Goal: Task Accomplishment & Management: Manage account settings

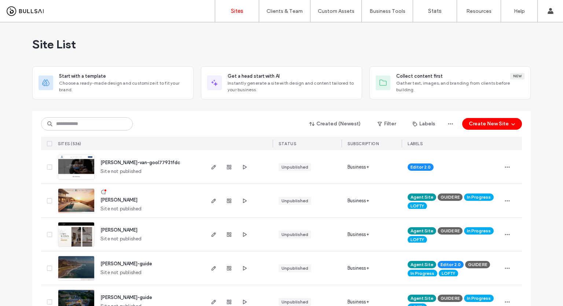
click at [84, 130] on div "Created (Newest) Filter Labels Create New Site" at bounding box center [281, 124] width 480 height 14
click at [86, 123] on input at bounding box center [87, 123] width 92 height 13
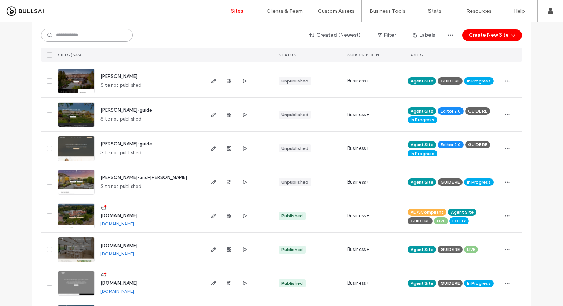
scroll to position [293, 0]
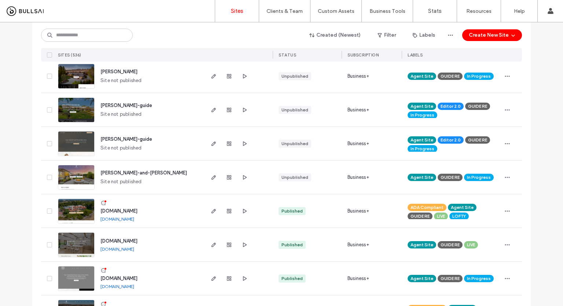
click at [73, 171] on img at bounding box center [76, 190] width 36 height 50
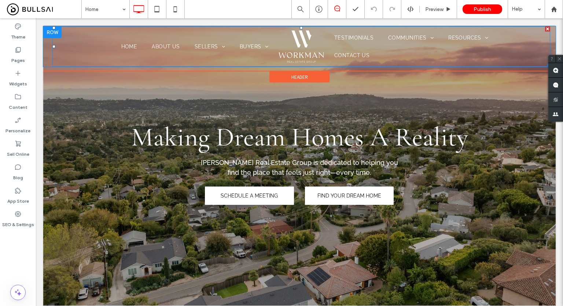
click at [144, 47] on link "About Us" at bounding box center [165, 46] width 42 height 7
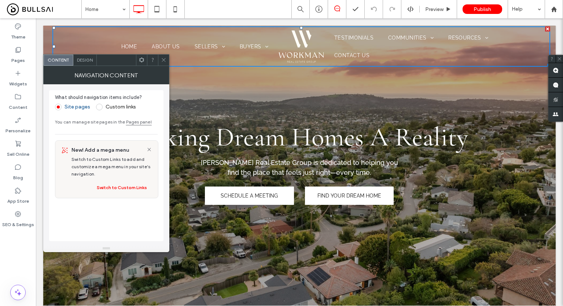
click at [89, 62] on span "Design" at bounding box center [85, 59] width 16 height 5
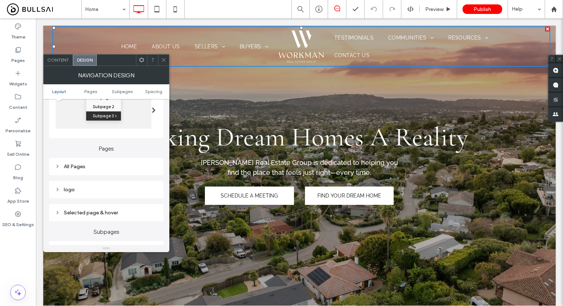
scroll to position [146, 0]
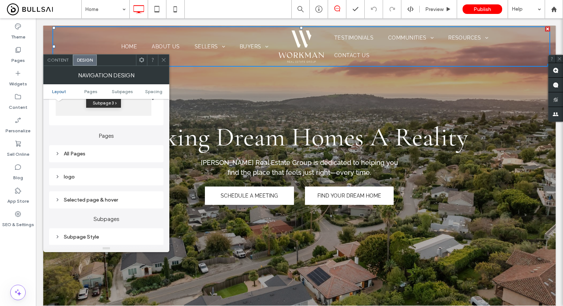
click at [90, 156] on div "All Pages" at bounding box center [106, 154] width 103 height 6
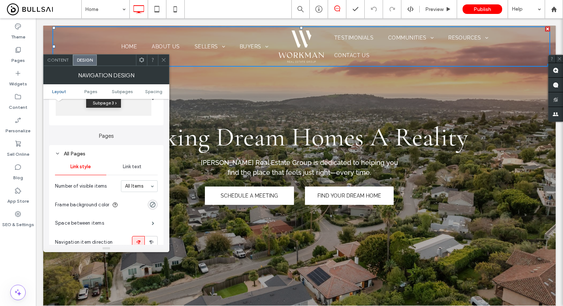
click at [129, 166] on span "Link text" at bounding box center [132, 167] width 19 height 6
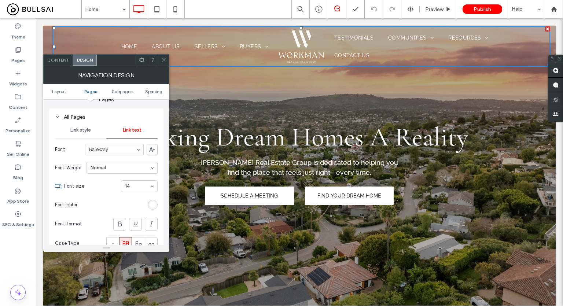
click at [163, 63] on span at bounding box center [163, 60] width 5 height 11
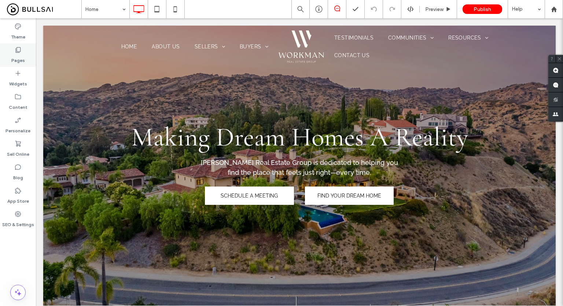
click at [16, 53] on icon at bounding box center [17, 49] width 7 height 7
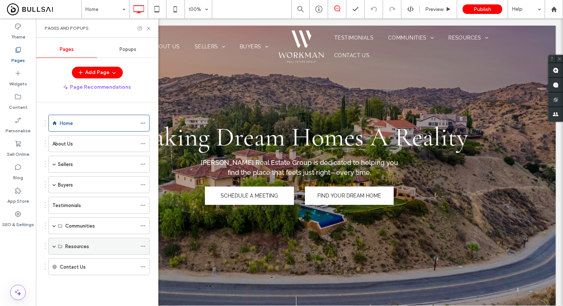
click at [54, 245] on span at bounding box center [54, 246] width 4 height 4
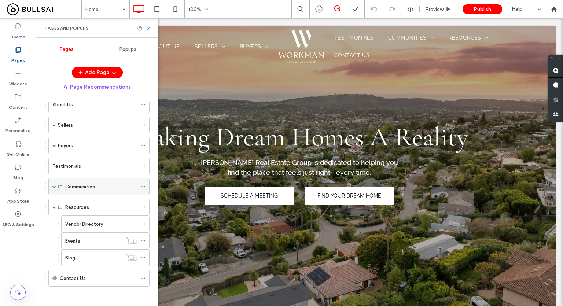
scroll to position [40, 0]
click at [54, 184] on span at bounding box center [54, 186] width 4 height 4
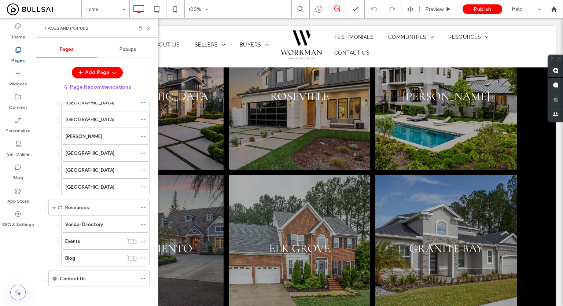
scroll to position [2196, 0]
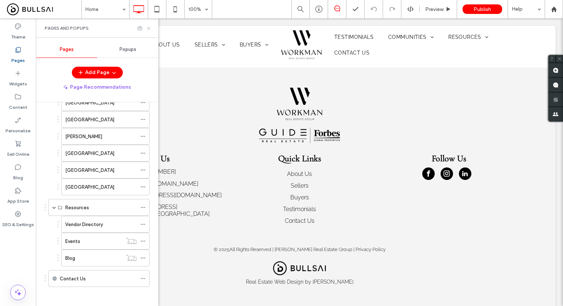
drag, startPoint x: 111, startPoint y: 9, endPoint x: 146, endPoint y: 27, distance: 40.3
click at [146, 27] on icon at bounding box center [148, 28] width 5 height 5
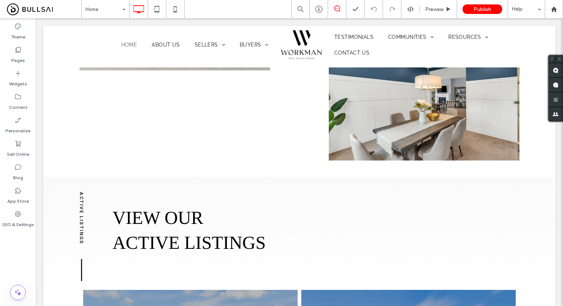
scroll to position [0, 0]
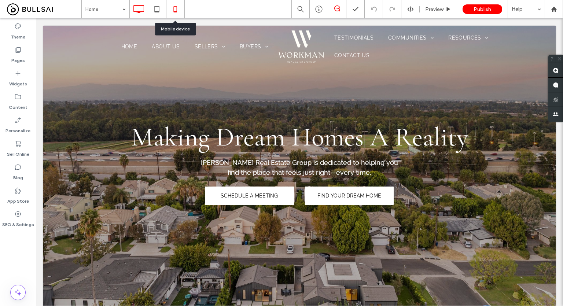
click at [176, 7] on use at bounding box center [174, 9] width 3 height 6
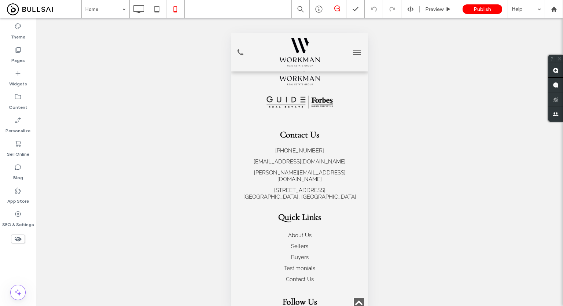
scroll to position [2769, 0]
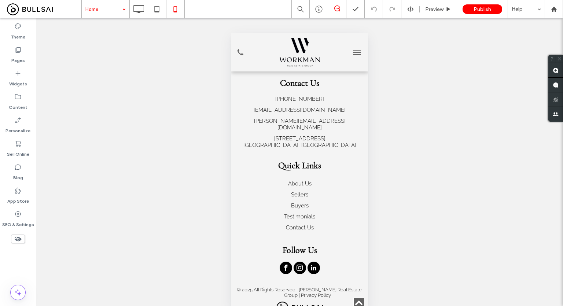
click at [98, 11] on div at bounding box center [281, 153] width 563 height 306
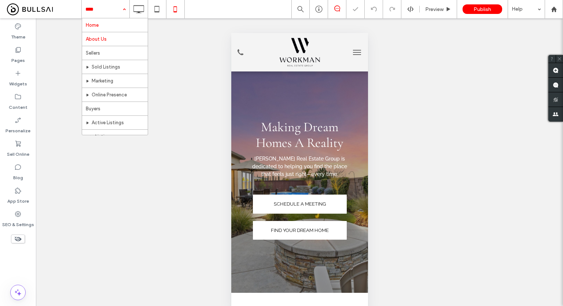
scroll to position [0, 0]
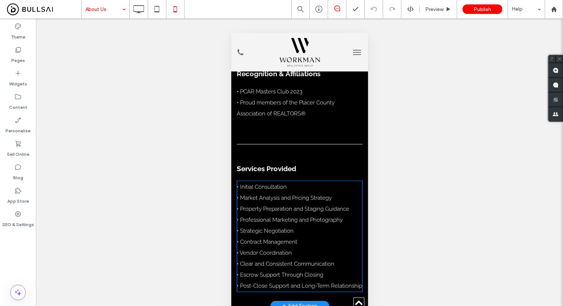
scroll to position [1502, 0]
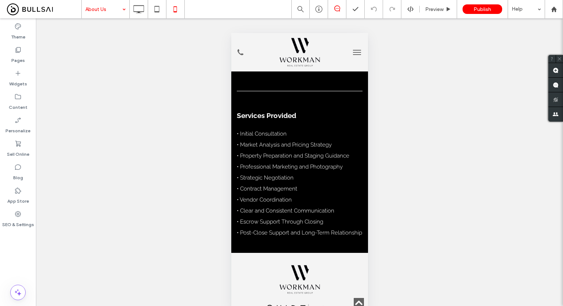
click at [107, 17] on input at bounding box center [103, 9] width 37 height 18
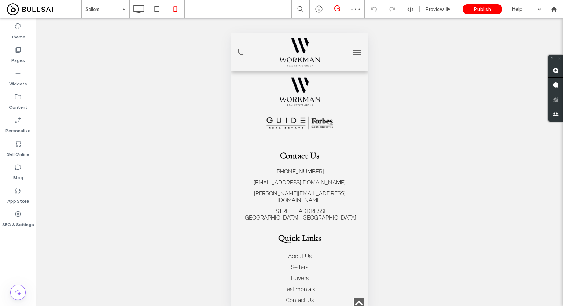
scroll to position [799, 0]
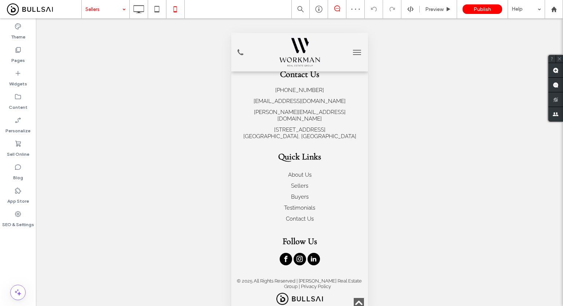
click at [109, 10] on input at bounding box center [103, 9] width 37 height 18
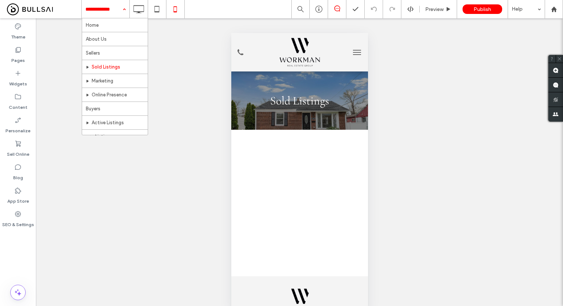
click at [107, 11] on input at bounding box center [103, 9] width 37 height 18
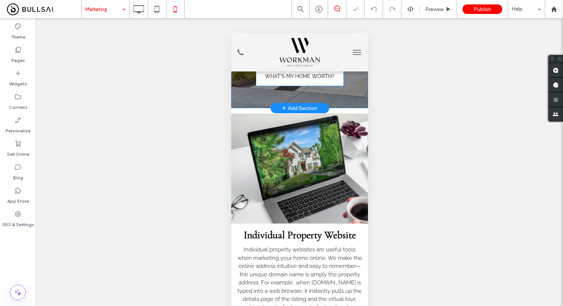
scroll to position [146, 0]
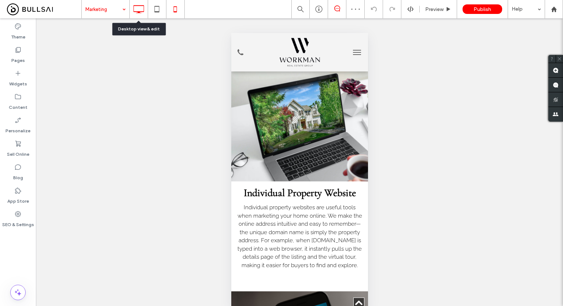
click at [146, 8] on div at bounding box center [139, 9] width 18 height 15
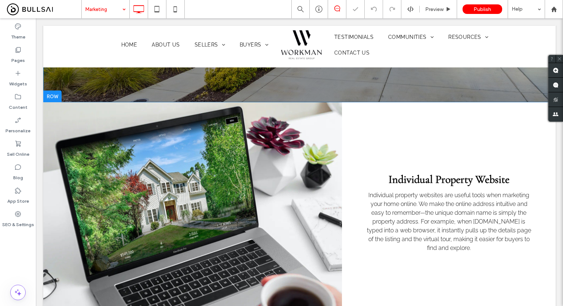
scroll to position [220, 0]
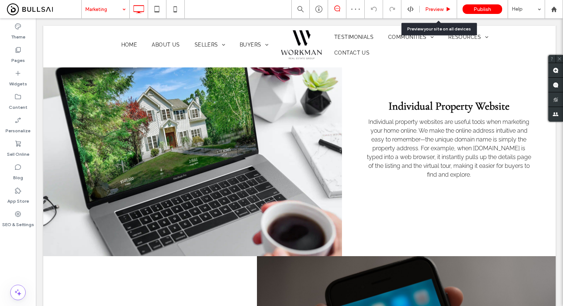
click at [440, 7] on span "Preview" at bounding box center [434, 9] width 18 height 6
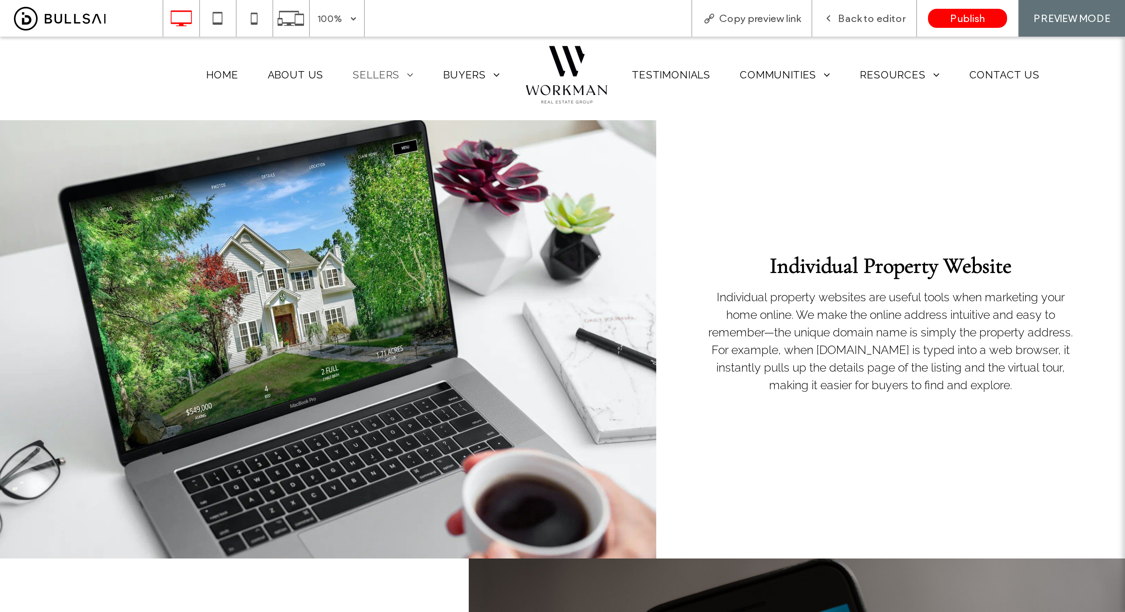
scroll to position [146, 0]
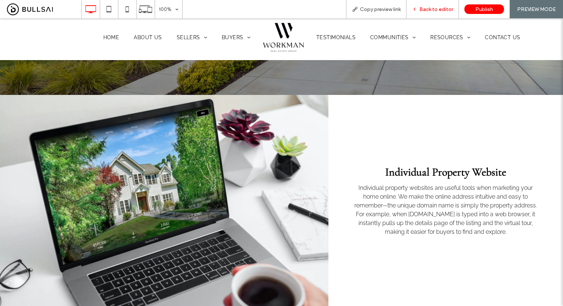
click at [425, 14] on div "Back to editor" at bounding box center [432, 9] width 52 height 18
click at [424, 14] on div "Back to editor" at bounding box center [432, 9] width 52 height 18
click at [436, 11] on span "Back to editor" at bounding box center [436, 9] width 34 height 6
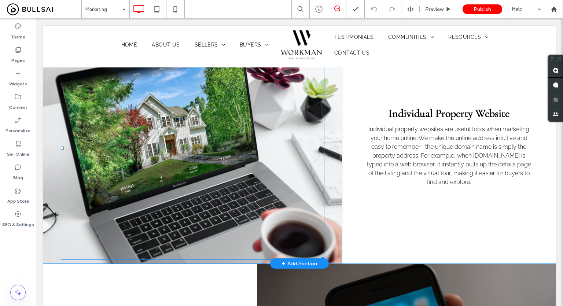
scroll to position [220, 0]
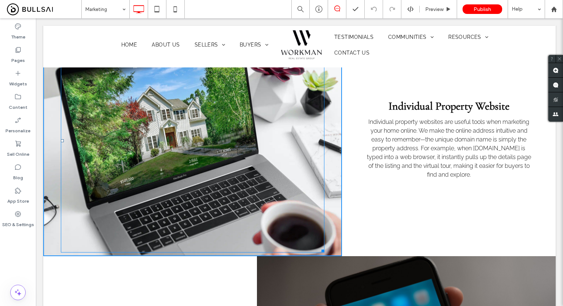
click at [319, 252] on div at bounding box center [321, 249] width 5 height 5
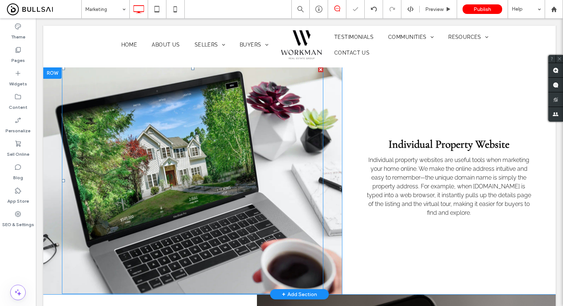
scroll to position [183, 0]
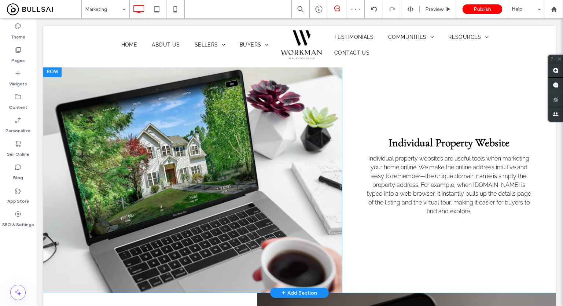
click at [330, 109] on div "Click To Paste" at bounding box center [192, 179] width 298 height 227
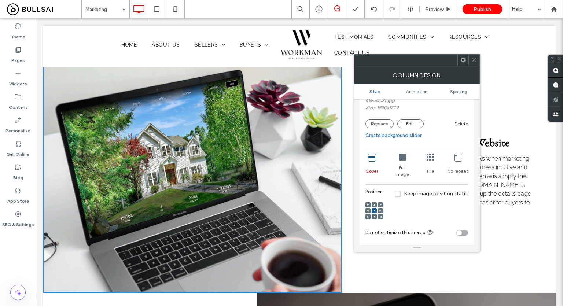
scroll to position [146, 0]
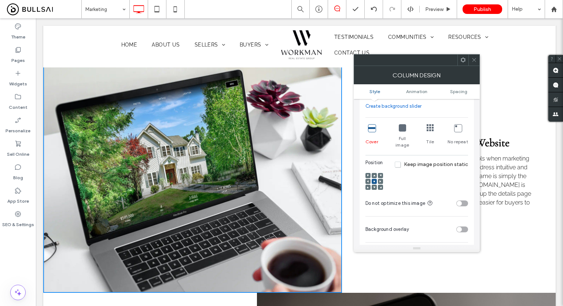
click at [400, 129] on icon at bounding box center [401, 127] width 7 height 7
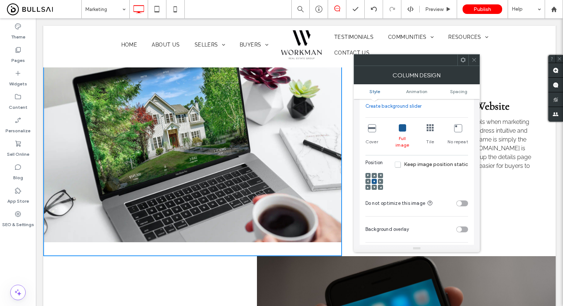
scroll to position [110, 0]
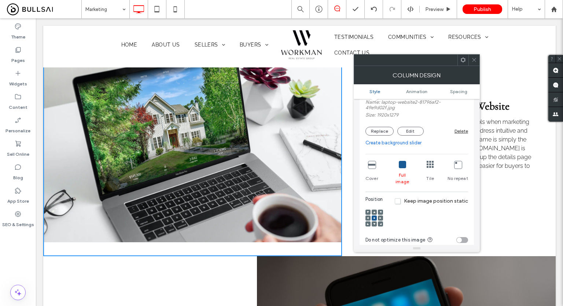
click at [368, 164] on icon at bounding box center [371, 164] width 7 height 7
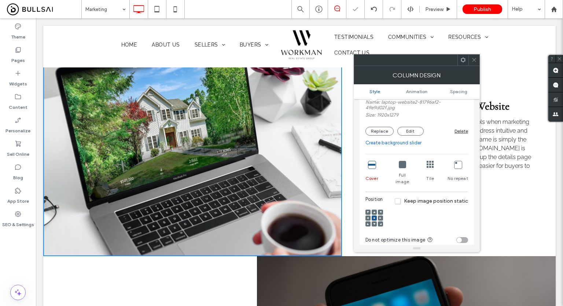
click at [374, 211] on use at bounding box center [374, 212] width 2 height 2
click at [477, 61] on div at bounding box center [473, 60] width 11 height 11
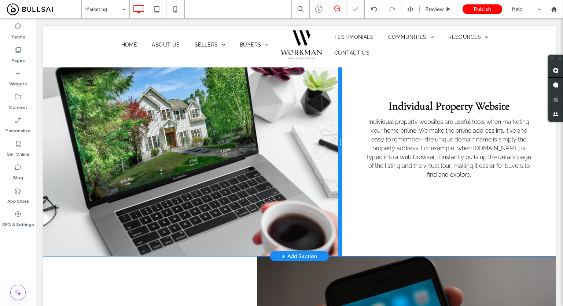
scroll to position [146, 0]
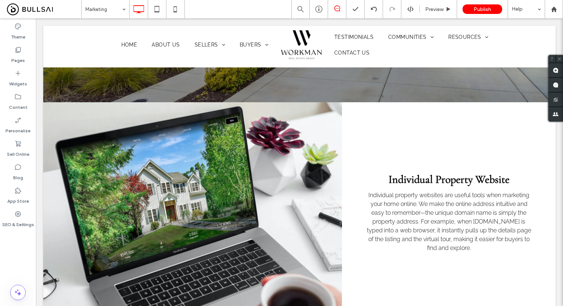
click at [224, 8] on div "Marketing Preview Publish Help" at bounding box center [321, 9] width 481 height 18
click at [19, 249] on div "Theme Pages Widgets Content Personalize Sell Online Blog App Store SEO & Settin…" at bounding box center [18, 161] width 36 height 287
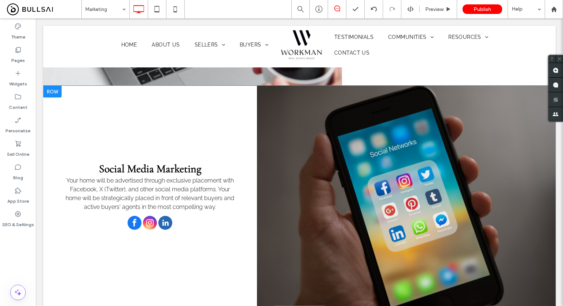
scroll to position [403, 0]
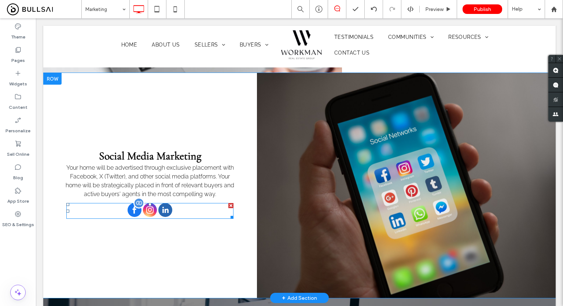
click at [157, 213] on div at bounding box center [149, 211] width 45 height 16
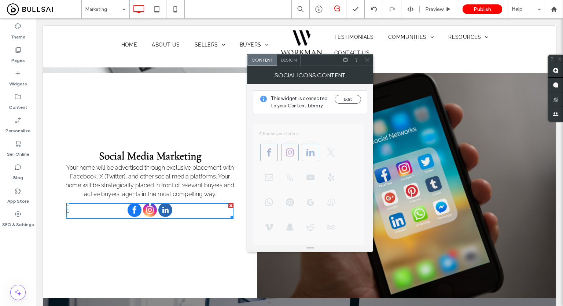
click at [292, 60] on span "Design" at bounding box center [289, 59] width 16 height 5
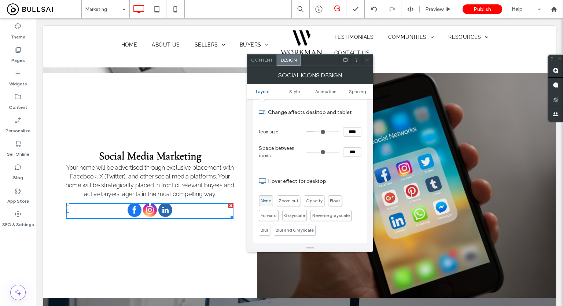
scroll to position [37, 0]
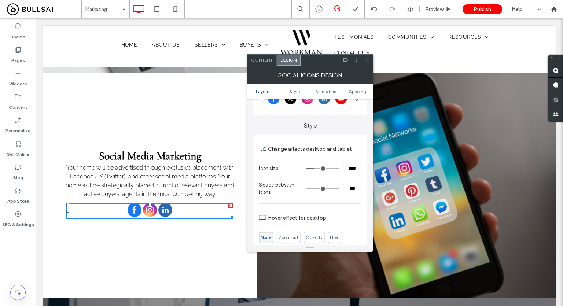
click at [324, 102] on div at bounding box center [307, 98] width 97 height 18
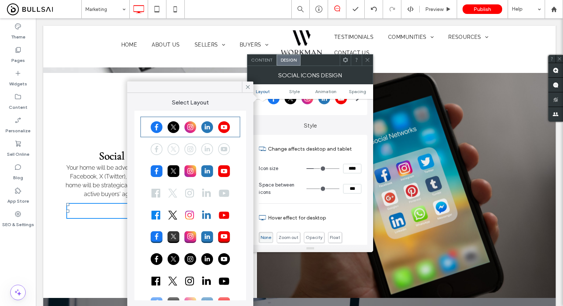
scroll to position [21, 0]
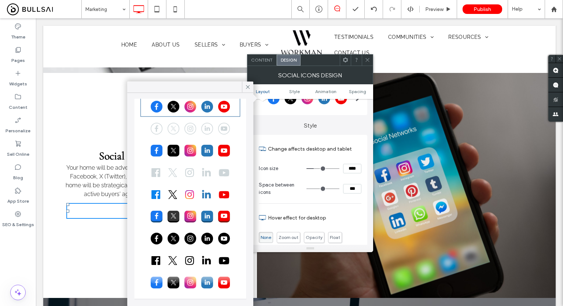
click at [189, 231] on div at bounding box center [189, 238] width 97 height 18
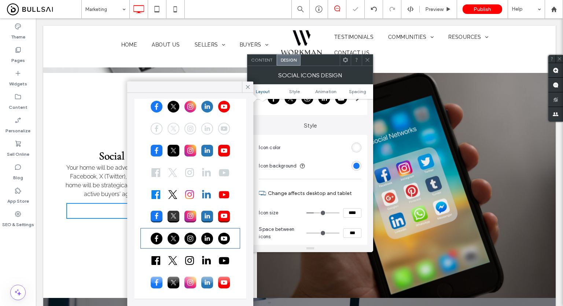
click at [363, 58] on div at bounding box center [366, 60] width 11 height 11
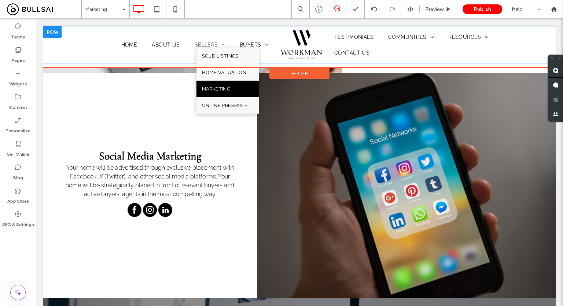
scroll to position [549, 0]
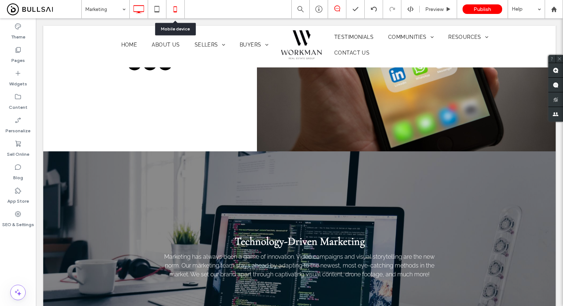
click at [172, 8] on icon at bounding box center [175, 9] width 15 height 15
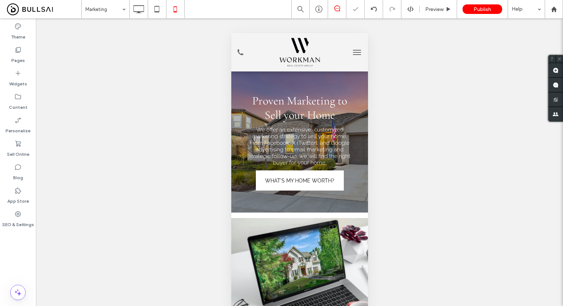
scroll to position [0, 0]
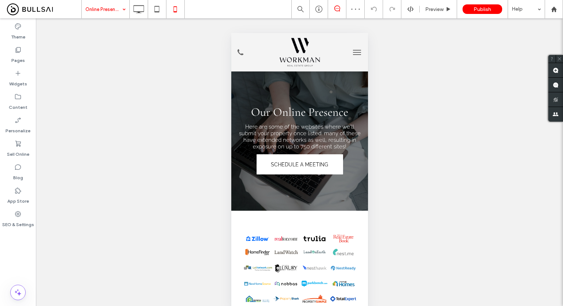
click at [108, 4] on input at bounding box center [103, 9] width 37 height 18
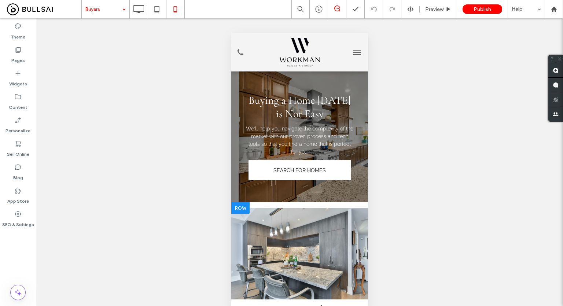
click at [240, 208] on div at bounding box center [240, 208] width 18 height 12
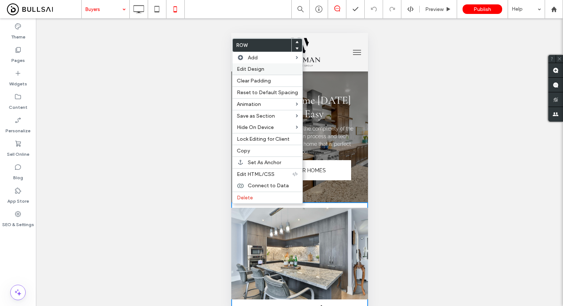
click at [258, 66] on span "Edit Design" at bounding box center [250, 69] width 27 height 6
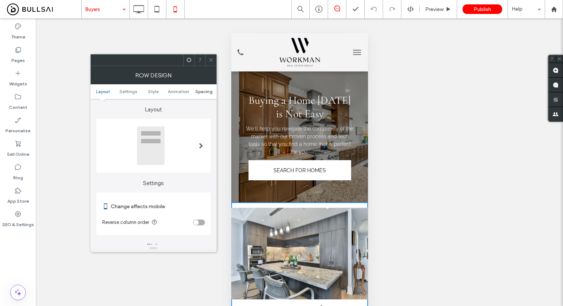
click at [206, 90] on span "Spacing" at bounding box center [203, 91] width 17 height 5
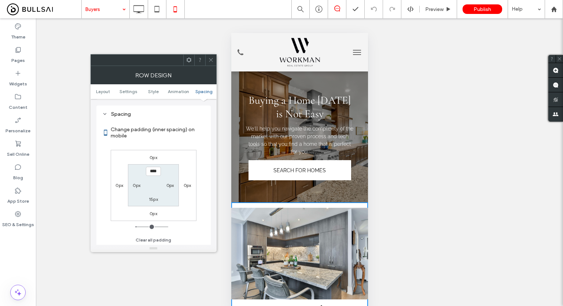
scroll to position [281, 0]
click at [139, 182] on label "0px" at bounding box center [137, 184] width 8 height 5
type input "*"
type input "**"
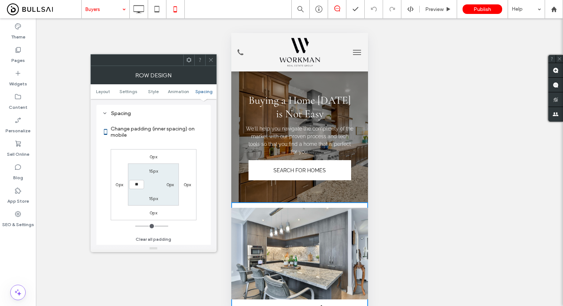
type input "****"
click at [172, 185] on label "0px" at bounding box center [170, 184] width 8 height 5
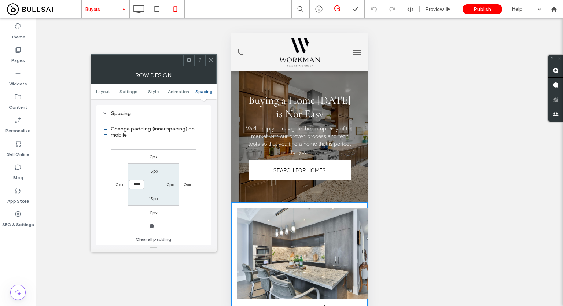
type input "*"
type input "**"
type input "****"
click at [213, 60] on icon at bounding box center [210, 59] width 5 height 5
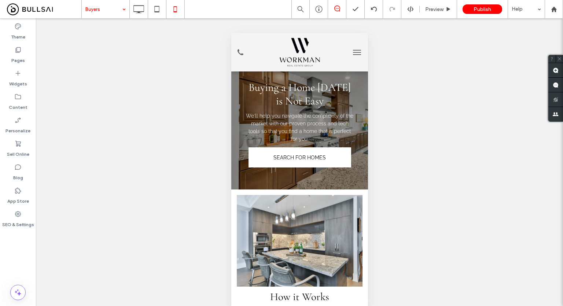
scroll to position [0, 0]
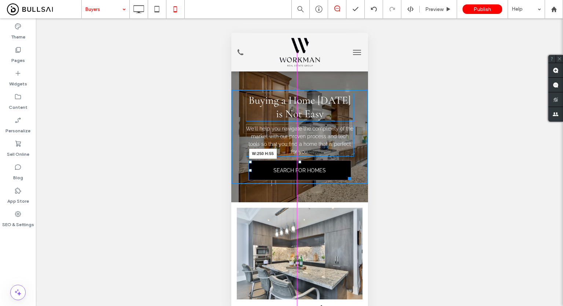
drag, startPoint x: 346, startPoint y: 178, endPoint x: 341, endPoint y: 178, distance: 5.5
click at [345, 178] on div at bounding box center [347, 176] width 5 height 5
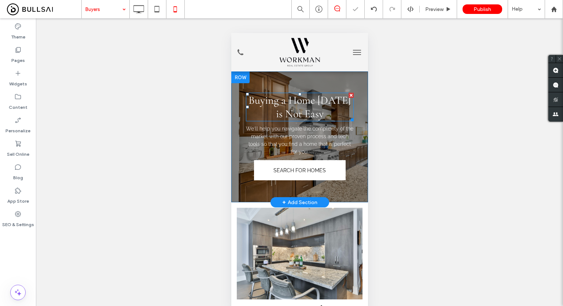
click at [313, 96] on span "Buying a Home Today is Not Easy" at bounding box center [299, 106] width 102 height 27
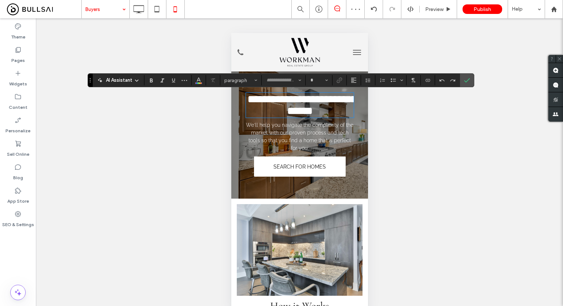
type input "**********"
type input "**"
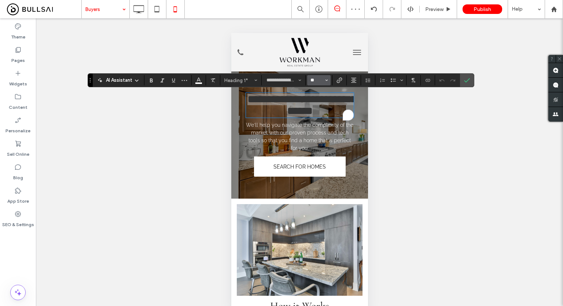
click at [318, 77] on input "**" at bounding box center [316, 80] width 14 height 6
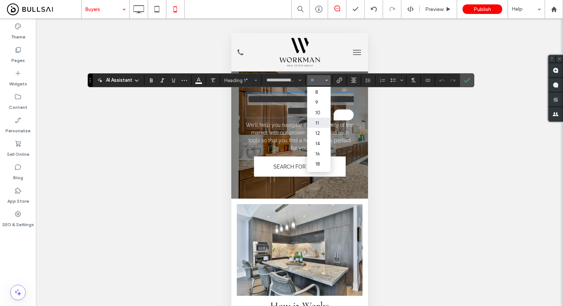
scroll to position [73, 0]
click at [318, 126] on label "32" at bounding box center [318, 121] width 23 height 10
type input "**"
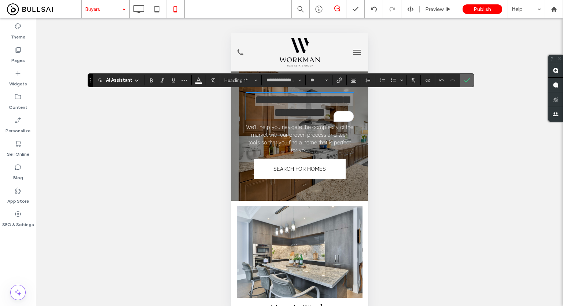
click at [464, 82] on icon "Confirm" at bounding box center [467, 80] width 6 height 6
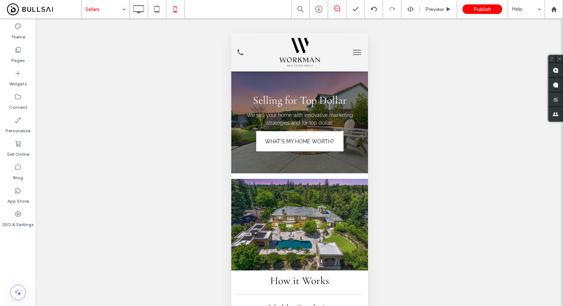
scroll to position [0, 0]
click at [298, 105] on span "Selling for Top Dollar" at bounding box center [299, 100] width 94 height 14
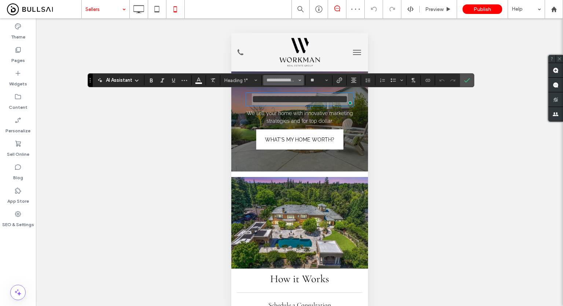
click at [302, 84] on button "**********" at bounding box center [283, 80] width 40 height 10
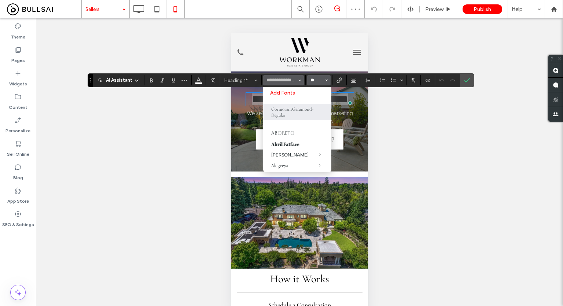
click at [315, 81] on input "**" at bounding box center [316, 80] width 14 height 6
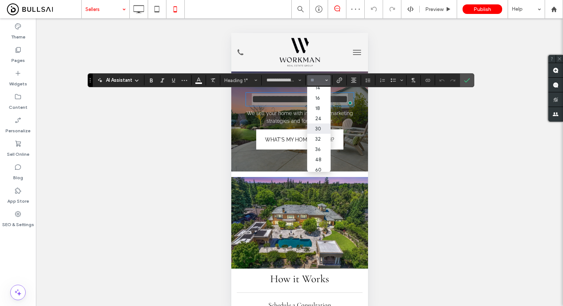
scroll to position [73, 0]
click at [319, 123] on label "32" at bounding box center [318, 121] width 23 height 10
type input "**"
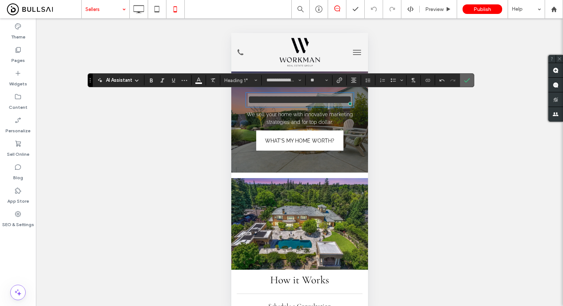
click at [465, 79] on icon "Confirm" at bounding box center [467, 80] width 6 height 6
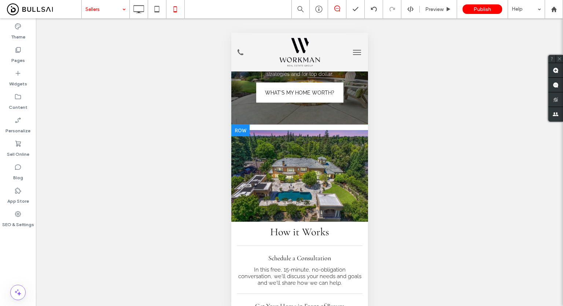
scroll to position [0, 0]
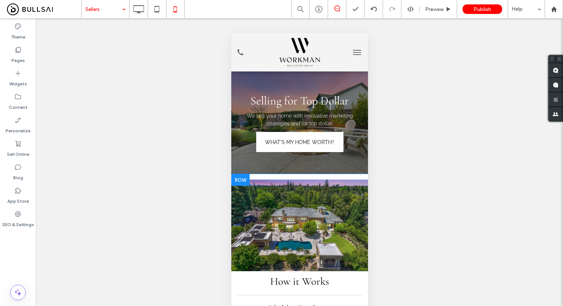
click at [242, 181] on div at bounding box center [240, 180] width 18 height 12
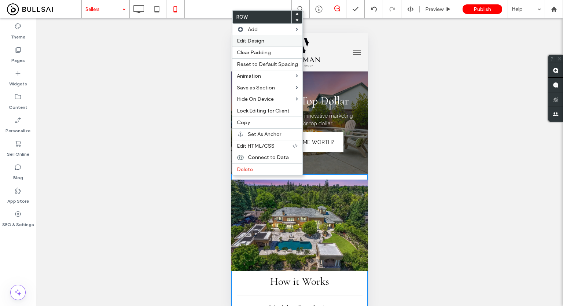
click at [263, 40] on span "Edit Design" at bounding box center [250, 41] width 27 height 6
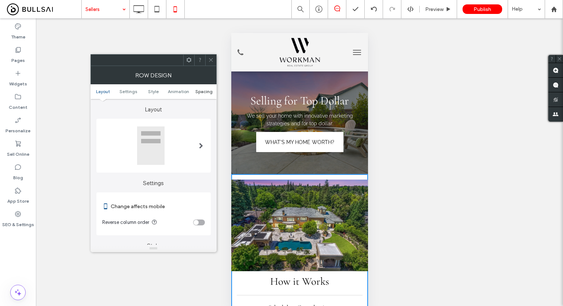
click at [202, 92] on span "Spacing" at bounding box center [203, 91] width 17 height 5
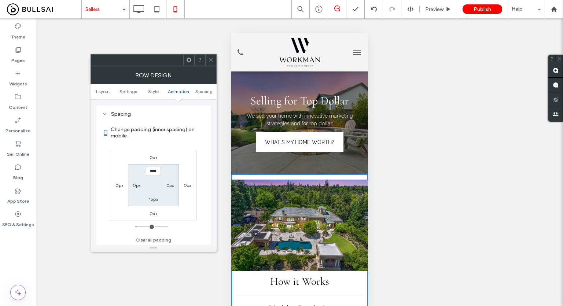
scroll to position [281, 0]
click at [136, 182] on label "0px" at bounding box center [137, 184] width 8 height 5
type input "*"
type input "**"
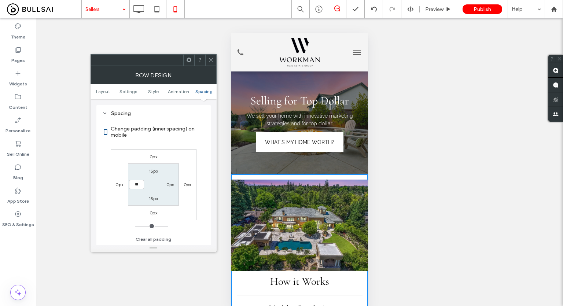
type input "****"
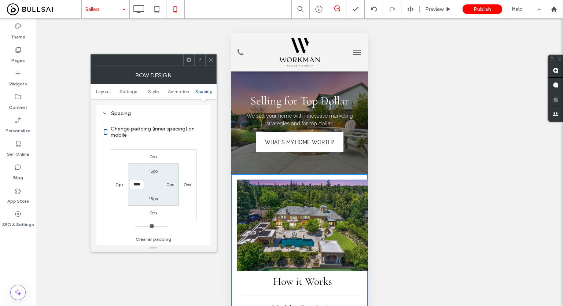
click at [168, 183] on label "0px" at bounding box center [170, 184] width 8 height 5
type input "*"
type input "**"
type input "****"
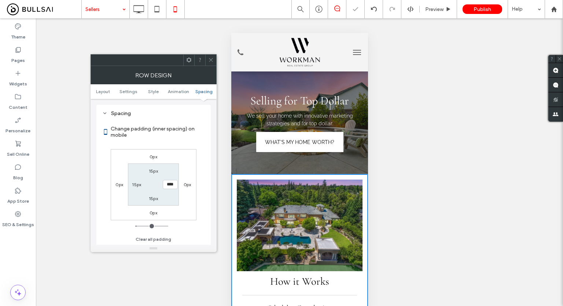
click at [210, 62] on icon at bounding box center [210, 59] width 5 height 5
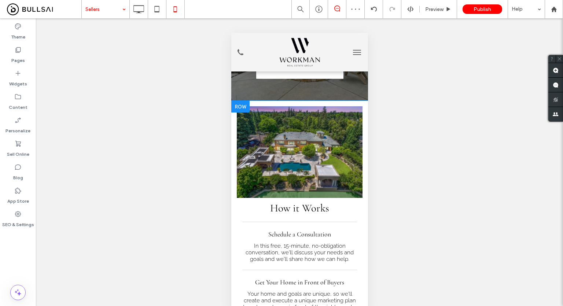
scroll to position [0, 0]
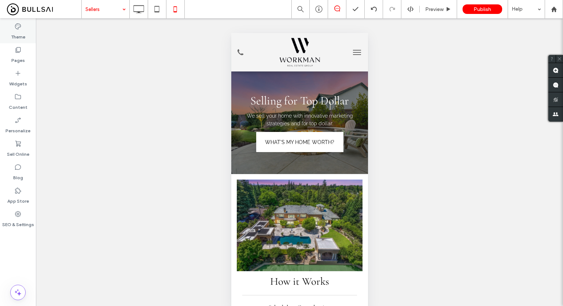
click at [20, 32] on label "Theme" at bounding box center [18, 35] width 14 height 10
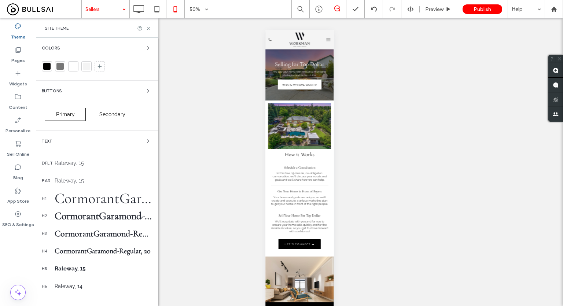
click at [70, 113] on span "Primary" at bounding box center [65, 114] width 19 height 6
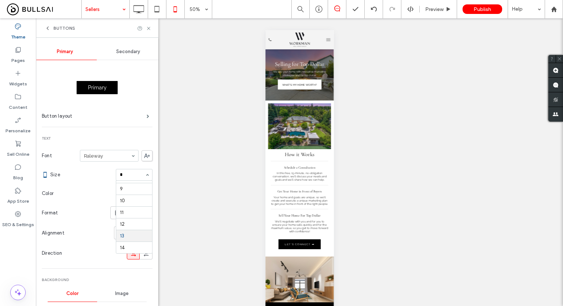
type input "**"
type input "*"
click at [127, 48] on div "Secondary" at bounding box center [128, 52] width 63 height 16
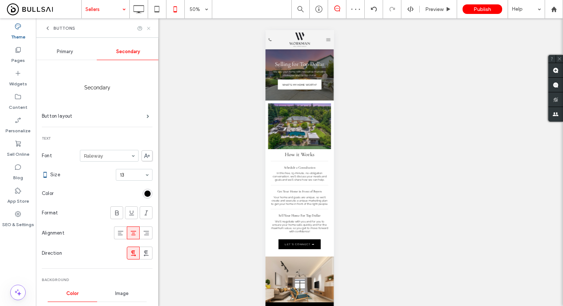
click at [146, 28] on icon at bounding box center [148, 28] width 5 height 5
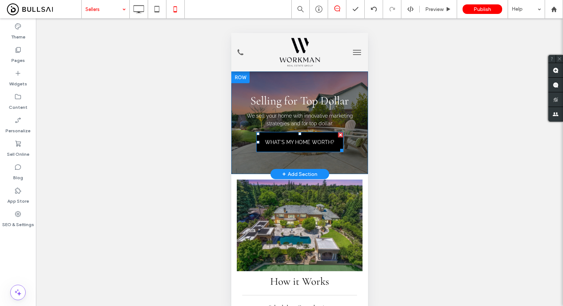
click at [302, 140] on span "WHAT'S MY HOME WORTH?" at bounding box center [298, 142] width 69 height 18
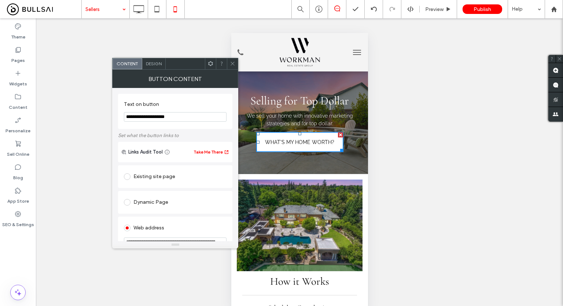
click at [162, 63] on div "Design" at bounding box center [153, 63] width 23 height 11
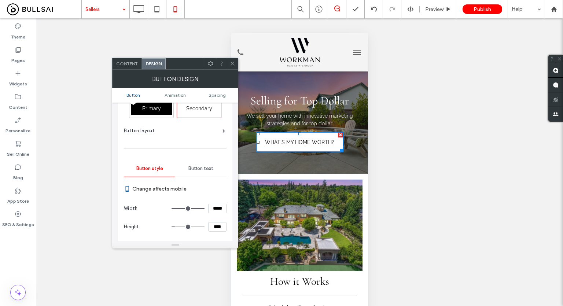
scroll to position [37, 0]
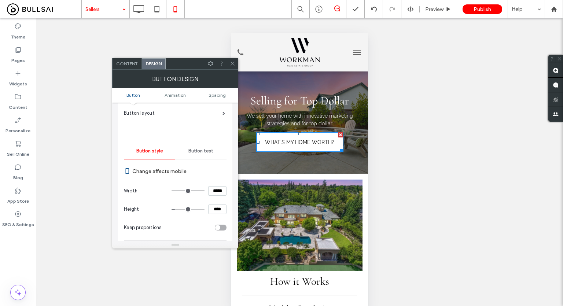
click at [203, 148] on span "Button text" at bounding box center [200, 151] width 25 height 6
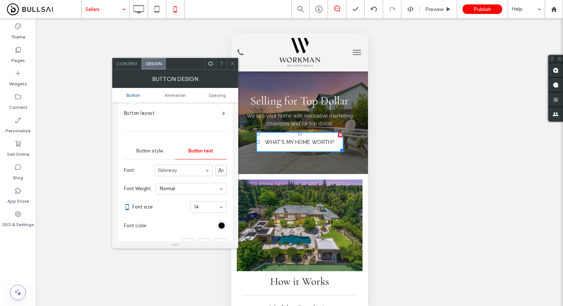
click at [233, 60] on span at bounding box center [232, 63] width 5 height 11
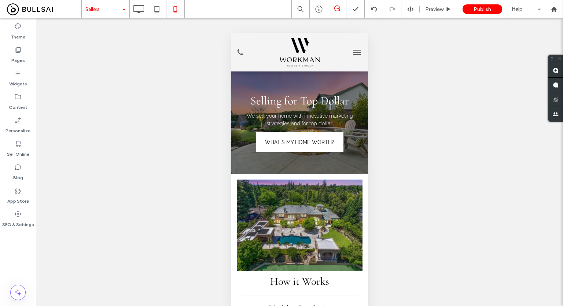
click at [176, 76] on div "Unhide? Yes Unhide? Yes Unhide? Yes Unhide? Yes Unhide? Yes Unhide? Yes" at bounding box center [299, 169] width 527 height 303
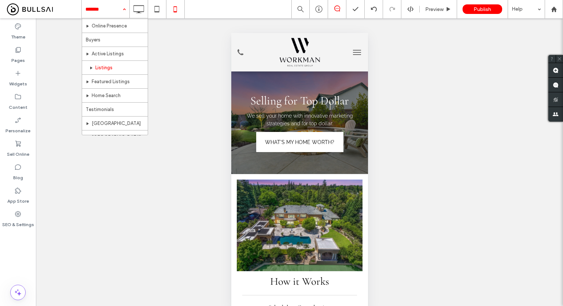
scroll to position [73, 0]
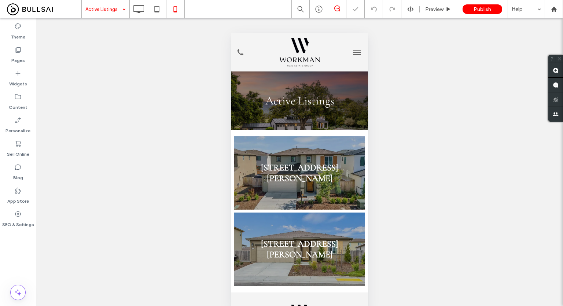
click at [113, 6] on input at bounding box center [103, 9] width 37 height 18
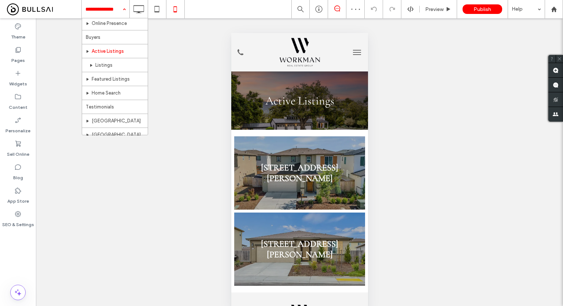
scroll to position [73, 0]
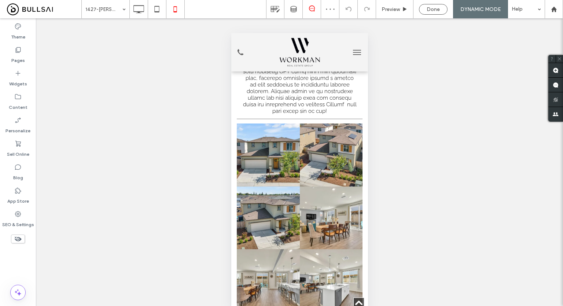
scroll to position [549, 0]
click at [102, 9] on input at bounding box center [103, 9] width 37 height 18
click at [18, 51] on icon at bounding box center [17, 49] width 7 height 7
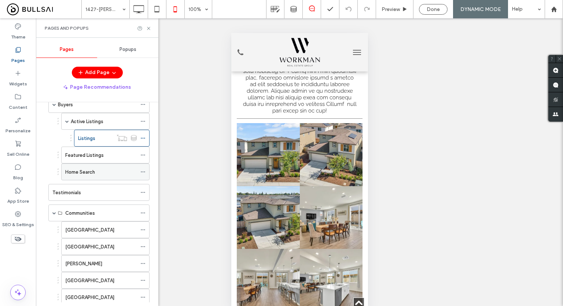
scroll to position [146, 0]
click at [95, 155] on label "Featured Listings" at bounding box center [84, 156] width 38 height 13
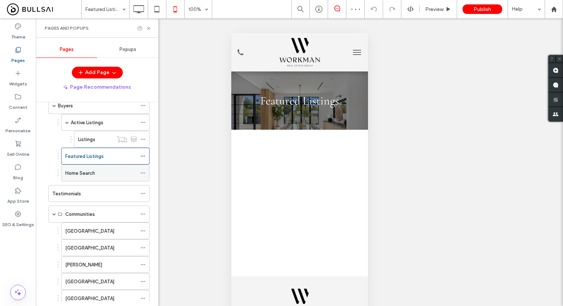
click at [102, 177] on div "Home Search" at bounding box center [100, 173] width 71 height 16
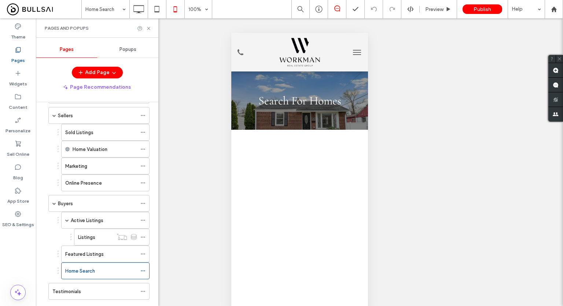
scroll to position [37, 0]
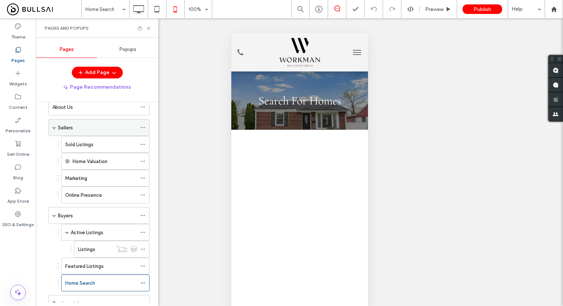
click at [94, 124] on div "Sellers" at bounding box center [97, 128] width 79 height 8
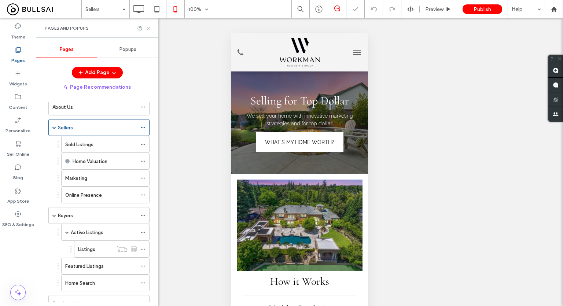
click at [149, 29] on icon at bounding box center [148, 28] width 5 height 5
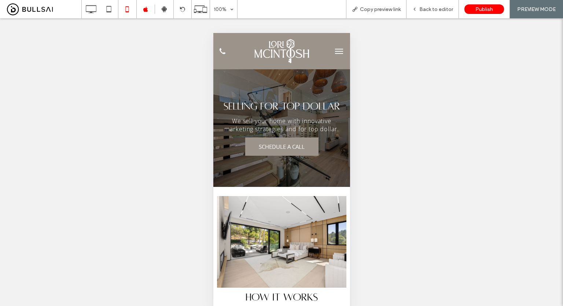
click at [334, 50] on button "menu" at bounding box center [338, 51] width 15 height 15
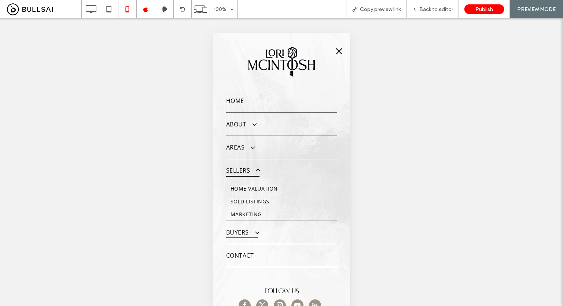
click at [239, 231] on span "Buyers" at bounding box center [242, 232] width 32 height 12
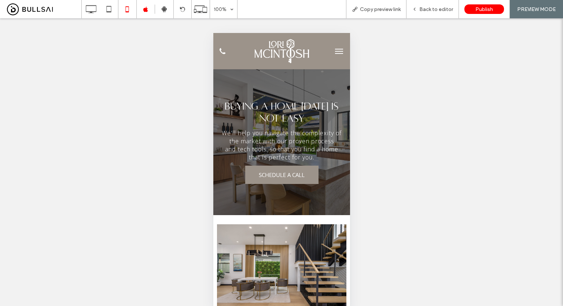
click at [334, 53] on span "menu" at bounding box center [338, 53] width 8 height 1
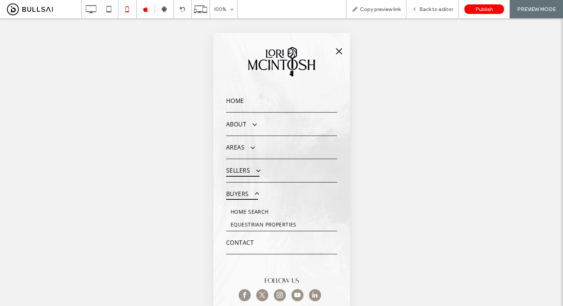
click at [237, 167] on span "Sellers" at bounding box center [242, 170] width 33 height 12
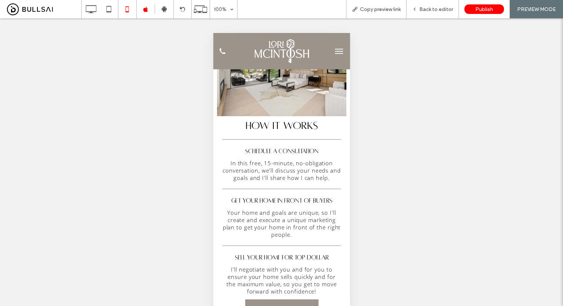
scroll to position [110, 0]
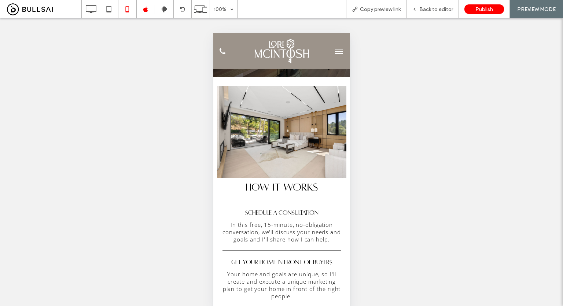
click at [331, 52] on button "menu" at bounding box center [338, 51] width 15 height 15
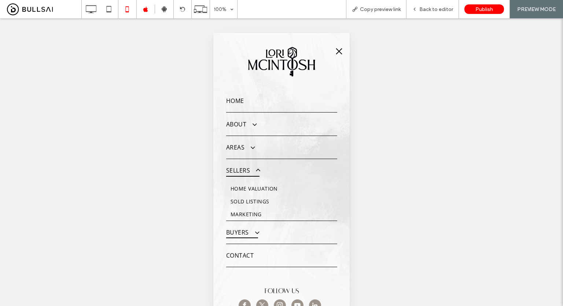
click at [236, 227] on span "Buyers" at bounding box center [242, 232] width 32 height 12
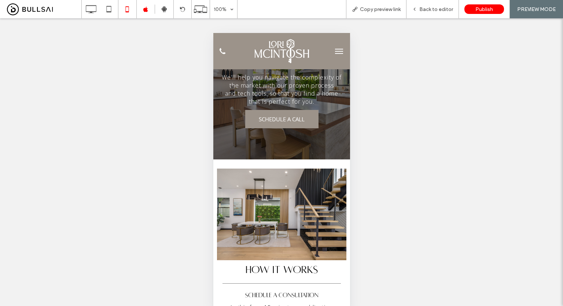
scroll to position [37, 0]
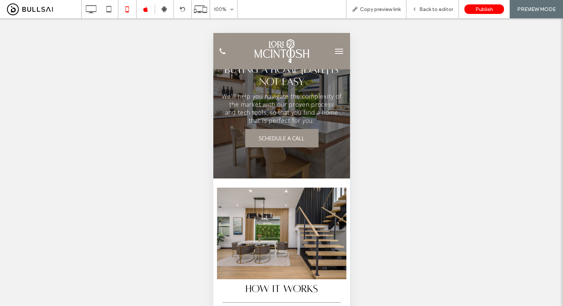
click at [331, 52] on button "menu" at bounding box center [338, 51] width 15 height 15
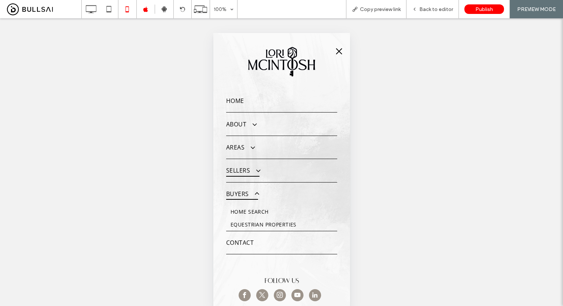
click at [256, 170] on span at bounding box center [254, 171] width 12 height 8
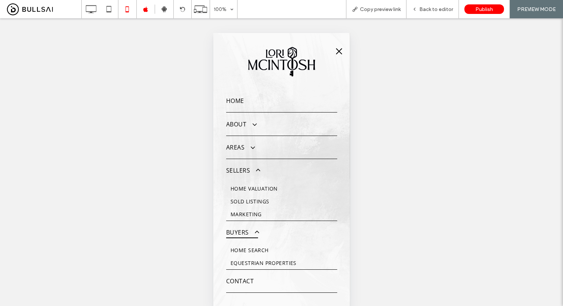
click at [241, 211] on span "Marketing" at bounding box center [245, 214] width 31 height 7
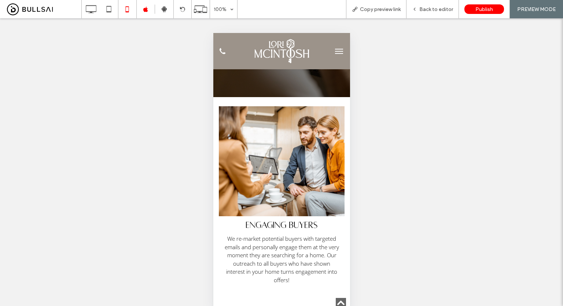
scroll to position [769, 0]
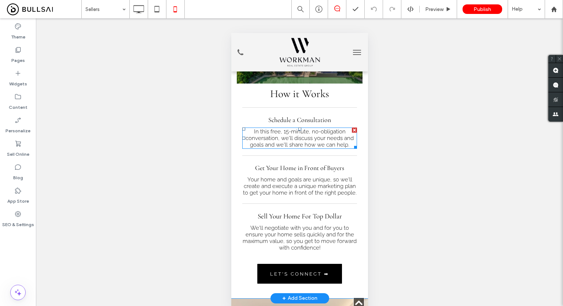
scroll to position [146, 0]
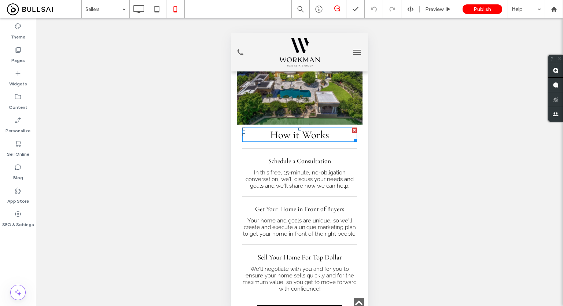
click at [310, 137] on span "How it Works" at bounding box center [299, 134] width 59 height 13
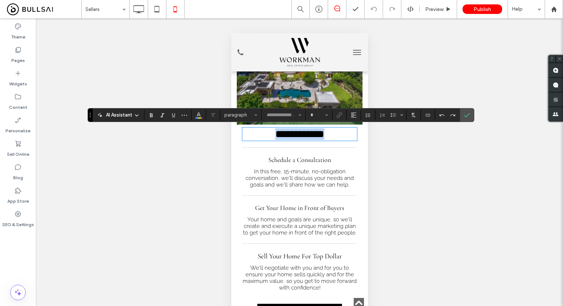
type input "**********"
type input "**"
click at [319, 115] on input "**" at bounding box center [316, 115] width 14 height 6
drag, startPoint x: 318, startPoint y: 141, endPoint x: 318, endPoint y: 134, distance: 7.0
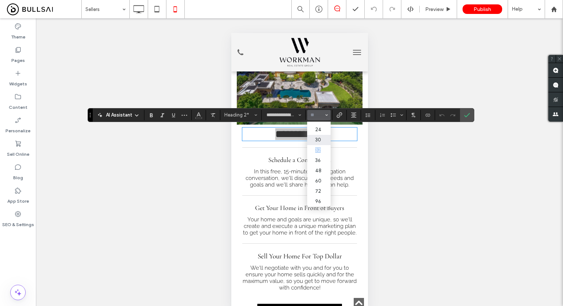
click at [318, 134] on section "8 9 10 11 12 14 16 18 24 30 32 36 48 60 72 96" at bounding box center [318, 164] width 23 height 85
click at [318, 135] on label "30" at bounding box center [318, 140] width 23 height 10
type input "**"
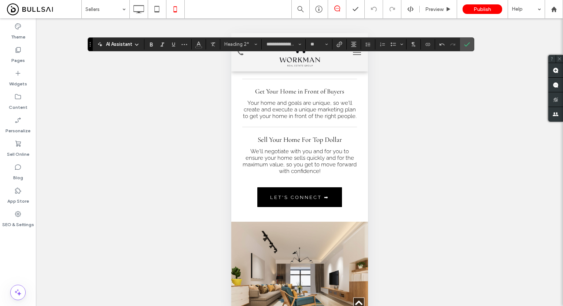
scroll to position [366, 0]
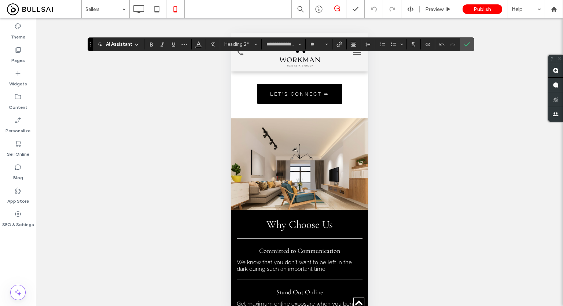
click at [299, 231] on span "Why Choose Us" at bounding box center [299, 224] width 66 height 13
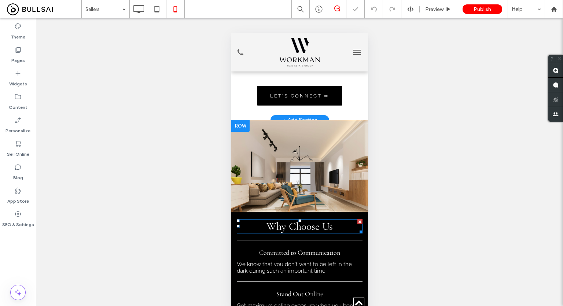
click at [299, 231] on span "Why Choose Us" at bounding box center [299, 226] width 66 height 13
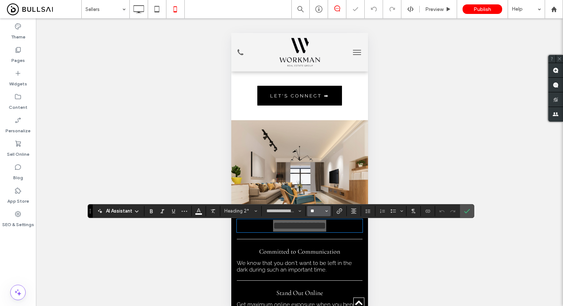
click at [315, 208] on input "**" at bounding box center [316, 211] width 14 height 6
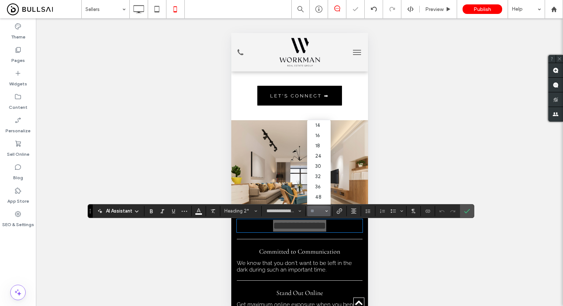
scroll to position [73, 0]
click at [319, 148] on label "30" at bounding box center [318, 143] width 23 height 10
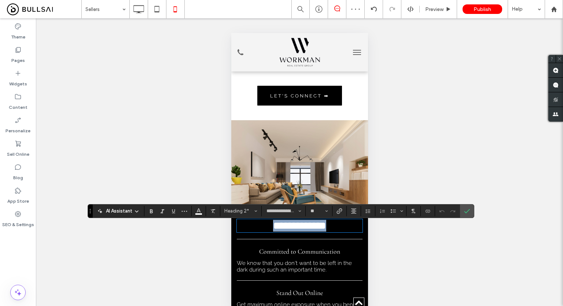
type input "**"
click at [464, 211] on use "Confirm" at bounding box center [467, 211] width 6 height 4
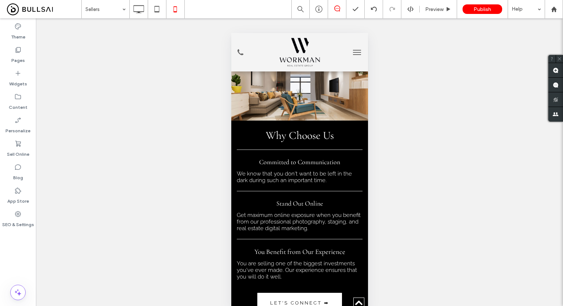
scroll to position [513, 0]
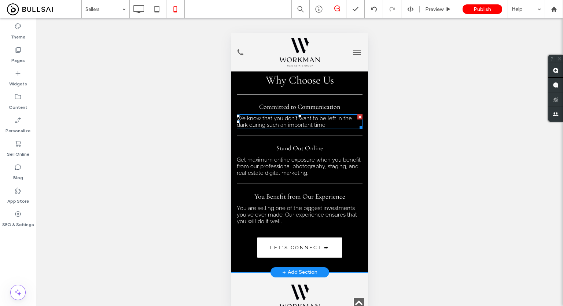
click at [319, 125] on span "We know that you don't want to be left in the dark during such an important tim…" at bounding box center [293, 121] width 115 height 13
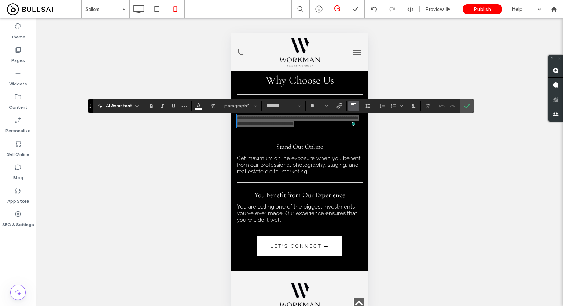
click at [350, 109] on button "Alignment" at bounding box center [353, 106] width 11 height 10
click at [363, 134] on label "ui.textEditor.alignment.right" at bounding box center [361, 139] width 26 height 11
click at [353, 102] on span "Alignment" at bounding box center [353, 106] width 6 height 10
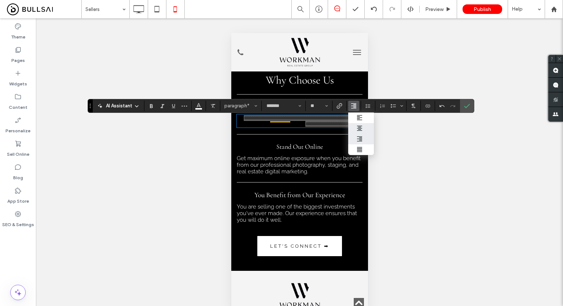
click at [356, 127] on icon "ui.textEditor.alignment.center" at bounding box center [359, 128] width 6 height 6
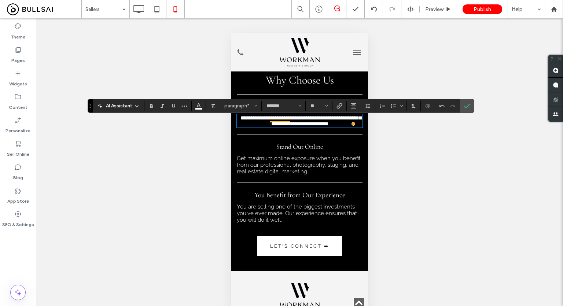
click at [304, 169] on span "Get maximum online exposure when you benefit from our professional photography,…" at bounding box center [298, 165] width 124 height 20
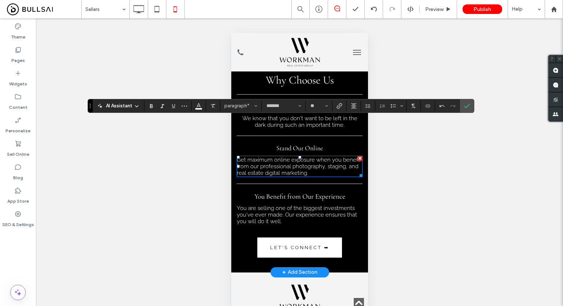
click at [304, 169] on span "Get maximum online exposure when you benefit from our professional photography,…" at bounding box center [298, 166] width 124 height 20
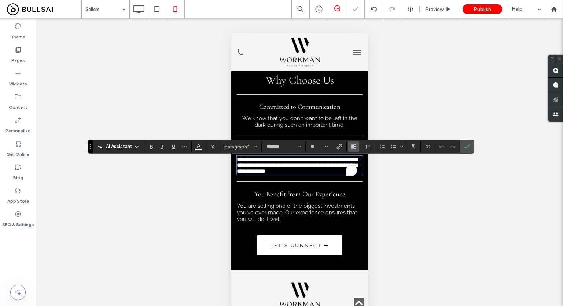
click at [355, 148] on icon "Alignment" at bounding box center [353, 147] width 6 height 6
click at [357, 167] on use "ui.textEditor.alignment.center" at bounding box center [359, 169] width 5 height 5
click at [309, 217] on span "You are selling one of the biggest investments you've ever made. Our experience…" at bounding box center [296, 213] width 120 height 20
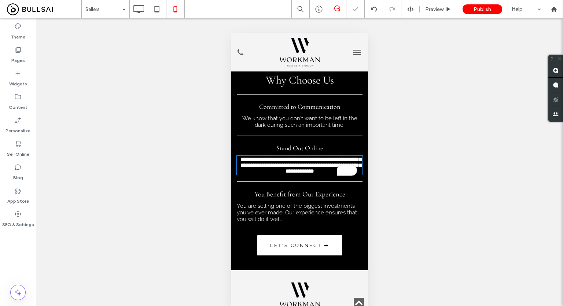
click at [309, 217] on span "You are selling one of the biggest investments you've ever made. Our experience…" at bounding box center [296, 213] width 120 height 20
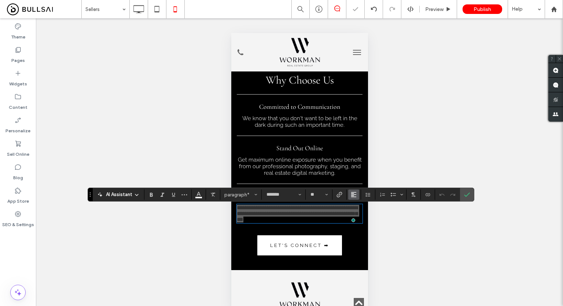
drag, startPoint x: 349, startPoint y: 193, endPoint x: 357, endPoint y: 196, distance: 9.3
click at [349, 193] on button "Alignment" at bounding box center [353, 194] width 11 height 10
click at [359, 159] on label "ui.textEditor.alignment.center" at bounding box center [361, 161] width 26 height 11
click at [470, 193] on label "Confirm" at bounding box center [466, 194] width 11 height 13
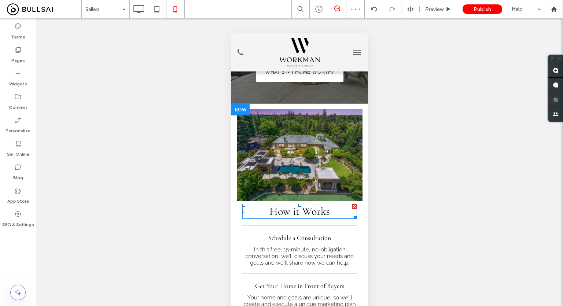
scroll to position [0, 0]
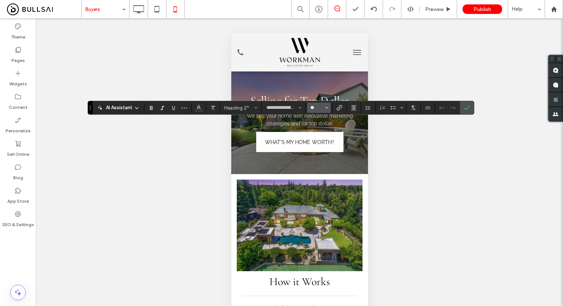
click at [323, 107] on input "**" at bounding box center [316, 108] width 14 height 6
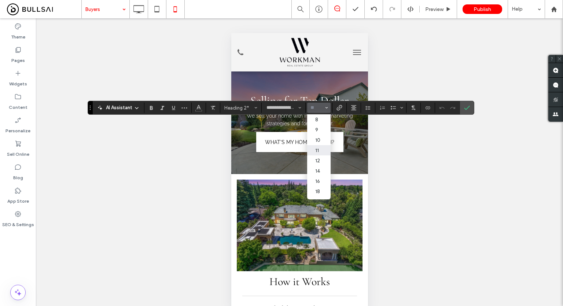
scroll to position [90, 0]
click at [318, 127] on label "30" at bounding box center [318, 132] width 23 height 10
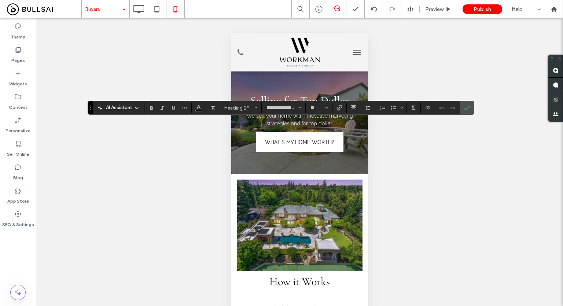
type input "**"
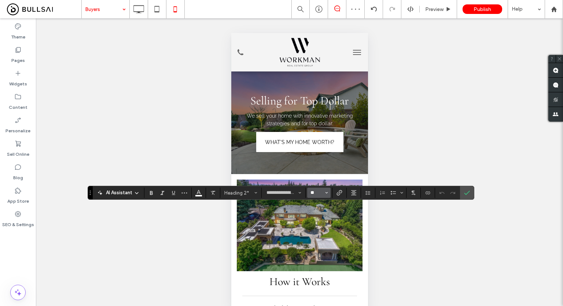
click at [310, 194] on input "**" at bounding box center [316, 193] width 14 height 6
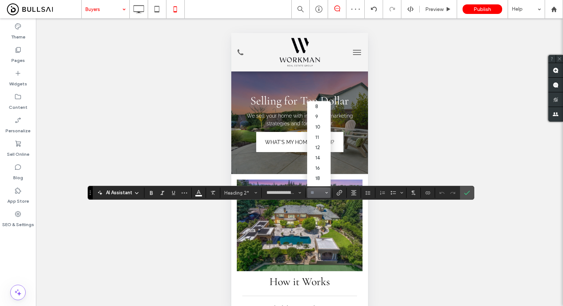
scroll to position [73, 0]
click at [319, 130] on label "30" at bounding box center [318, 125] width 23 height 10
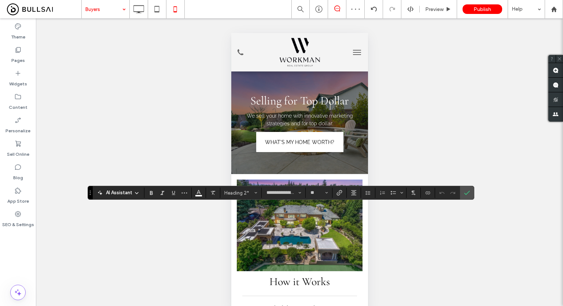
type input "**"
click at [465, 195] on icon "Confirm" at bounding box center [467, 193] width 6 height 6
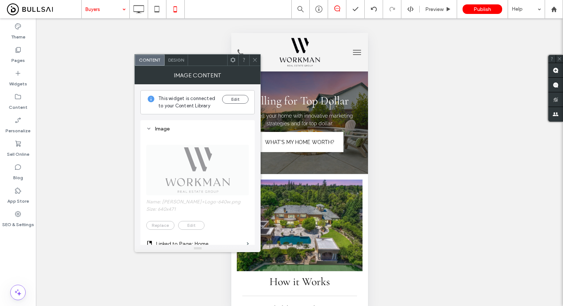
click at [255, 58] on icon at bounding box center [254, 59] width 5 height 5
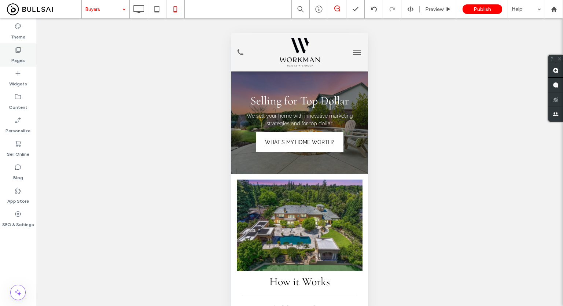
click at [31, 56] on div "Pages" at bounding box center [18, 54] width 36 height 23
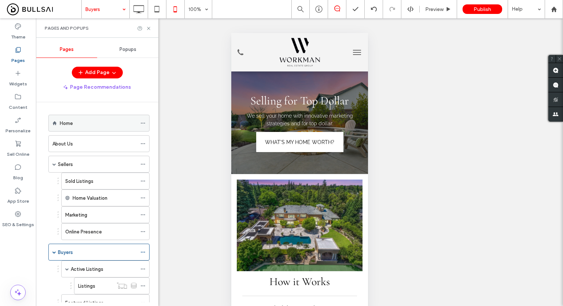
click at [144, 125] on icon at bounding box center [142, 122] width 5 height 5
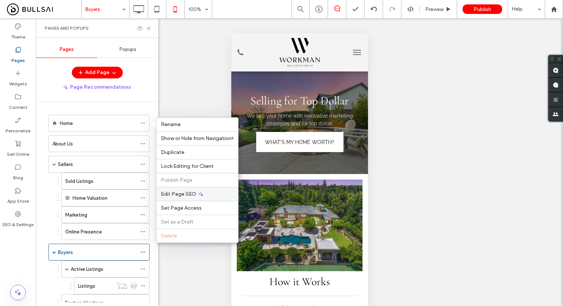
click at [183, 192] on span "Edit Page SEO" at bounding box center [178, 194] width 35 height 6
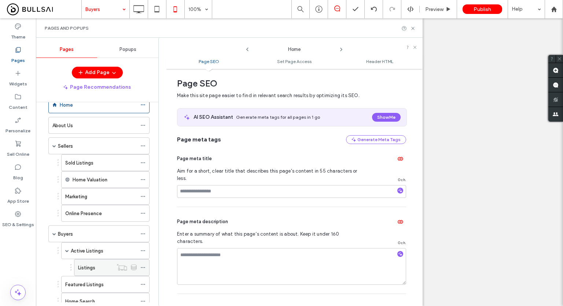
scroll to position [0, 0]
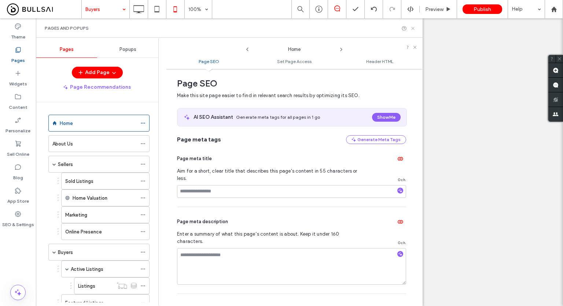
click at [415, 26] on icon at bounding box center [412, 28] width 5 height 5
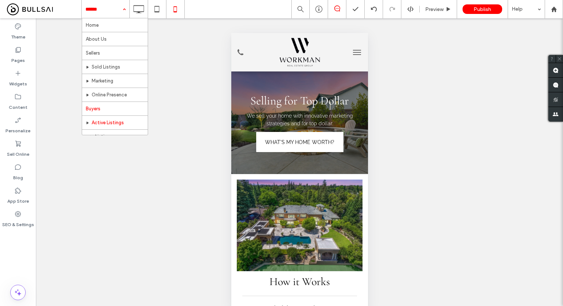
scroll to position [37, 0]
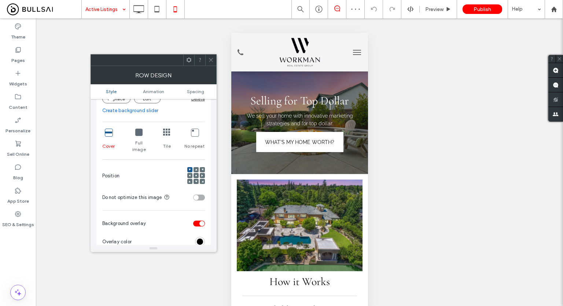
scroll to position [183, 0]
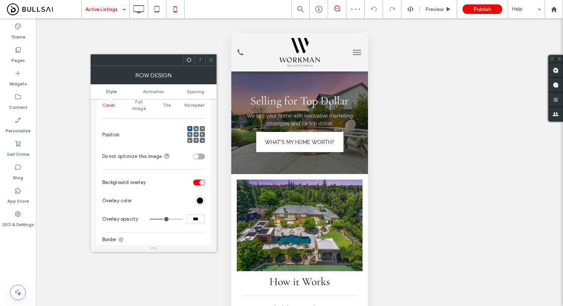
click at [195, 126] on div at bounding box center [196, 135] width 18 height 18
click at [195, 132] on span at bounding box center [196, 134] width 2 height 5
click at [210, 60] on icon at bounding box center [210, 59] width 5 height 5
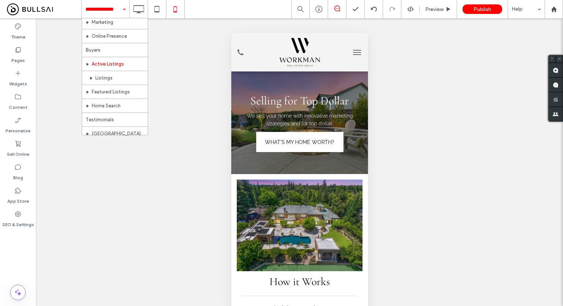
scroll to position [73, 0]
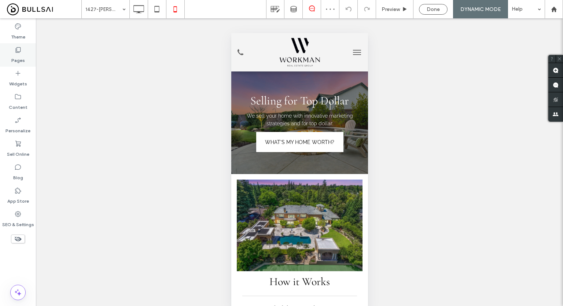
click at [23, 52] on div "Pages" at bounding box center [18, 54] width 36 height 23
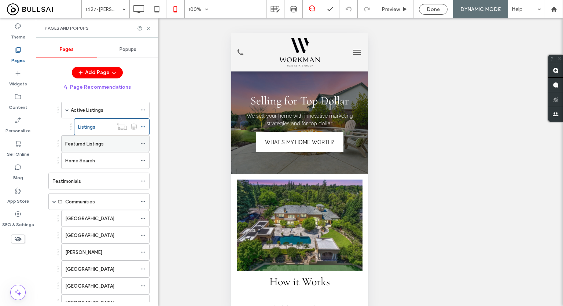
scroll to position [146, 0]
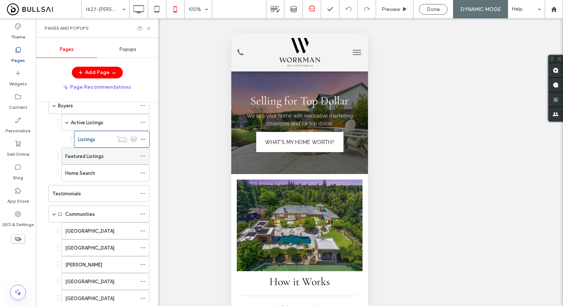
click at [85, 151] on label "Featured Listings" at bounding box center [84, 156] width 38 height 13
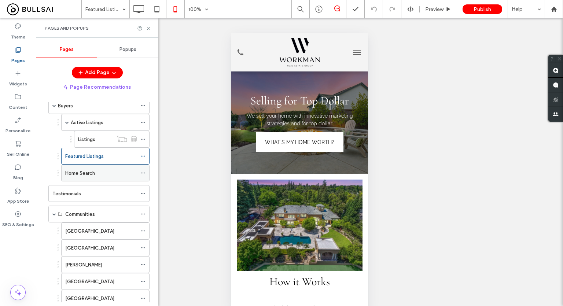
click at [97, 170] on div "Home Search" at bounding box center [100, 173] width 71 height 8
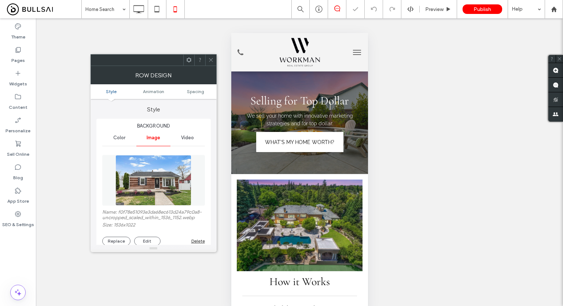
click at [173, 172] on img at bounding box center [152, 180] width 75 height 51
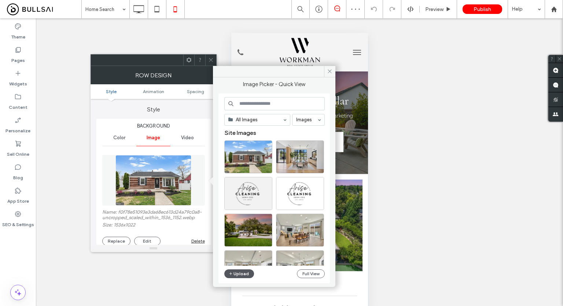
click at [242, 274] on button "Upload" at bounding box center [239, 273] width 30 height 9
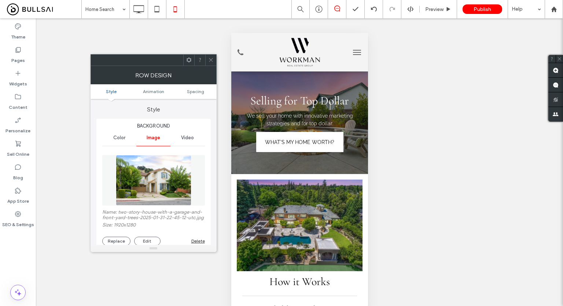
click at [206, 60] on div at bounding box center [210, 60] width 11 height 11
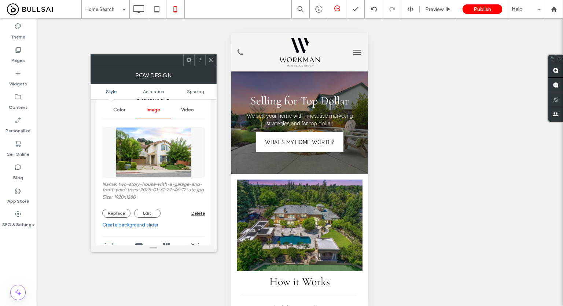
scroll to position [110, 0]
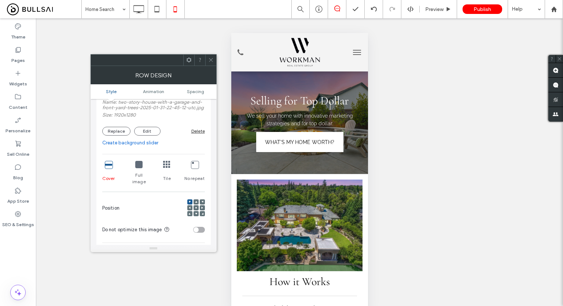
click at [198, 208] on div at bounding box center [196, 208] width 18 height 18
click at [197, 208] on div at bounding box center [195, 207] width 5 height 5
click at [195, 208] on use at bounding box center [195, 207] width 1 height 1
click at [211, 58] on icon at bounding box center [210, 59] width 5 height 5
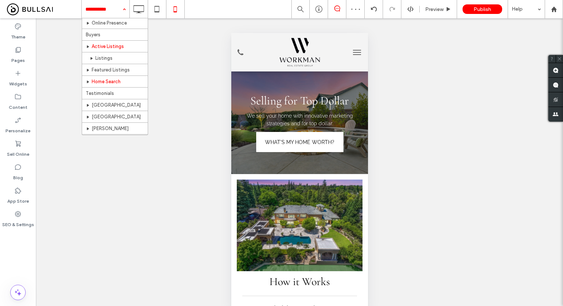
scroll to position [37, 0]
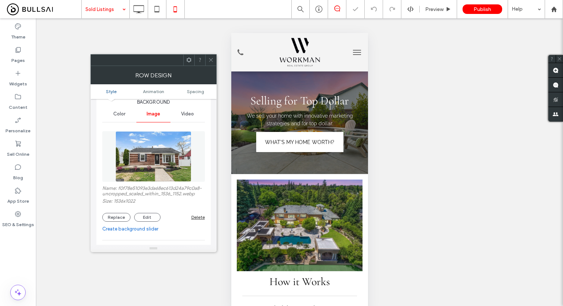
click at [162, 167] on img at bounding box center [152, 156] width 75 height 51
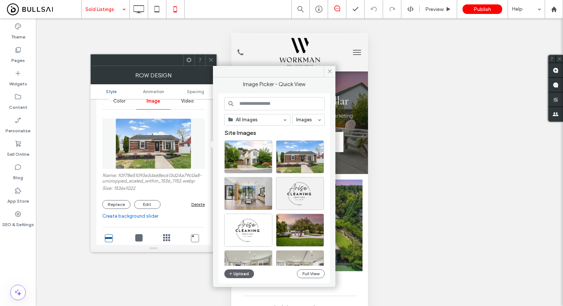
click at [209, 58] on icon at bounding box center [210, 59] width 5 height 5
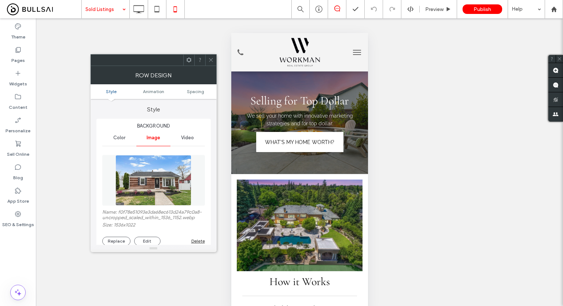
click at [178, 181] on img at bounding box center [152, 180] width 75 height 51
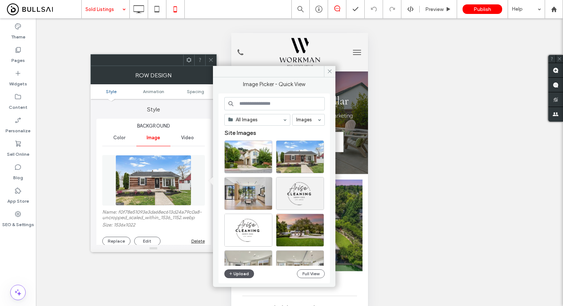
click at [240, 275] on button "Upload" at bounding box center [239, 273] width 30 height 9
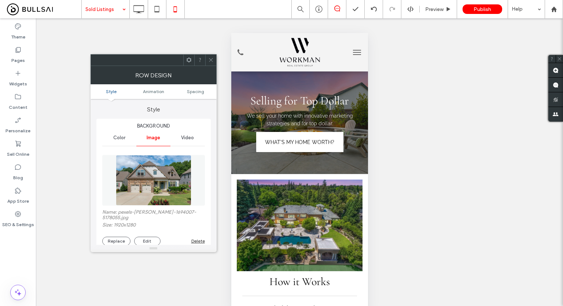
click at [209, 59] on icon at bounding box center [210, 59] width 5 height 5
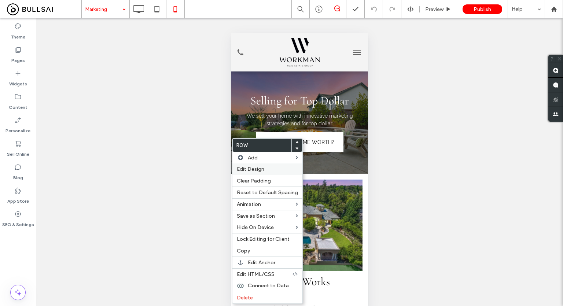
click at [243, 167] on span "Edit Design" at bounding box center [250, 169] width 27 height 6
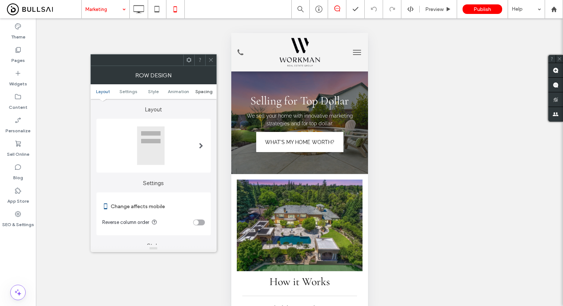
click at [197, 89] on span "Spacing" at bounding box center [203, 91] width 17 height 5
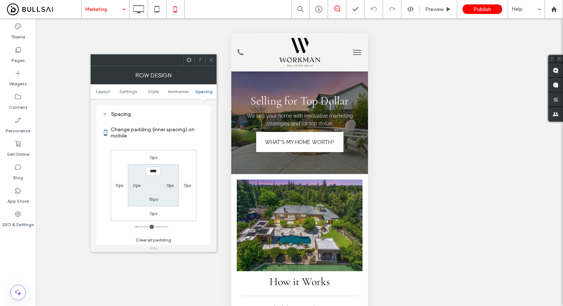
scroll to position [281, 0]
type input "**"
click at [136, 181] on div "0px" at bounding box center [137, 184] width 8 height 7
drag, startPoint x: 136, startPoint y: 183, endPoint x: 159, endPoint y: 183, distance: 22.4
click at [136, 183] on label "0px" at bounding box center [137, 184] width 8 height 5
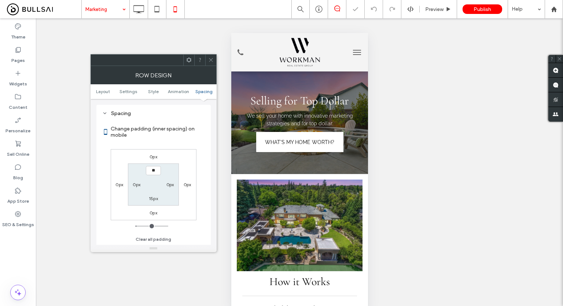
type input "*"
type input "**"
type input "****"
click at [167, 183] on label "0px" at bounding box center [170, 184] width 8 height 5
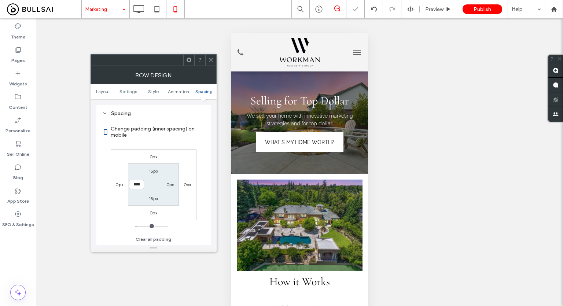
type input "*"
type input "**"
type input "****"
click at [211, 61] on icon at bounding box center [210, 59] width 5 height 5
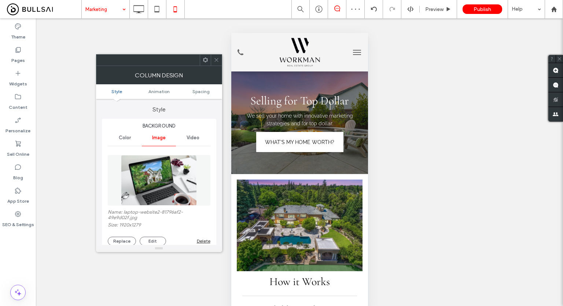
scroll to position [110, 0]
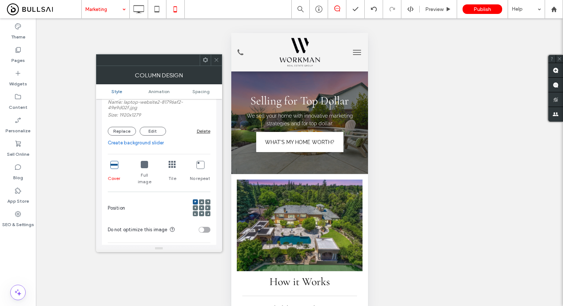
click at [200, 207] on icon at bounding box center [201, 208] width 2 height 2
click at [201, 199] on span at bounding box center [201, 201] width 2 height 5
click at [216, 60] on icon at bounding box center [216, 59] width 5 height 5
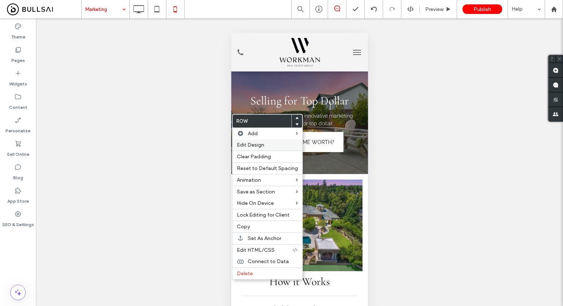
click at [253, 142] on span "Edit Design" at bounding box center [250, 145] width 27 height 6
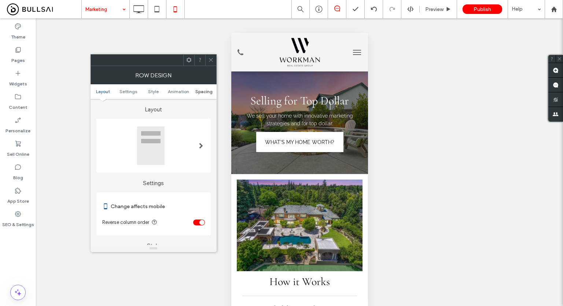
click at [203, 92] on span "Spacing" at bounding box center [203, 91] width 17 height 5
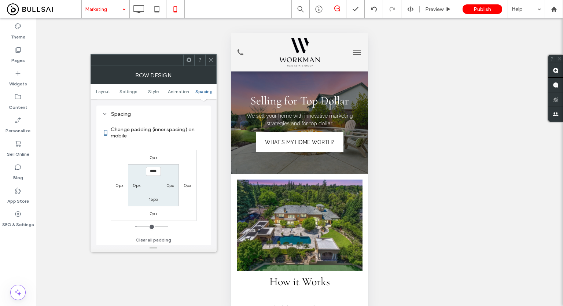
scroll to position [281, 0]
click at [136, 183] on label "0px" at bounding box center [137, 184] width 8 height 5
type input "*"
type input "**"
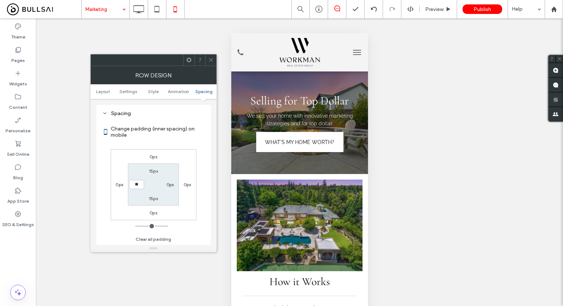
type input "****"
click at [171, 185] on label "0px" at bounding box center [170, 184] width 8 height 5
type input "*"
type input "**"
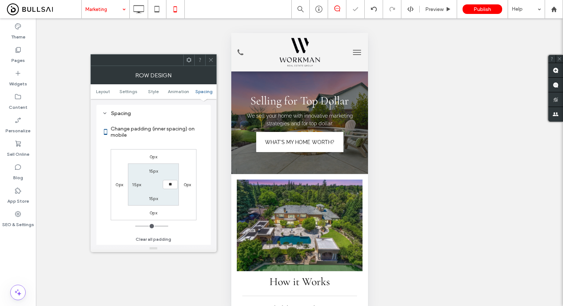
type input "****"
click at [175, 201] on section "15px **** 15px 15px" at bounding box center [153, 184] width 51 height 42
click at [170, 183] on input "****" at bounding box center [170, 184] width 15 height 9
click at [212, 55] on span at bounding box center [210, 60] width 5 height 11
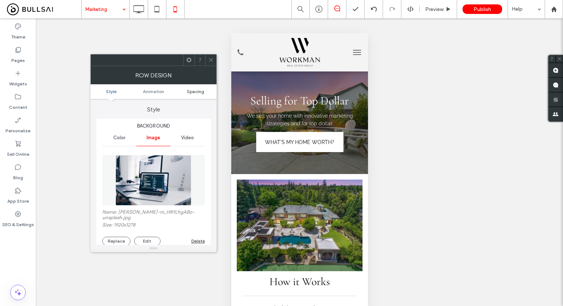
click at [196, 89] on span "Spacing" at bounding box center [195, 91] width 17 height 5
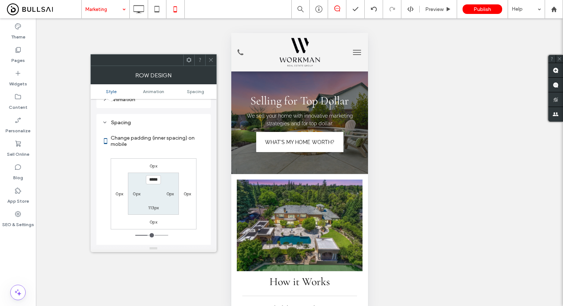
scroll to position [391, 0]
type input "*****"
click at [158, 202] on label "113px" at bounding box center [153, 204] width 11 height 5
type input "***"
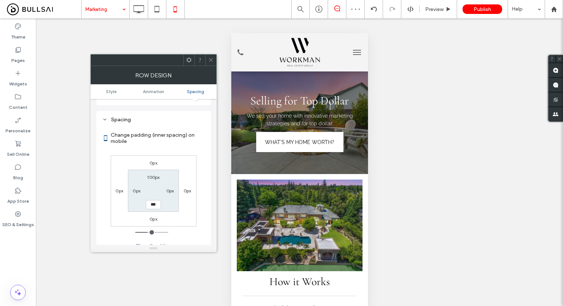
type input "***"
click at [158, 200] on input "*****" at bounding box center [153, 204] width 15 height 9
type input "**"
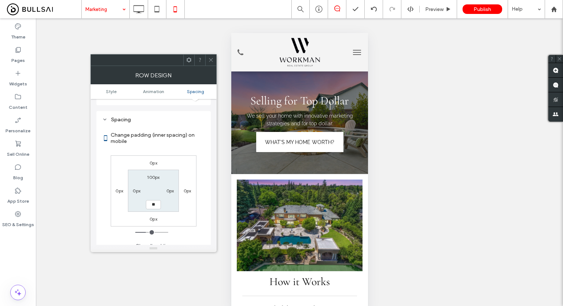
type input "**"
type input "****"
click at [154, 174] on label "100px" at bounding box center [153, 176] width 12 height 5
type input "***"
type input "**"
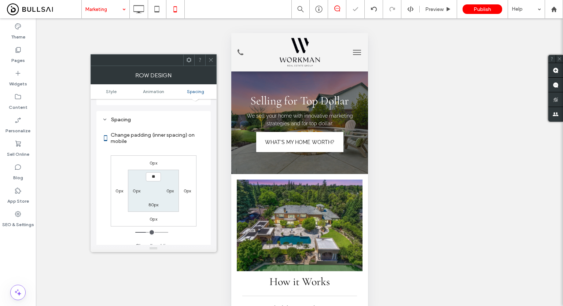
type input "**"
type input "****"
click at [212, 63] on span at bounding box center [210, 60] width 5 height 11
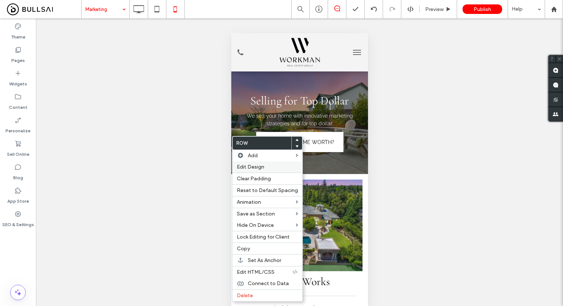
click at [262, 169] on span "Edit Design" at bounding box center [250, 167] width 27 height 6
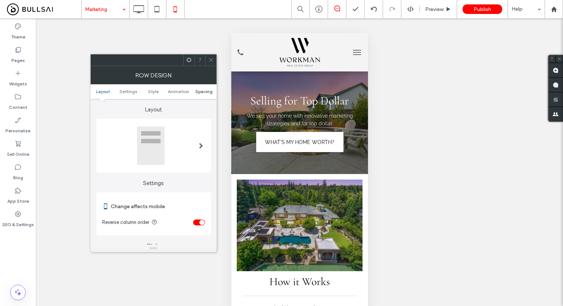
click at [204, 89] on span "Spacing" at bounding box center [203, 91] width 17 height 5
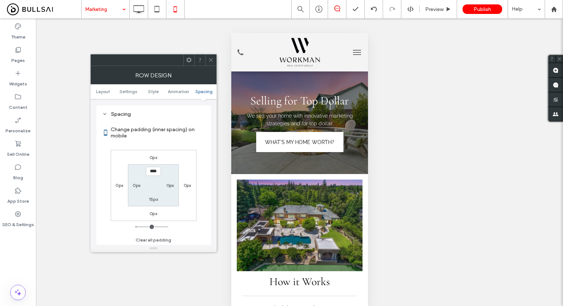
scroll to position [281, 0]
click at [135, 188] on section "**** 0px 15px 0px" at bounding box center [153, 184] width 51 height 42
click at [136, 184] on label "0px" at bounding box center [137, 184] width 8 height 5
type input "*"
type input "**"
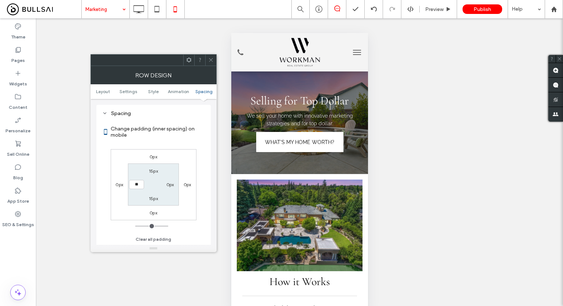
type input "**"
type input "****"
drag, startPoint x: 177, startPoint y: 183, endPoint x: 170, endPoint y: 183, distance: 6.2
click at [176, 183] on div "0px" at bounding box center [170, 184] width 17 height 7
click at [170, 183] on label "0px" at bounding box center [170, 184] width 8 height 5
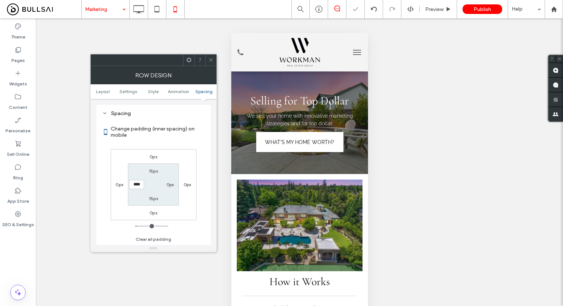
type input "*"
type input "**"
type input "****"
click at [208, 58] on icon at bounding box center [210, 59] width 5 height 5
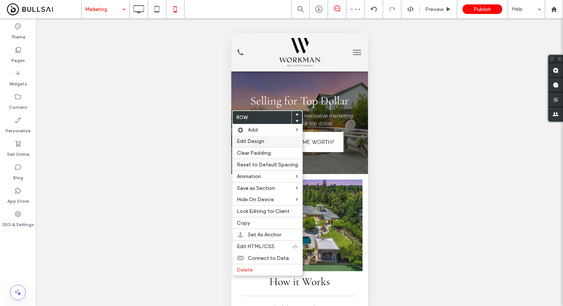
click at [258, 138] on div "Edit Design" at bounding box center [267, 141] width 70 height 11
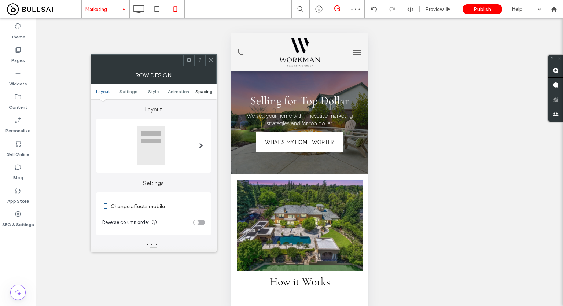
click at [193, 91] on link "Spacing" at bounding box center [203, 91] width 25 height 5
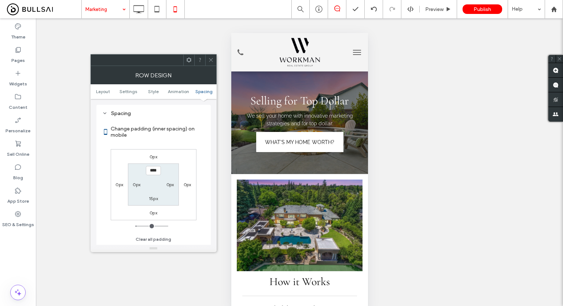
click at [138, 181] on div "0px" at bounding box center [137, 184] width 8 height 7
click at [137, 185] on label "0px" at bounding box center [137, 184] width 8 height 5
type input "*"
type input "**"
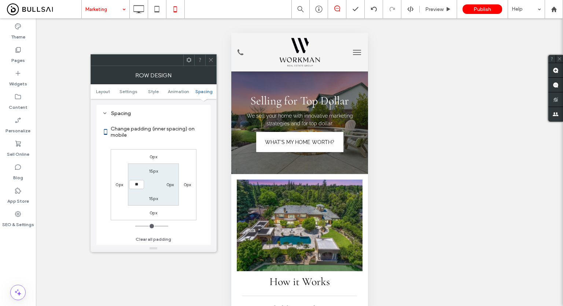
type input "****"
click at [168, 182] on label "0px" at bounding box center [170, 184] width 8 height 5
type input "*"
type input "**"
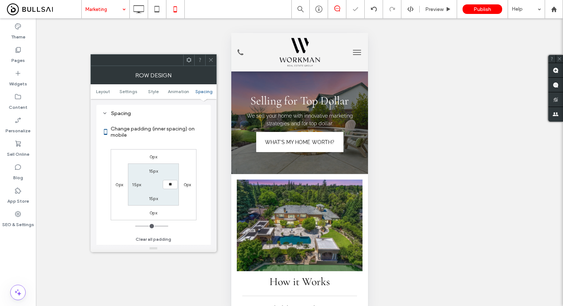
type input "****"
click at [212, 59] on icon at bounding box center [210, 59] width 5 height 5
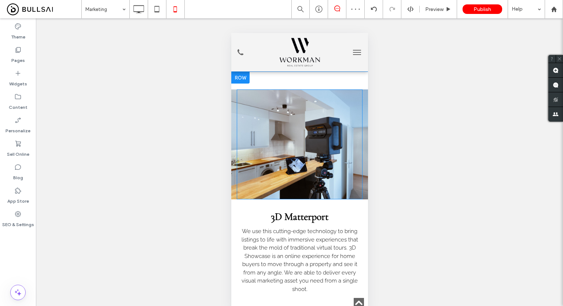
scroll to position [1099, 0]
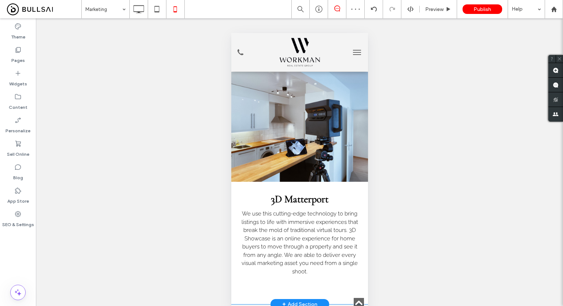
click at [242, 66] on div at bounding box center [240, 60] width 18 height 12
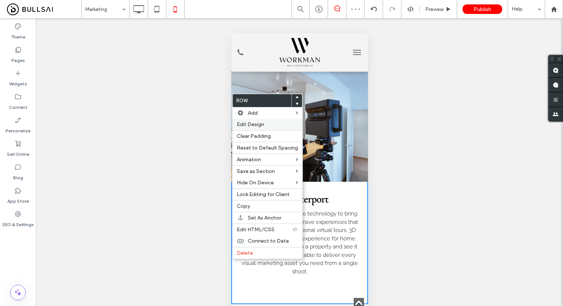
click at [251, 123] on span "Edit Design" at bounding box center [250, 124] width 27 height 6
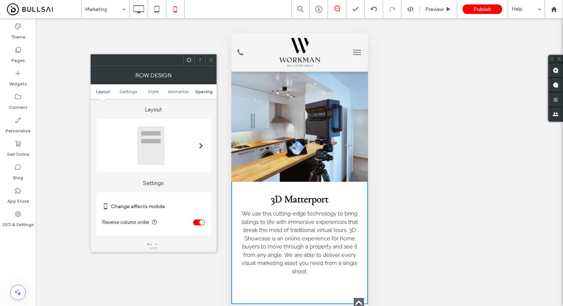
click at [201, 92] on span "Spacing" at bounding box center [203, 91] width 17 height 5
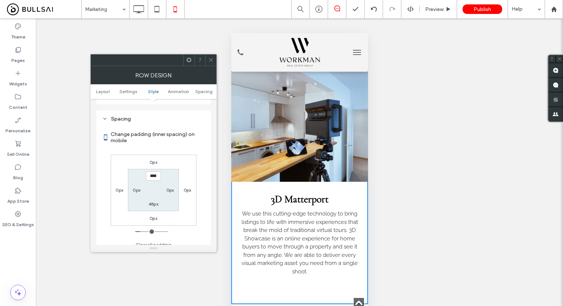
scroll to position [281, 0]
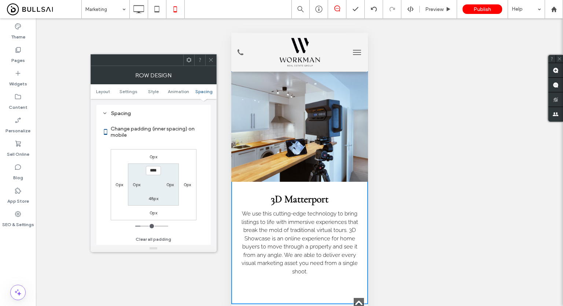
click at [134, 187] on div "0px" at bounding box center [137, 184] width 8 height 7
click at [135, 182] on label "0px" at bounding box center [137, 184] width 8 height 5
type input "*"
type input "**"
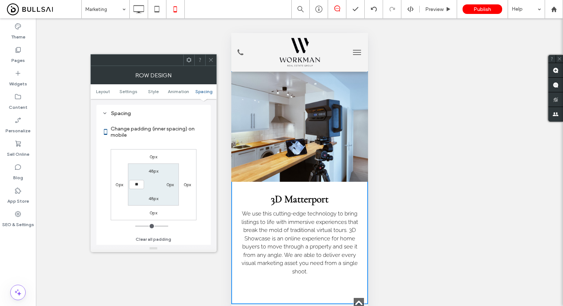
type input "****"
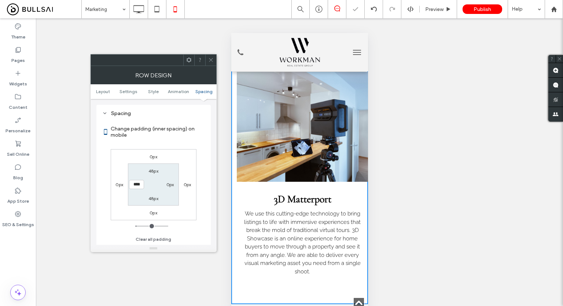
click at [169, 186] on label "0px" at bounding box center [170, 184] width 8 height 5
type input "*"
type input "**"
type input "****"
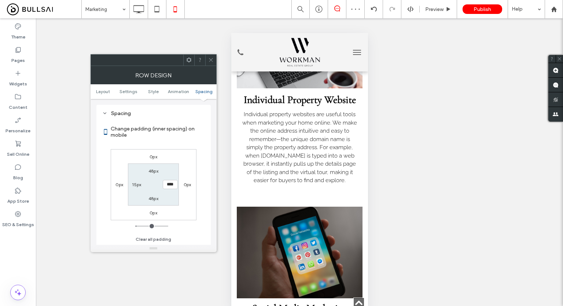
scroll to position [220, 0]
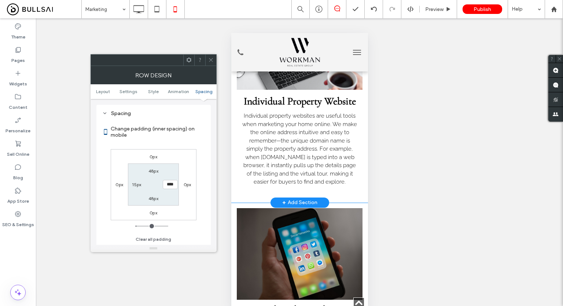
click at [250, 197] on div "Individual Property Website Individual property websites are useful tools when …" at bounding box center [299, 143] width 126 height 107
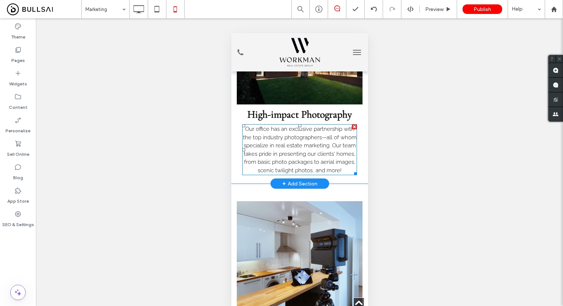
scroll to position [1025, 0]
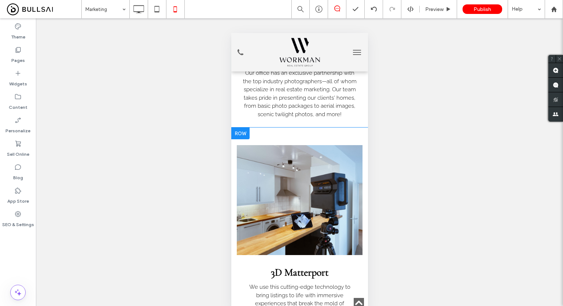
click at [248, 139] on div at bounding box center [240, 133] width 18 height 12
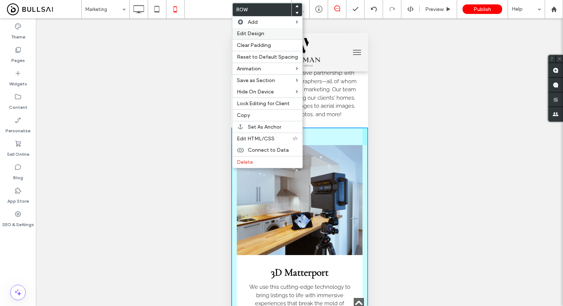
click at [274, 37] on div "Edit Design" at bounding box center [267, 33] width 70 height 11
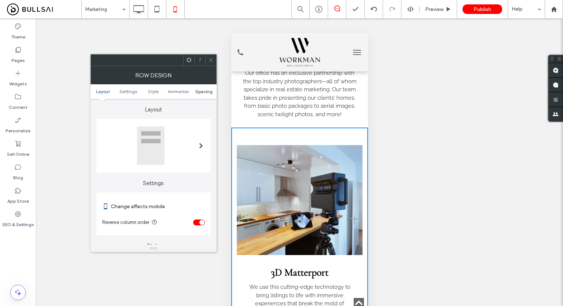
click at [207, 89] on span "Spacing" at bounding box center [203, 91] width 17 height 5
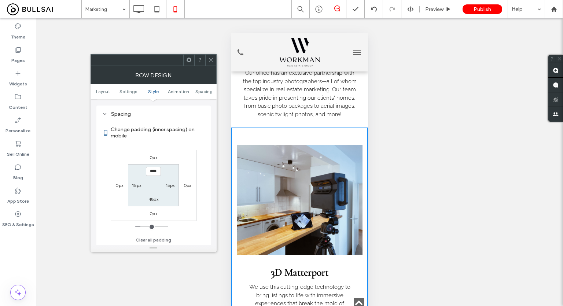
scroll to position [281, 0]
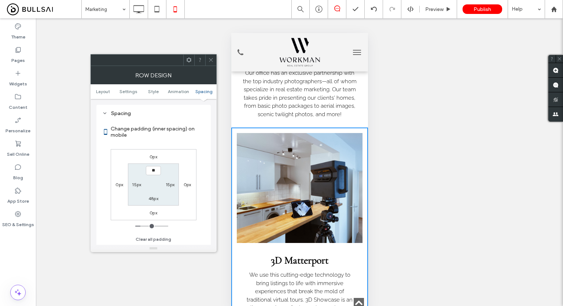
type input "****"
drag, startPoint x: 154, startPoint y: 201, endPoint x: 155, endPoint y: 196, distance: 5.9
click at [154, 200] on section "**** 15px 48px 15px" at bounding box center [153, 184] width 51 height 42
click at [155, 196] on label "48px" at bounding box center [153, 198] width 10 height 5
type input "**"
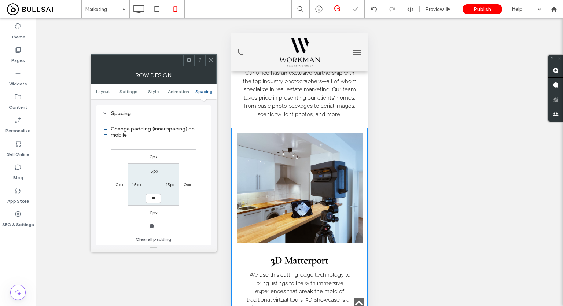
type input "**"
type input "****"
click at [212, 58] on use at bounding box center [211, 60] width 4 height 4
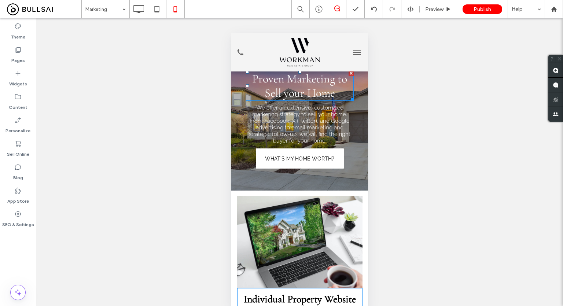
scroll to position [37, 0]
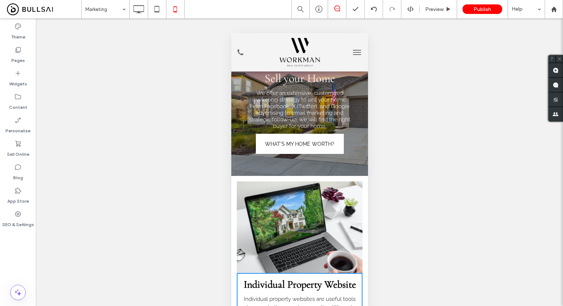
click at [413, 49] on div "Unhide? Yes Unhide? Yes Unhide? Yes Unhide? Yes Unhide? Yes Unhide? Yes Unhide?…" at bounding box center [299, 169] width 527 height 303
click at [202, 36] on div "Unhide? Yes Unhide? Yes Unhide? Yes Unhide? Yes Unhide? Yes Unhide? Yes Unhide?…" at bounding box center [299, 169] width 527 height 303
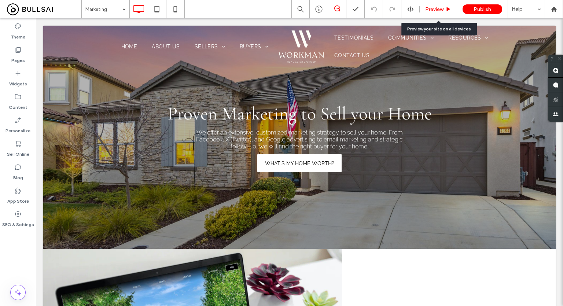
click at [424, 1] on div "Preview" at bounding box center [437, 9] width 37 height 18
click at [440, 8] on span "Preview" at bounding box center [434, 9] width 18 height 6
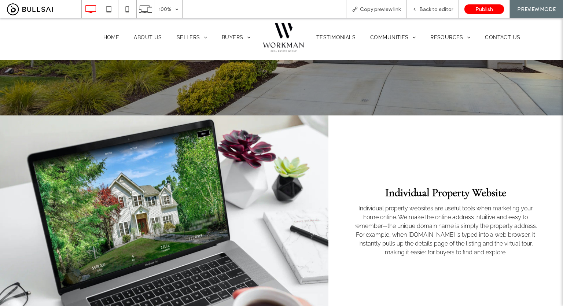
scroll to position [183, 0]
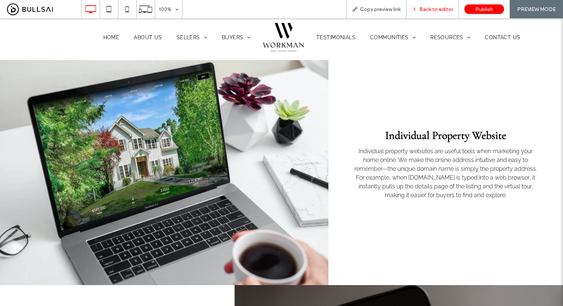
click at [424, 13] on div "Back to editor" at bounding box center [432, 9] width 52 height 18
click at [425, 7] on span "Back to editor" at bounding box center [436, 9] width 34 height 6
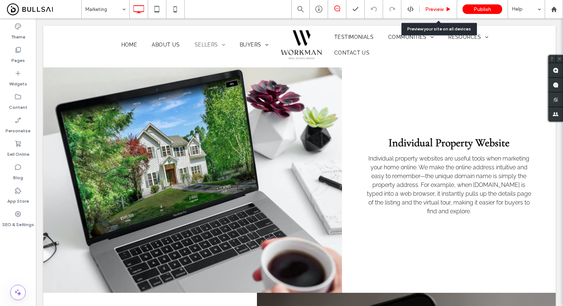
click at [433, 11] on span "Preview" at bounding box center [434, 9] width 18 height 6
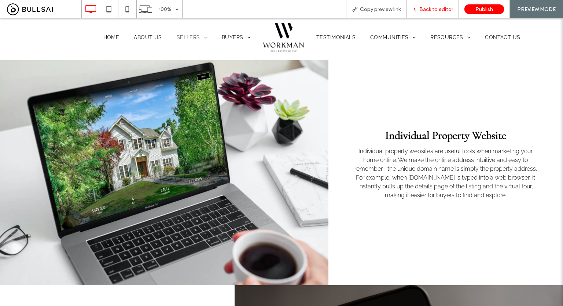
click at [439, 9] on span "Back to editor" at bounding box center [436, 9] width 34 height 6
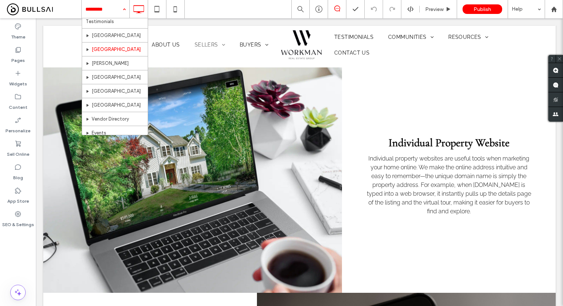
scroll to position [144, 0]
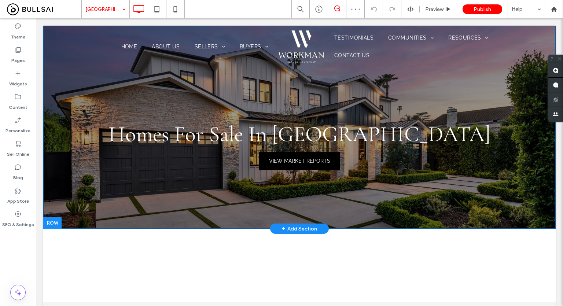
drag, startPoint x: 186, startPoint y: 179, endPoint x: 191, endPoint y: 178, distance: 4.5
click at [186, 179] on div "Homes For Sale In [GEOGRAPHIC_DATA] VIEW MARKET REPORTS Click To Paste Row + Ad…" at bounding box center [299, 127] width 512 height 203
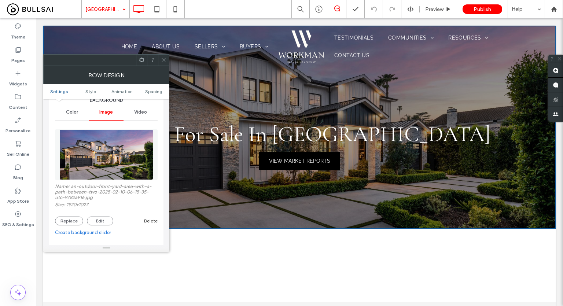
scroll to position [110, 0]
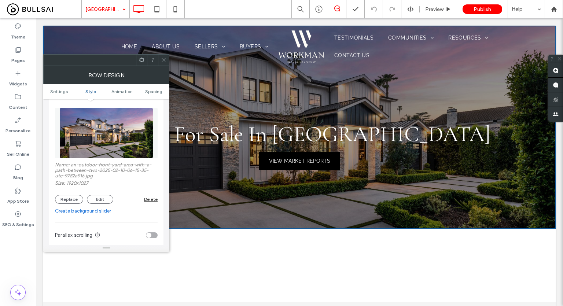
click at [151, 200] on div "Delete" at bounding box center [151, 198] width 14 height 5
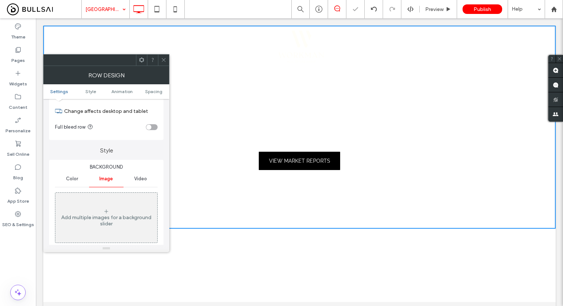
scroll to position [0, 0]
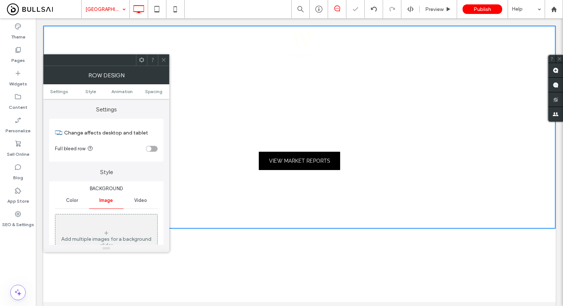
click at [75, 198] on span "Color" at bounding box center [72, 200] width 12 height 6
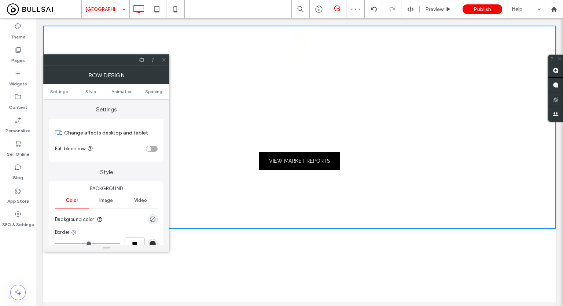
click at [147, 218] on section "Background color" at bounding box center [106, 219] width 103 height 18
click at [153, 218] on div "rgba(0, 0, 0, 0)" at bounding box center [152, 219] width 6 height 6
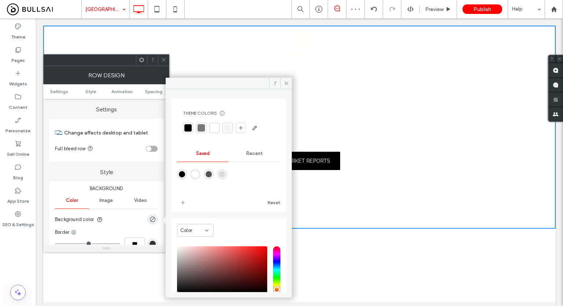
click at [182, 179] on div at bounding box center [228, 179] width 103 height 27
click at [181, 174] on div "rgba(0,0,0,1)" at bounding box center [182, 174] width 6 height 6
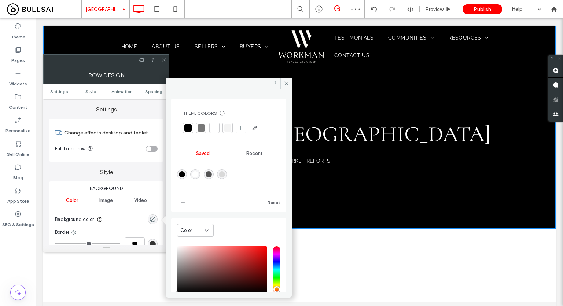
type input "***"
type input "****"
click at [163, 60] on use at bounding box center [164, 60] width 4 height 4
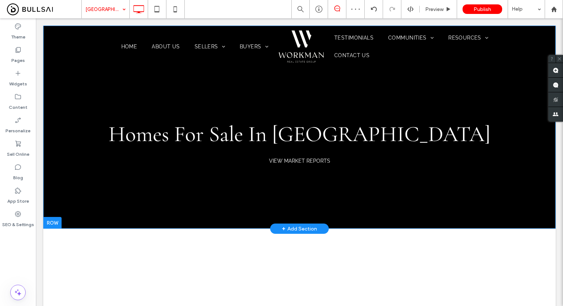
click at [215, 194] on div "Homes For Sale In [GEOGRAPHIC_DATA] VIEW MARKET REPORTS Click To Paste Row + Ad…" at bounding box center [299, 127] width 512 height 203
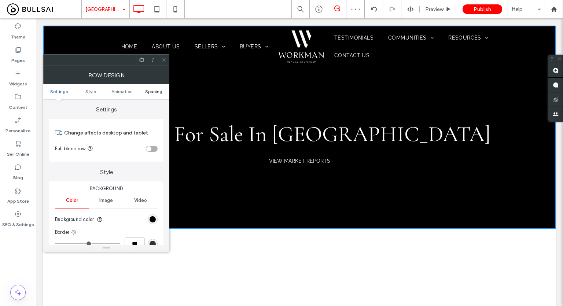
click at [146, 93] on span "Spacing" at bounding box center [153, 91] width 17 height 5
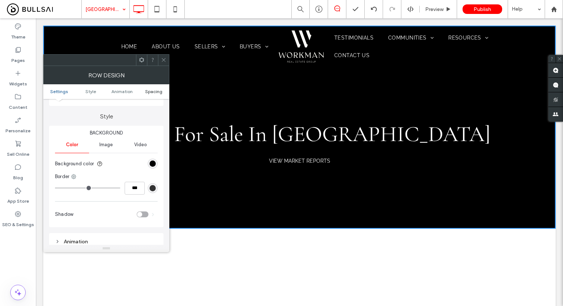
click at [148, 91] on span "Spacing" at bounding box center [153, 91] width 17 height 5
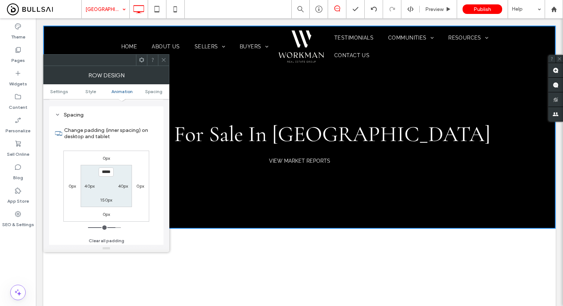
scroll to position [207, 0]
click at [111, 198] on label "150px" at bounding box center [106, 198] width 12 height 5
type input "***"
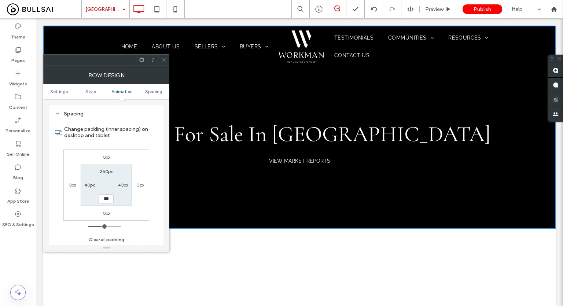
type input "*****"
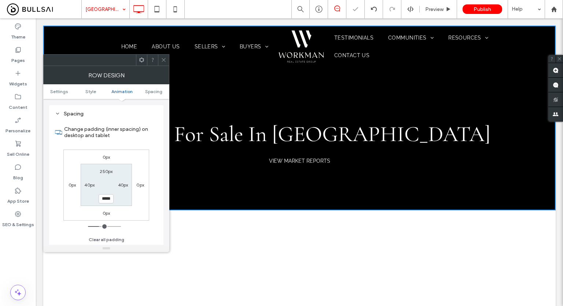
click at [166, 60] on div at bounding box center [163, 60] width 11 height 11
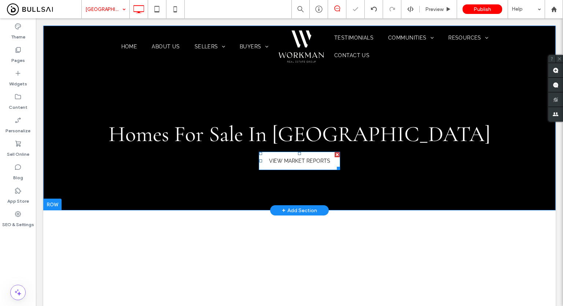
click at [296, 163] on span "VIEW MARKET REPORTS" at bounding box center [299, 161] width 61 height 6
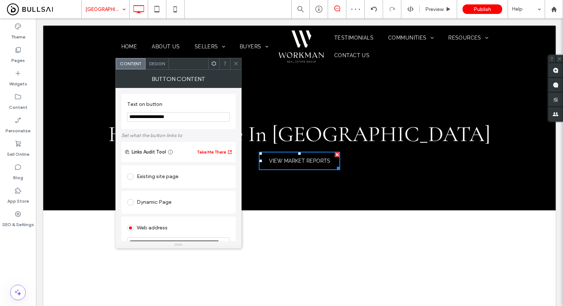
click at [163, 62] on span "Design" at bounding box center [157, 63] width 16 height 5
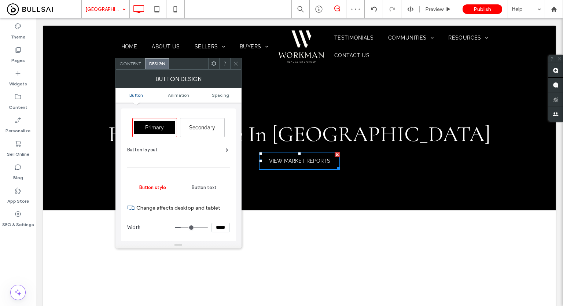
click at [209, 126] on span "Secondary" at bounding box center [202, 128] width 26 height 6
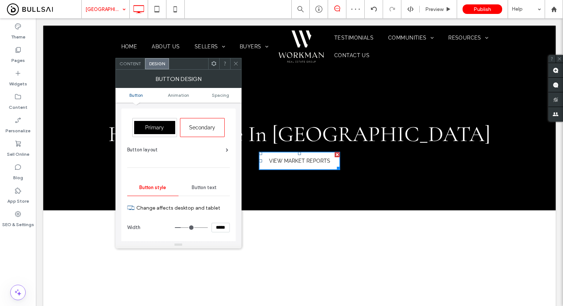
type input "*"
click at [236, 60] on span at bounding box center [235, 63] width 5 height 11
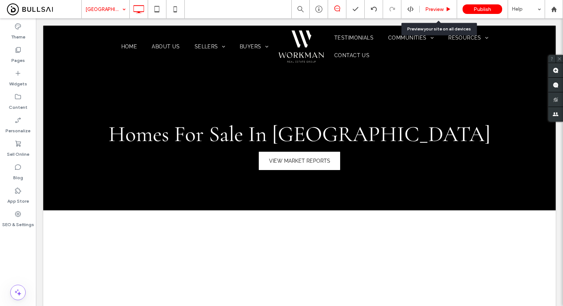
click at [443, 4] on div "Preview" at bounding box center [437, 9] width 37 height 18
click at [431, 8] on span "Preview" at bounding box center [434, 9] width 18 height 6
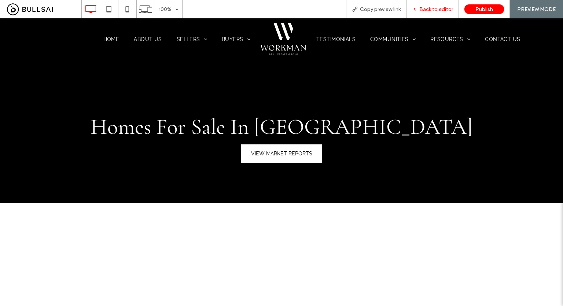
click at [435, 11] on span "Back to editor" at bounding box center [436, 9] width 34 height 6
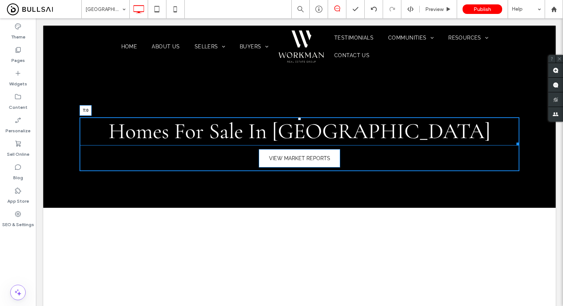
drag, startPoint x: 297, startPoint y: 121, endPoint x: 332, endPoint y: 136, distance: 37.9
click at [298, 118] on div at bounding box center [299, 118] width 3 height 3
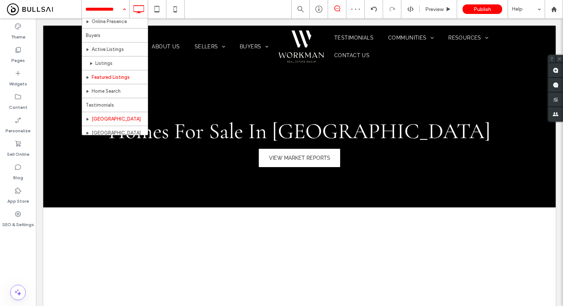
scroll to position [110, 0]
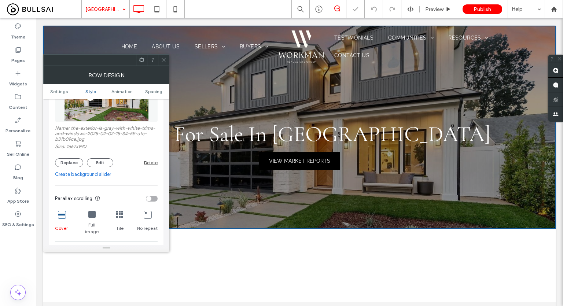
click at [148, 162] on div "Delete" at bounding box center [151, 162] width 14 height 5
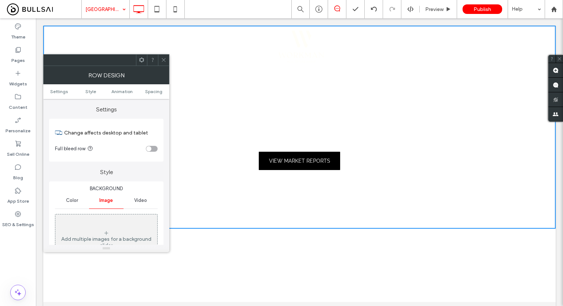
click at [76, 198] on span "Color" at bounding box center [72, 200] width 12 height 6
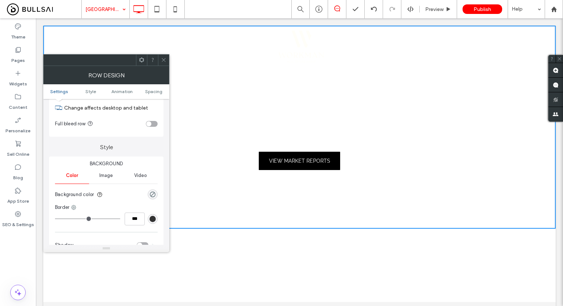
scroll to position [37, 0]
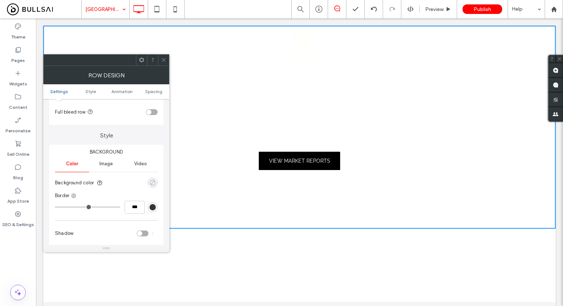
click at [151, 181] on div "rgba(0, 0, 0, 0)" at bounding box center [152, 182] width 6 height 6
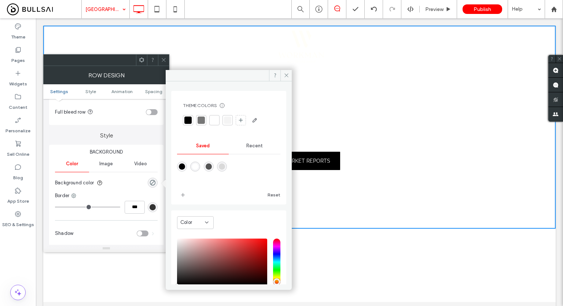
click at [182, 168] on div "rgba(0,0,0,1)" at bounding box center [182, 166] width 6 height 6
type input "***"
type input "****"
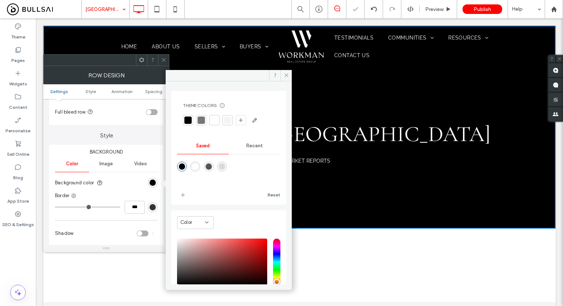
click at [166, 58] on icon at bounding box center [163, 59] width 5 height 5
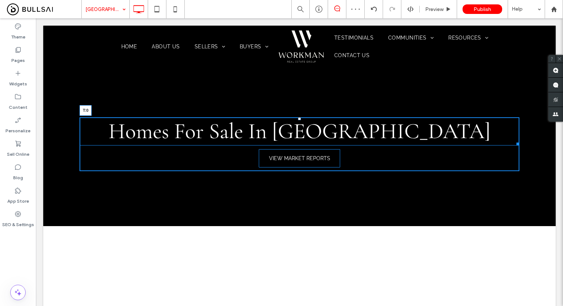
drag, startPoint x: 296, startPoint y: 122, endPoint x: 299, endPoint y: 119, distance: 4.0
click at [299, 119] on div "Homes For Sale In [GEOGRAPHIC_DATA] ﻿ T:0" at bounding box center [298, 131] width 439 height 28
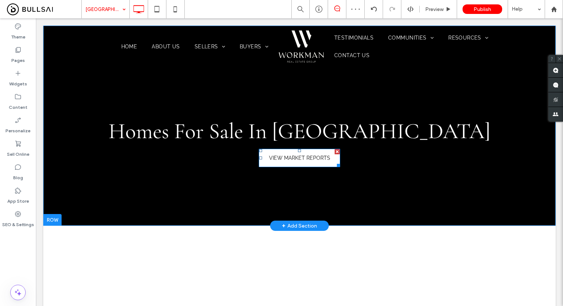
click at [295, 157] on span "VIEW MARKET REPORTS" at bounding box center [299, 158] width 61 height 6
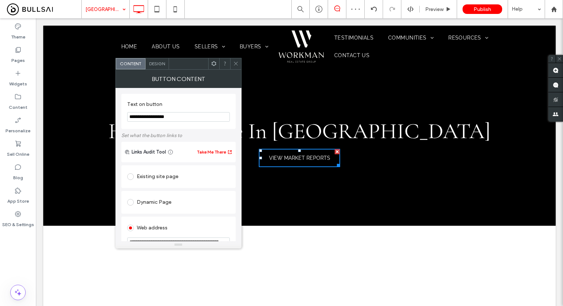
click at [161, 64] on span "Design" at bounding box center [157, 63] width 16 height 5
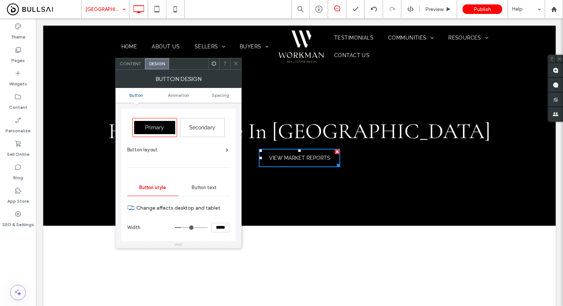
click at [200, 126] on span "Secondary" at bounding box center [202, 128] width 26 height 6
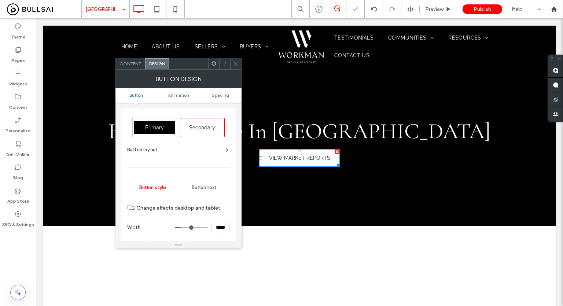
type input "*"
click at [235, 63] on icon at bounding box center [235, 63] width 5 height 5
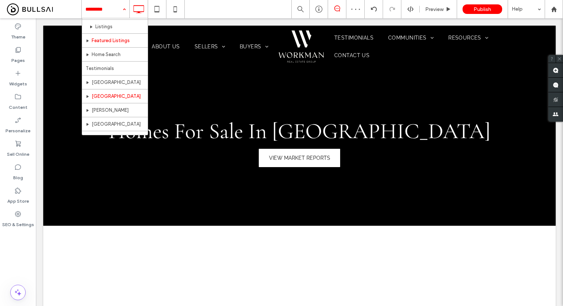
scroll to position [146, 0]
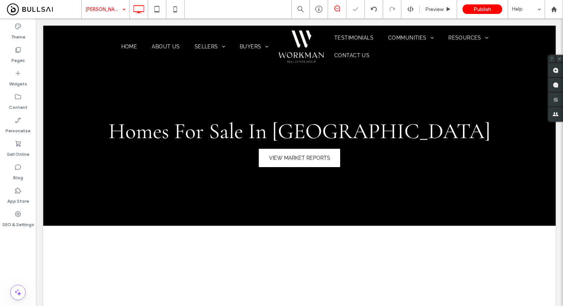
click at [243, 11] on div "[PERSON_NAME] Preview Publish Help" at bounding box center [321, 9] width 481 height 18
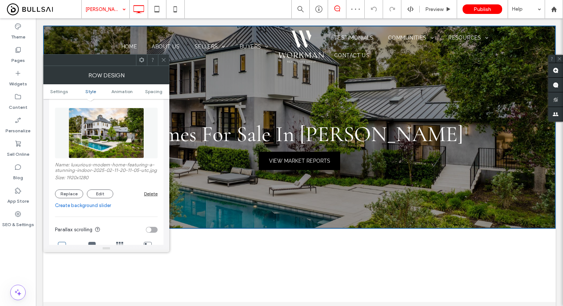
click at [147, 197] on div "Replace Edit Delete" at bounding box center [106, 193] width 103 height 9
click at [148, 196] on div "Delete" at bounding box center [151, 193] width 14 height 5
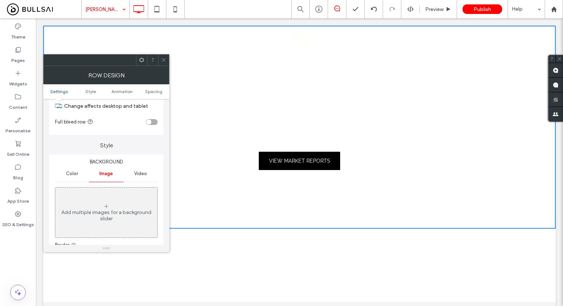
scroll to position [37, 0]
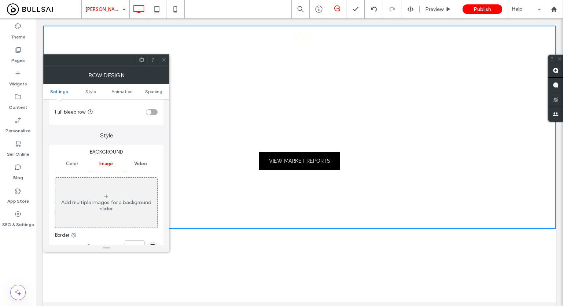
click at [84, 164] on div "Color" at bounding box center [72, 164] width 34 height 16
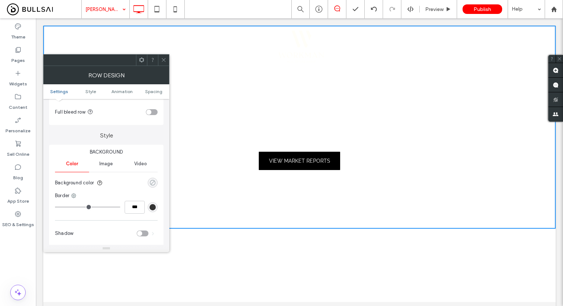
click at [152, 182] on div "rgba(0, 0, 0, 0)" at bounding box center [152, 182] width 6 height 6
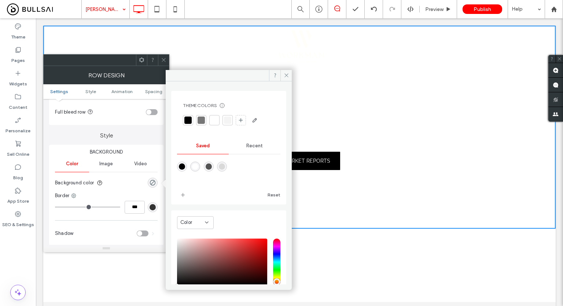
click at [183, 166] on div "rgba(0,0,0,1)" at bounding box center [182, 166] width 6 height 6
type input "***"
type input "****"
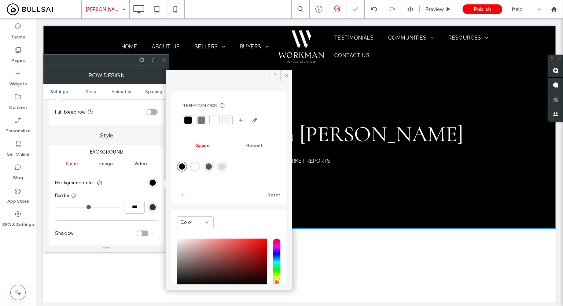
click at [166, 62] on div at bounding box center [163, 60] width 11 height 11
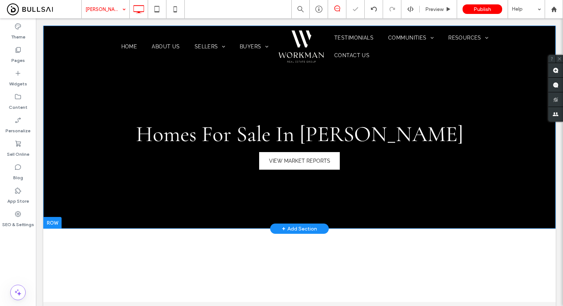
click at [293, 158] on span "VIEW MARKET REPORTS" at bounding box center [299, 161] width 61 height 6
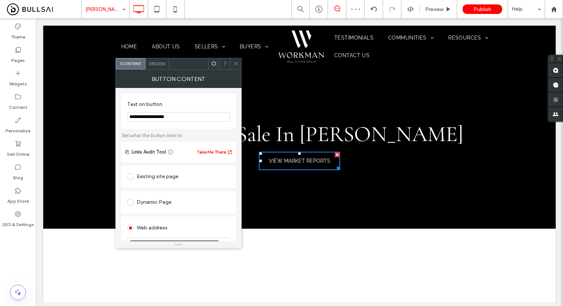
click at [157, 59] on div "Design" at bounding box center [156, 63] width 23 height 11
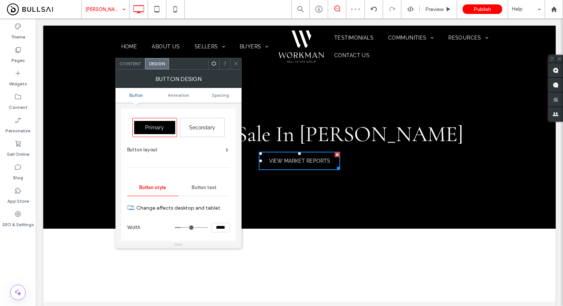
click at [203, 127] on span "Secondary" at bounding box center [202, 128] width 26 height 6
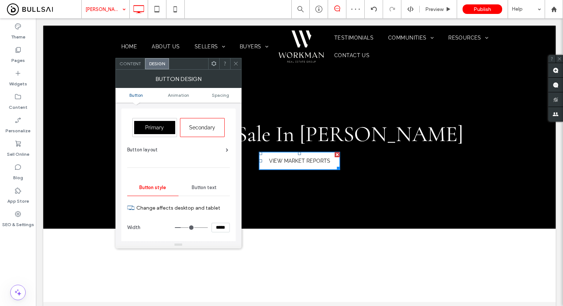
type input "*"
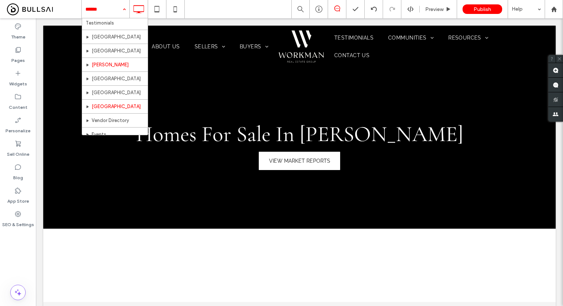
scroll to position [144, 0]
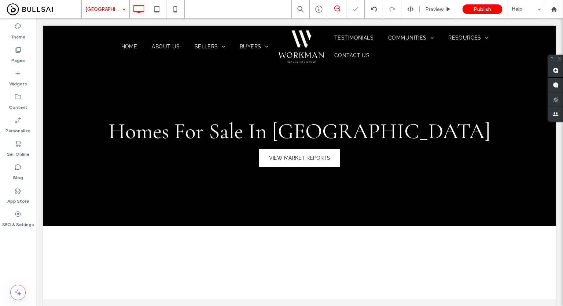
click at [168, 173] on div "Homes For Sale In [GEOGRAPHIC_DATA] ﻿ VIEW MARKET REPORTS Click To Paste Row + …" at bounding box center [299, 126] width 512 height 200
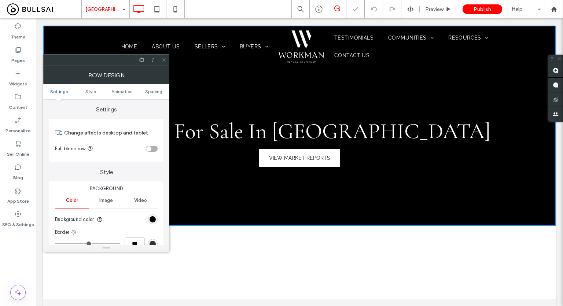
click at [149, 87] on ul "Settings Style Animation Spacing" at bounding box center [106, 91] width 126 height 15
click at [151, 90] on span "Spacing" at bounding box center [153, 91] width 17 height 5
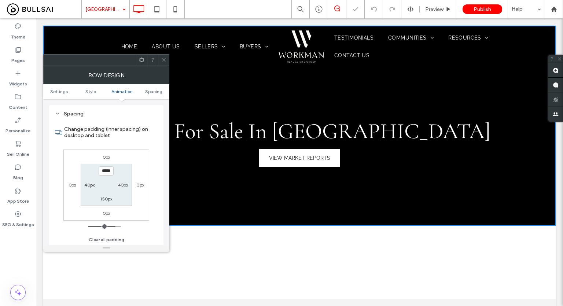
scroll to position [207, 0]
click at [107, 198] on label "150px" at bounding box center [106, 198] width 12 height 5
type input "***"
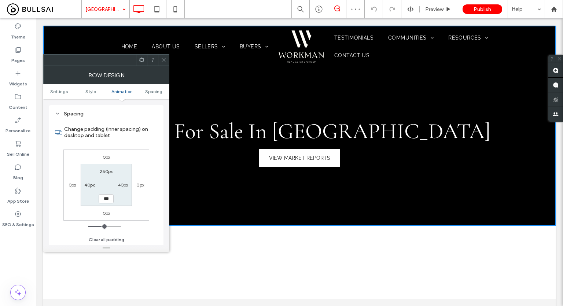
type input "*****"
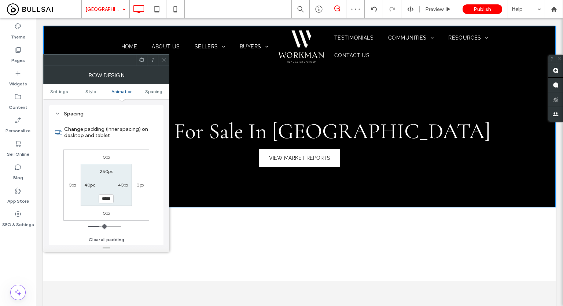
click at [163, 62] on icon at bounding box center [163, 59] width 5 height 5
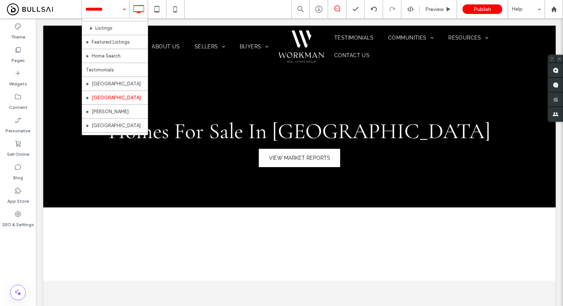
scroll to position [110, 0]
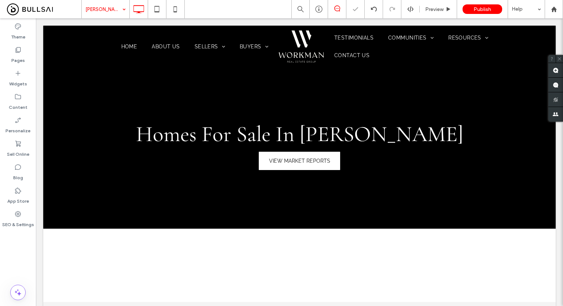
click at [171, 167] on div "Homes For Sale In [PERSON_NAME] VIEW MARKET REPORTS Click To Paste" at bounding box center [298, 145] width 439 height 56
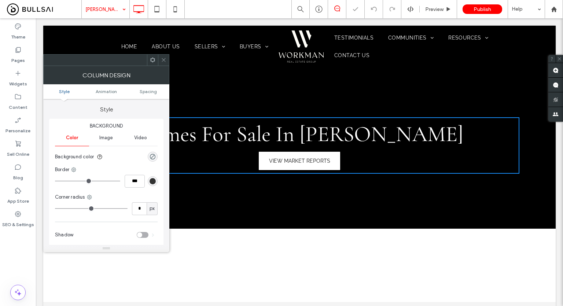
click at [163, 59] on icon at bounding box center [163, 59] width 5 height 5
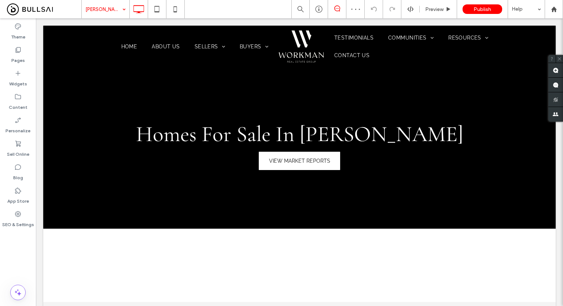
click at [165, 87] on div "Homes For Sale In [PERSON_NAME] VIEW MARKET REPORTS Click To Paste Row + Add Se…" at bounding box center [299, 127] width 512 height 203
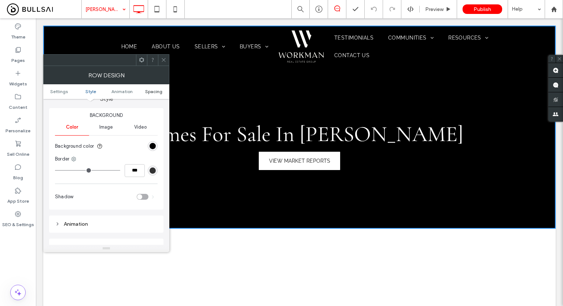
click at [153, 90] on span "Spacing" at bounding box center [153, 91] width 17 height 5
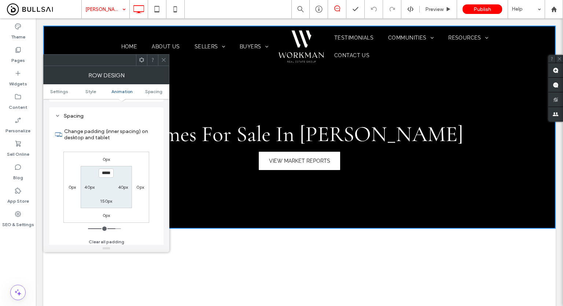
scroll to position [207, 0]
click at [110, 198] on label "150px" at bounding box center [106, 198] width 12 height 5
type input "***"
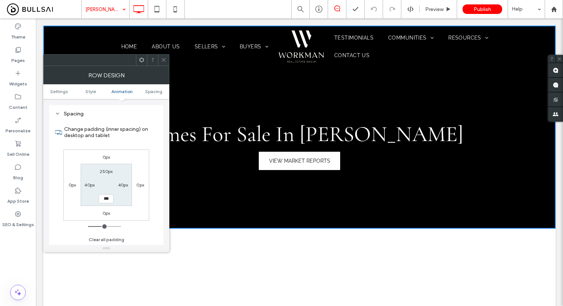
type input "*****"
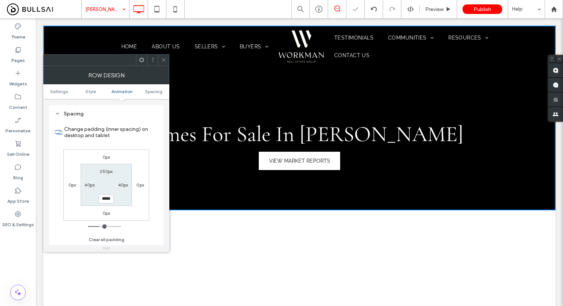
click at [164, 62] on icon at bounding box center [163, 59] width 5 height 5
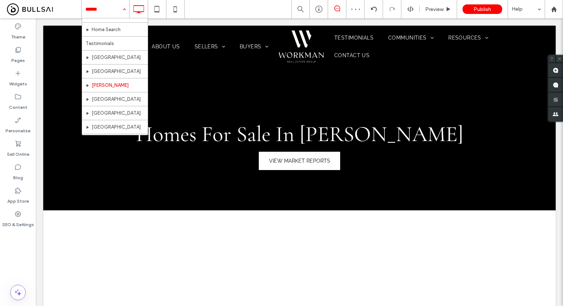
scroll to position [146, 0]
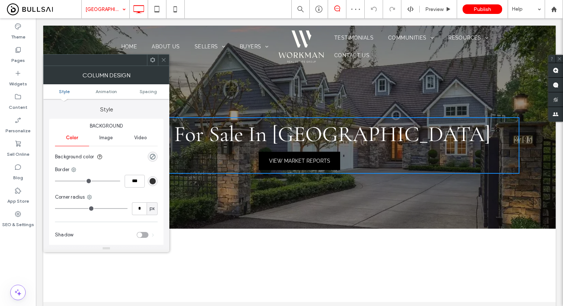
click at [163, 64] on span at bounding box center [163, 60] width 5 height 11
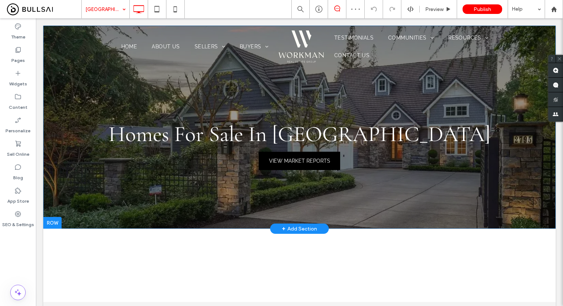
click at [104, 190] on div "Homes For Sale In Sacramento VIEW MARKET REPORTS Click To Paste Row + Add Secti…" at bounding box center [299, 127] width 512 height 203
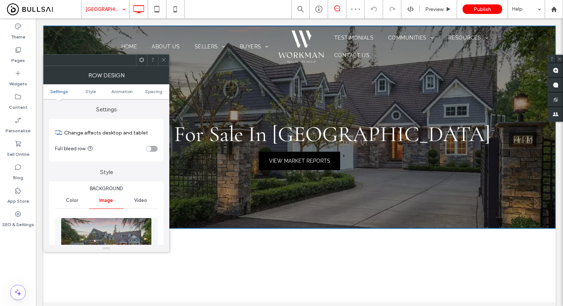
scroll to position [146, 0]
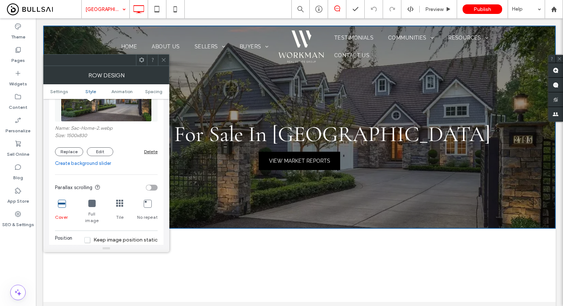
click at [148, 153] on div "Delete" at bounding box center [151, 151] width 14 height 5
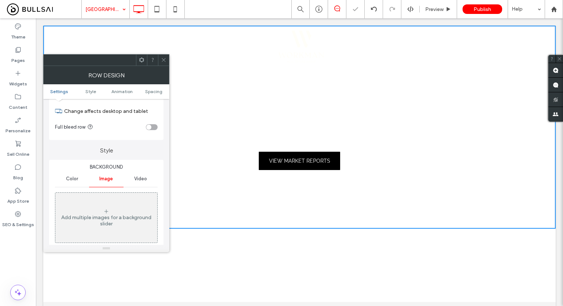
scroll to position [0, 0]
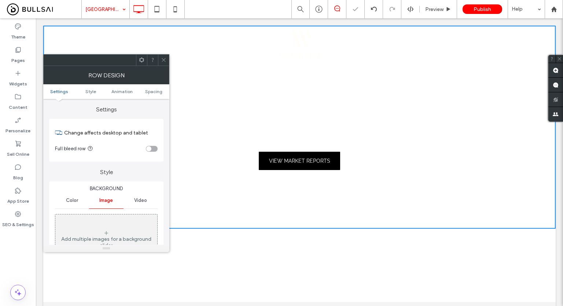
click at [71, 205] on div "Color" at bounding box center [72, 200] width 34 height 16
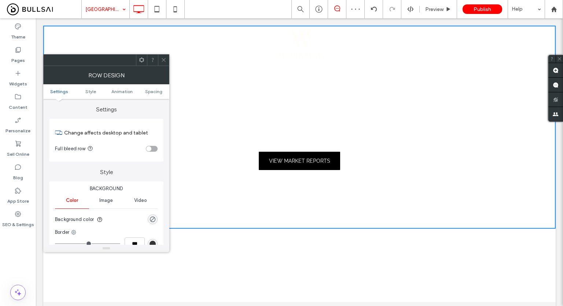
scroll to position [73, 0]
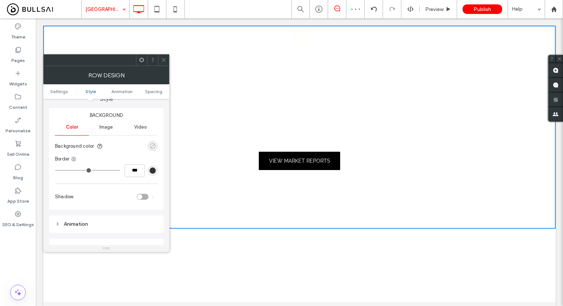
click at [155, 144] on icon "rgba(0, 0, 0, 0)" at bounding box center [152, 146] width 6 height 6
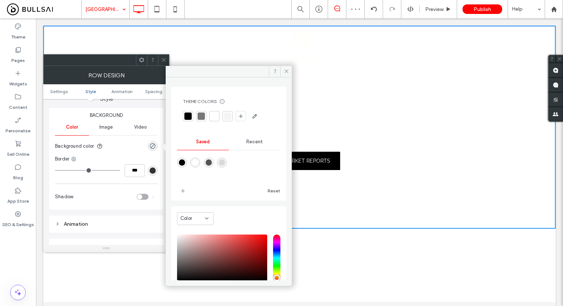
click at [177, 160] on div "rgba(0,0,0,1)" at bounding box center [182, 162] width 10 height 10
type input "***"
type input "****"
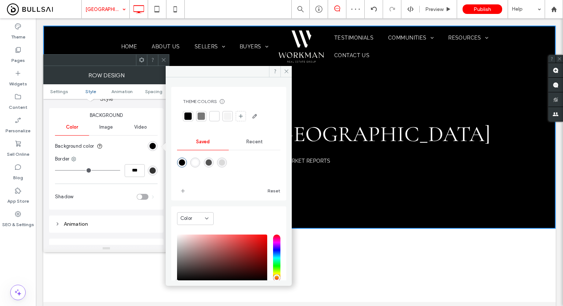
click at [164, 62] on icon at bounding box center [163, 59] width 5 height 5
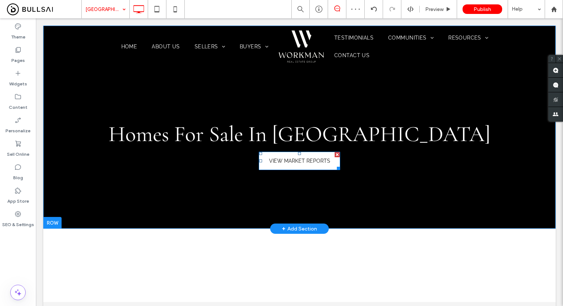
click at [304, 162] on span "VIEW MARKET REPORTS" at bounding box center [299, 161] width 61 height 6
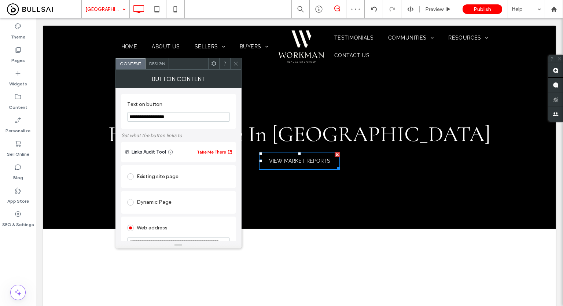
click at [159, 65] on span "Design" at bounding box center [157, 63] width 16 height 5
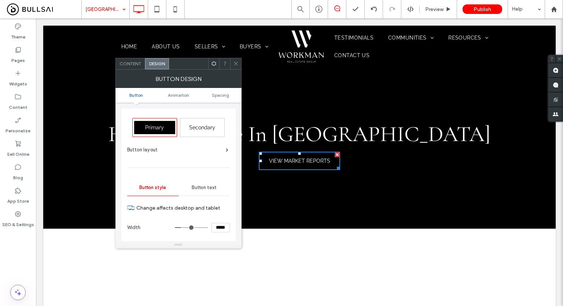
click at [207, 130] on div "Secondary" at bounding box center [202, 127] width 41 height 13
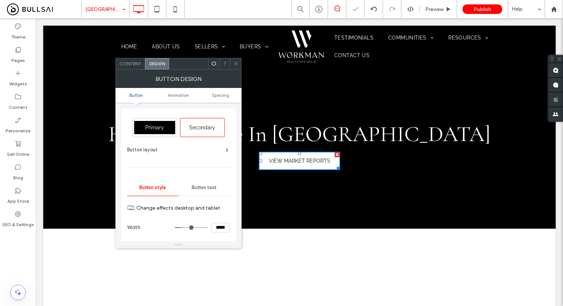
type input "*"
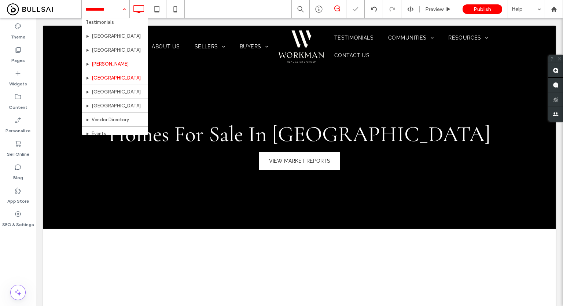
scroll to position [144, 0]
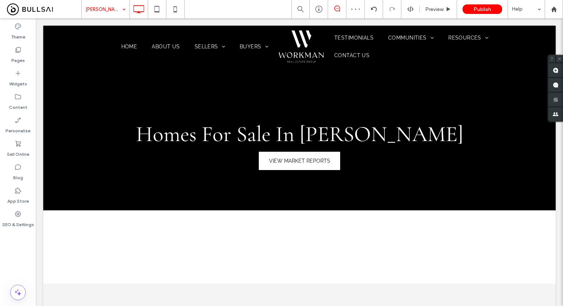
click at [107, 8] on input at bounding box center [103, 9] width 37 height 18
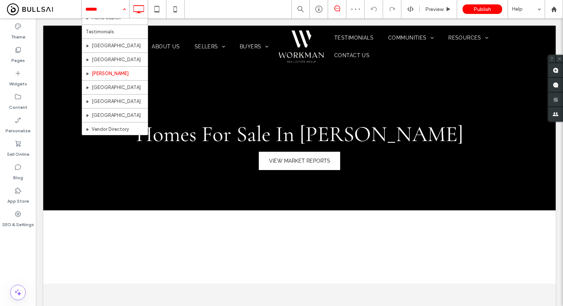
scroll to position [181, 0]
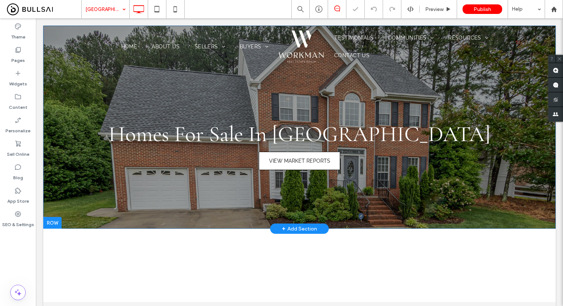
click at [271, 161] on span "VIEW MARKET REPORTS" at bounding box center [299, 161] width 61 height 6
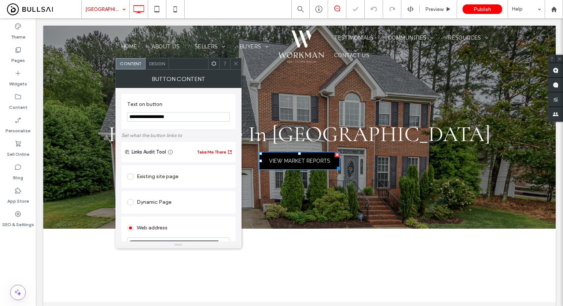
click at [158, 66] on span "Design" at bounding box center [157, 63] width 16 height 5
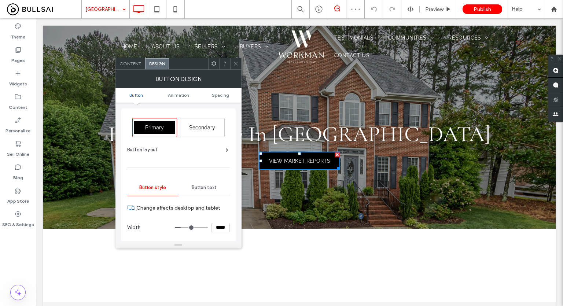
click at [207, 126] on span "Secondary" at bounding box center [202, 128] width 26 height 6
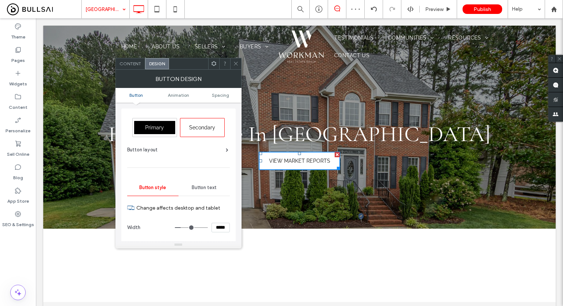
type input "*"
click at [237, 63] on icon at bounding box center [235, 63] width 5 height 5
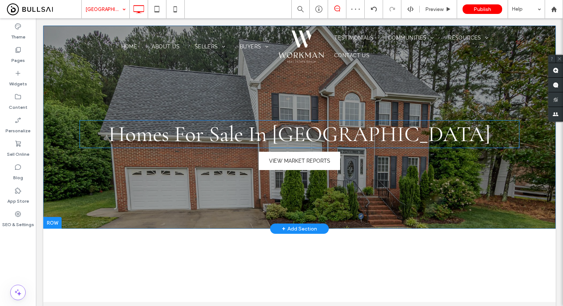
click at [84, 133] on h1 "Homes For Sale In Granite Bay" at bounding box center [298, 134] width 439 height 26
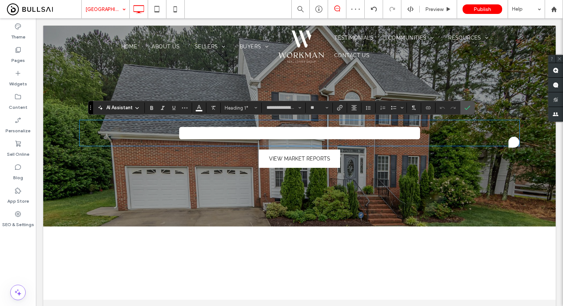
click at [253, 160] on div "**********" at bounding box center [298, 144] width 439 height 54
click at [178, 184] on div "**********" at bounding box center [299, 126] width 512 height 201
click at [65, 205] on div "**********" at bounding box center [299, 126] width 512 height 201
click at [462, 106] on label "Confirm" at bounding box center [466, 107] width 11 height 13
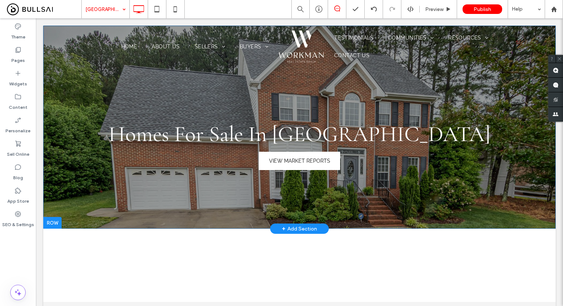
click at [94, 198] on div "Homes For Sale In Granite Bay VIEW MARKET REPORTS Click To Paste Row + Add Sect…" at bounding box center [299, 127] width 512 height 203
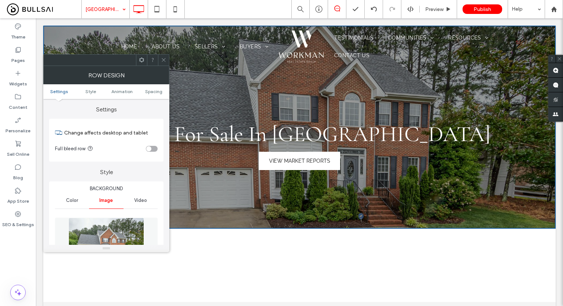
scroll to position [73, 0]
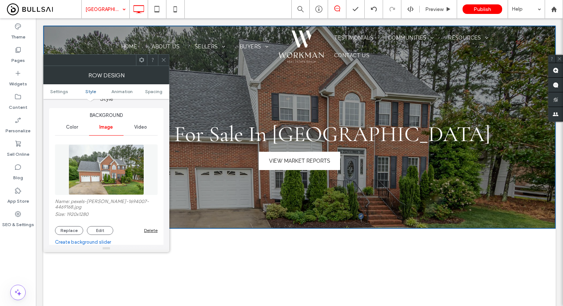
click at [148, 228] on div "Delete" at bounding box center [151, 229] width 14 height 5
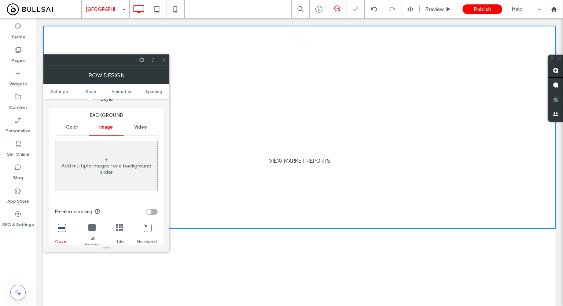
click at [150, 231] on div at bounding box center [147, 228] width 7 height 8
click at [77, 127] on span "Color" at bounding box center [72, 127] width 12 height 6
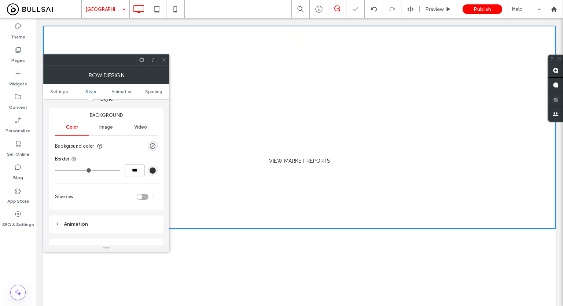
click at [155, 141] on section "Background color" at bounding box center [106, 146] width 103 height 18
click at [151, 146] on icon "rgba(0, 0, 0, 0)" at bounding box center [152, 146] width 6 height 6
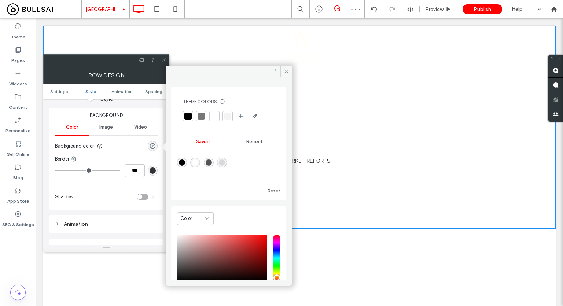
click at [183, 159] on div "rgba(0,0,0,1)" at bounding box center [182, 162] width 6 height 6
type input "***"
type input "****"
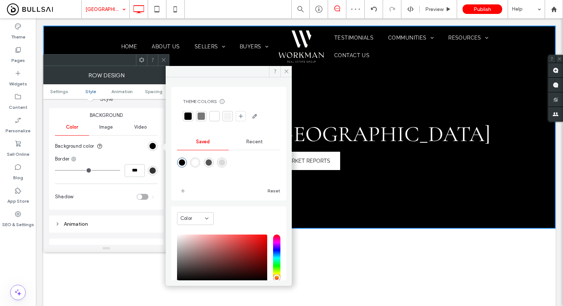
click at [164, 59] on use at bounding box center [164, 60] width 4 height 4
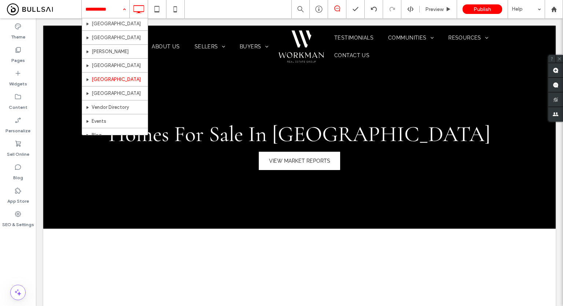
scroll to position [181, 0]
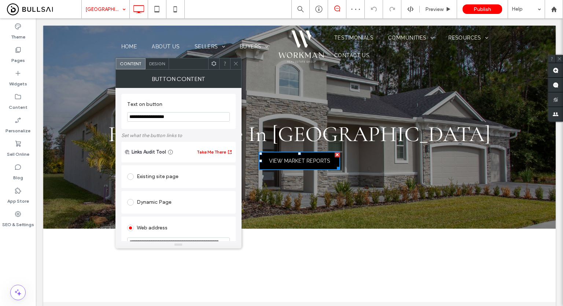
click at [159, 67] on div "Design" at bounding box center [156, 63] width 23 height 11
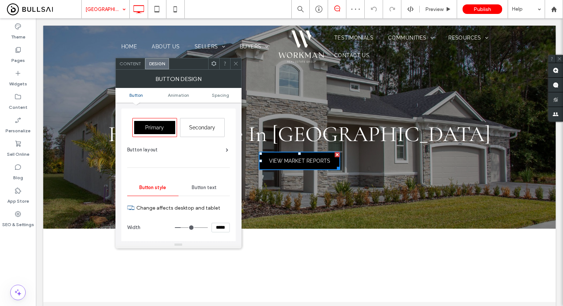
click at [158, 61] on span "Design" at bounding box center [157, 63] width 16 height 5
click at [203, 128] on span "Secondary" at bounding box center [202, 128] width 26 height 6
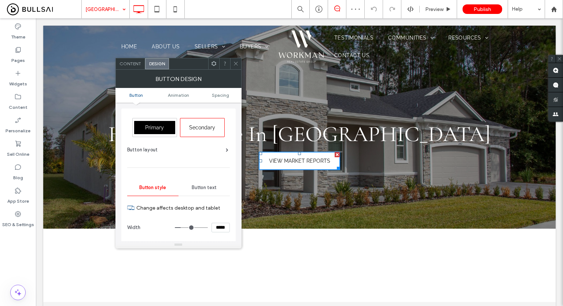
type input "*"
click at [235, 65] on icon at bounding box center [235, 63] width 5 height 5
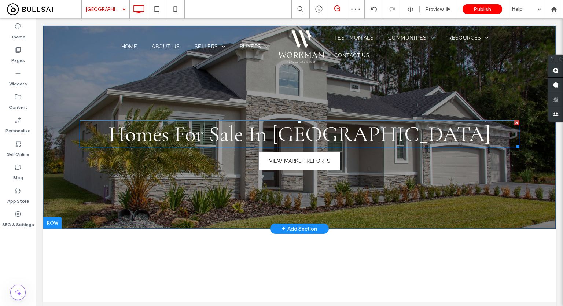
click at [97, 126] on h1 "Homes For Sale In Elk Grove" at bounding box center [298, 134] width 439 height 26
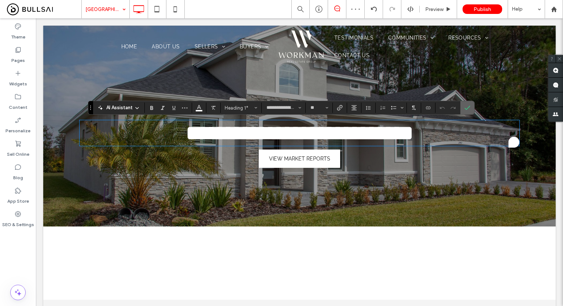
drag, startPoint x: 464, startPoint y: 107, endPoint x: 178, endPoint y: 159, distance: 290.7
click at [464, 107] on icon "Confirm" at bounding box center [467, 108] width 6 height 6
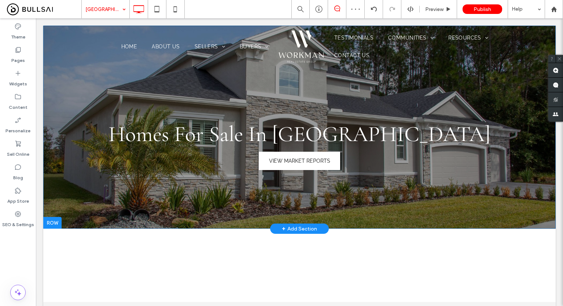
click at [119, 189] on div "Homes For Sale In Elk Grove VIEW MARKET REPORTS Click To Paste Row + Add Section" at bounding box center [299, 127] width 512 height 203
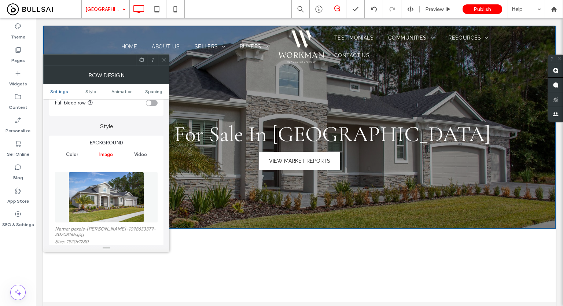
scroll to position [110, 0]
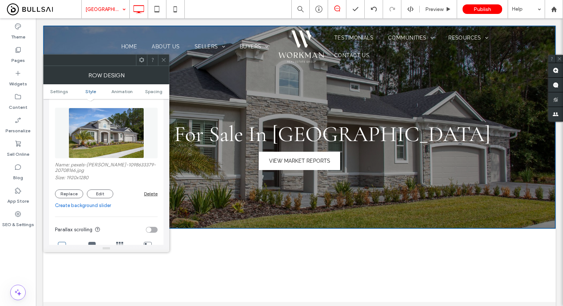
click at [149, 196] on div "Delete" at bounding box center [151, 193] width 14 height 5
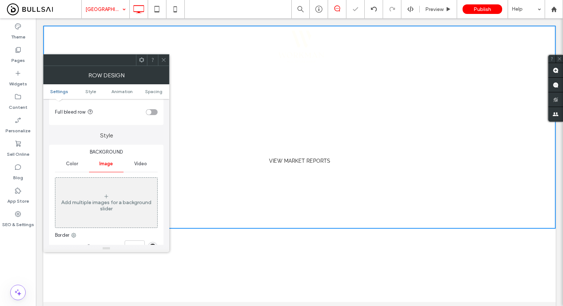
click at [77, 162] on span "Color" at bounding box center [72, 164] width 12 height 6
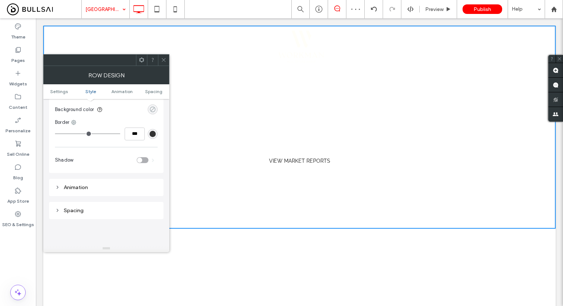
click at [152, 109] on div "rgba(0, 0, 0, 0)" at bounding box center [152, 109] width 6 height 6
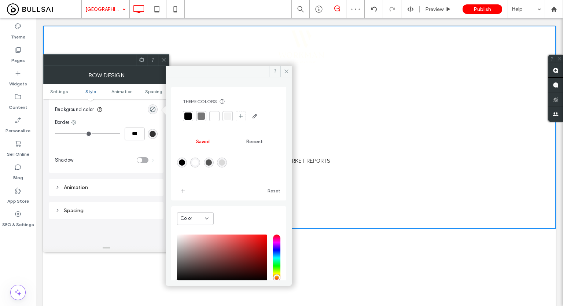
click at [188, 116] on div at bounding box center [187, 115] width 7 height 7
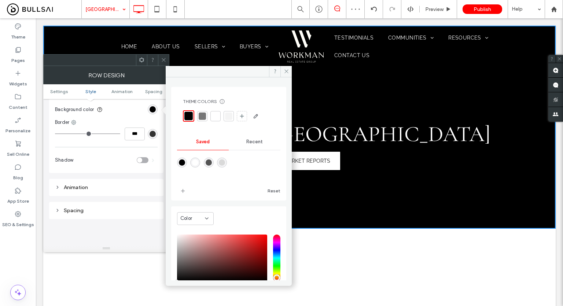
click at [162, 60] on icon at bounding box center [163, 59] width 5 height 5
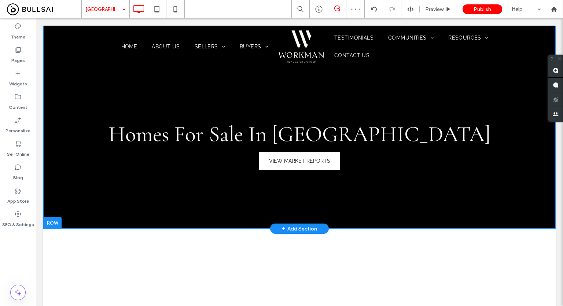
click at [184, 192] on div "Homes For Sale In Elk Grove VIEW MARKET REPORTS Click To Paste Row + Add Section" at bounding box center [299, 127] width 512 height 203
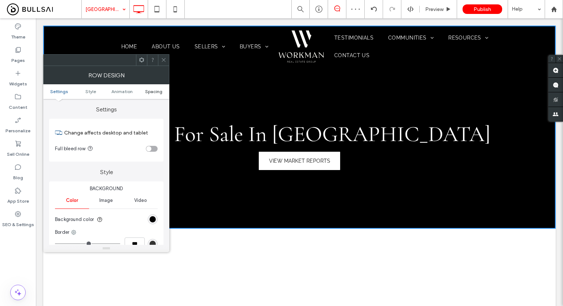
click at [159, 92] on span "Spacing" at bounding box center [153, 91] width 17 height 5
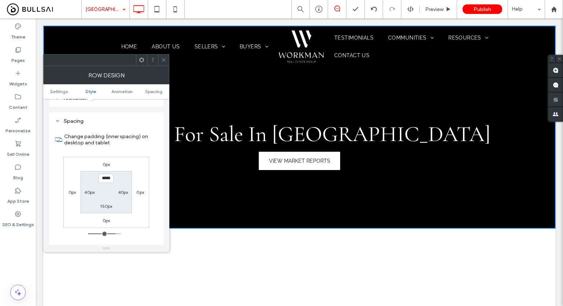
scroll to position [207, 0]
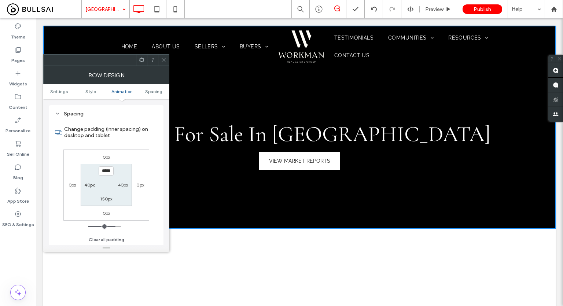
click at [110, 200] on label "150px" at bounding box center [106, 198] width 12 height 5
type input "***"
type input "*****"
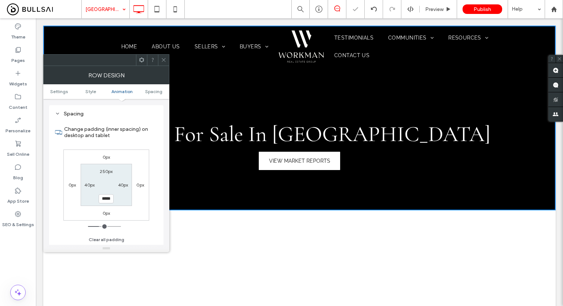
click at [162, 59] on icon at bounding box center [163, 59] width 5 height 5
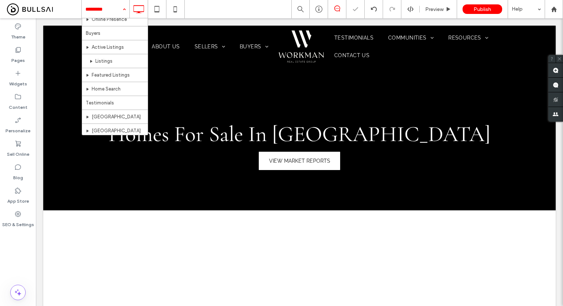
scroll to position [181, 0]
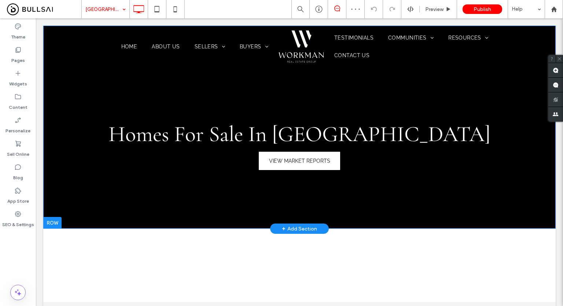
click at [193, 186] on div "Homes For Sale In Granite Bay VIEW MARKET REPORTS Click To Paste Row + Add Sect…" at bounding box center [299, 127] width 512 height 203
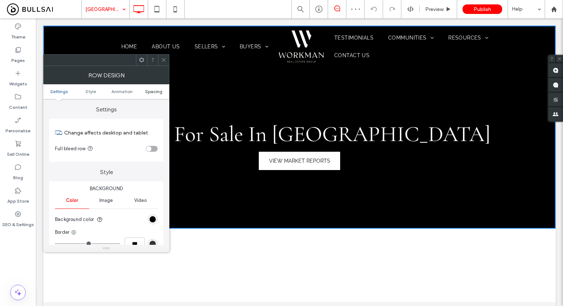
click at [151, 90] on span "Spacing" at bounding box center [153, 91] width 17 height 5
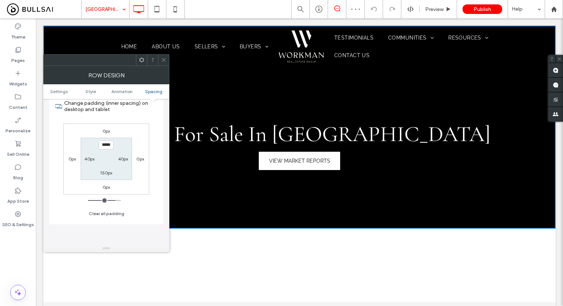
scroll to position [243, 0]
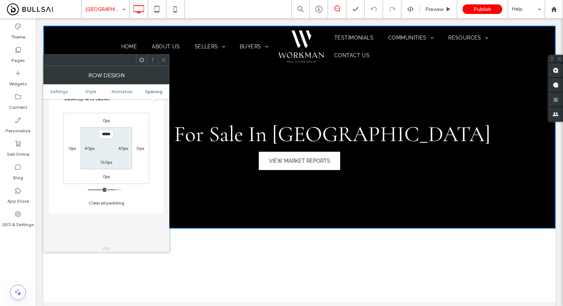
click at [108, 156] on section "***** 40px 150px 40px" at bounding box center [106, 148] width 51 height 42
click at [102, 164] on label "150px" at bounding box center [106, 161] width 12 height 5
type input "***"
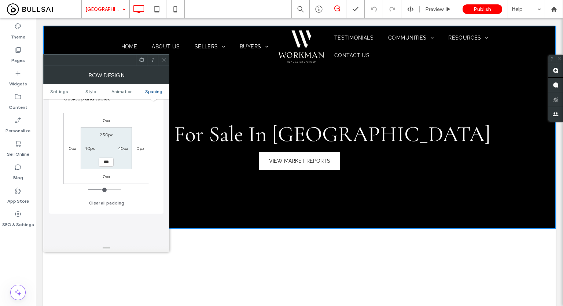
type input "*****"
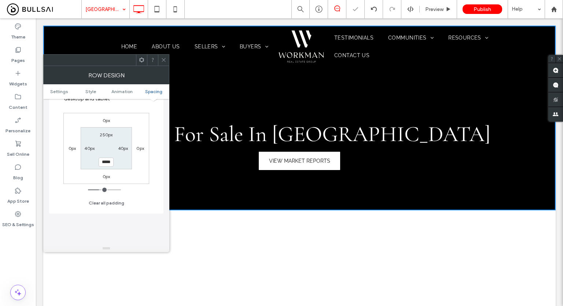
click at [164, 56] on span at bounding box center [163, 60] width 5 height 11
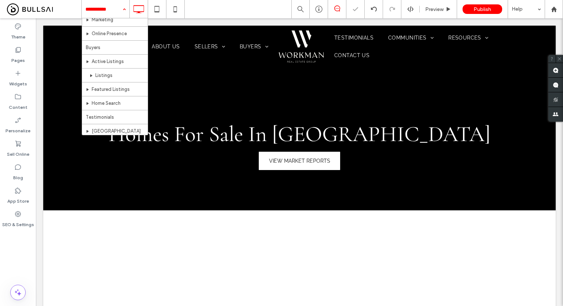
scroll to position [181, 0]
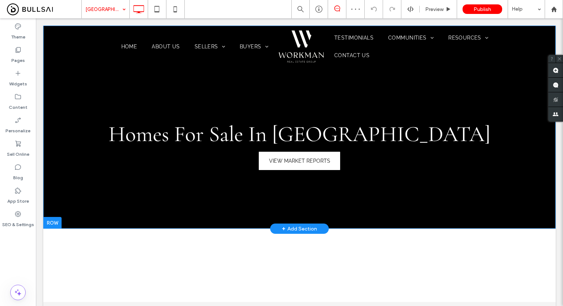
click at [152, 197] on div "Homes For Sale In Sacramento VIEW MARKET REPORTS Click To Paste Row + Add Secti…" at bounding box center [299, 127] width 512 height 203
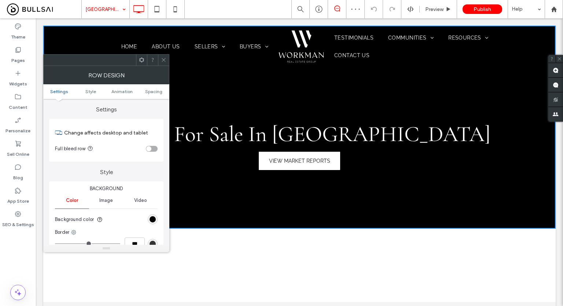
click at [155, 87] on ul "Settings Style Animation Spacing" at bounding box center [106, 91] width 126 height 15
click at [155, 90] on span "Spacing" at bounding box center [153, 91] width 17 height 5
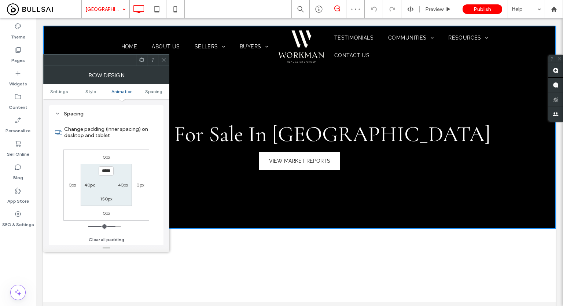
scroll to position [207, 0]
click at [109, 196] on label "150px" at bounding box center [106, 198] width 12 height 5
type input "***"
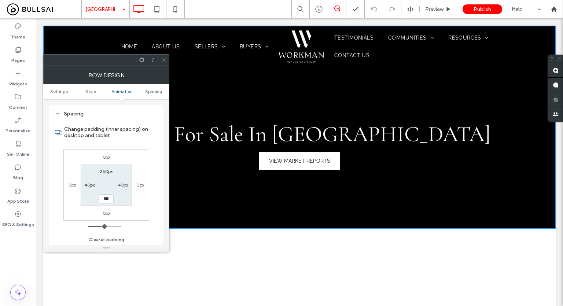
type input "*****"
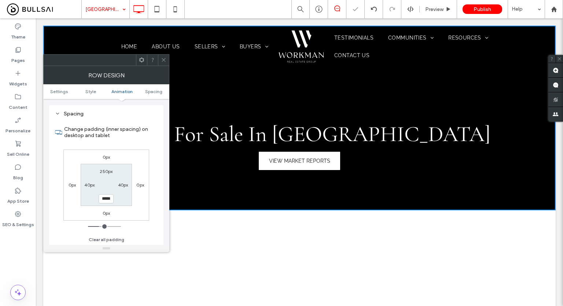
click at [162, 63] on span at bounding box center [163, 60] width 5 height 11
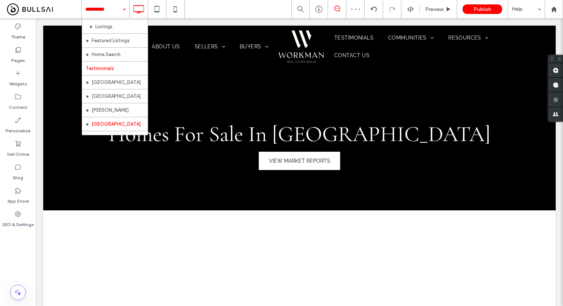
scroll to position [146, 0]
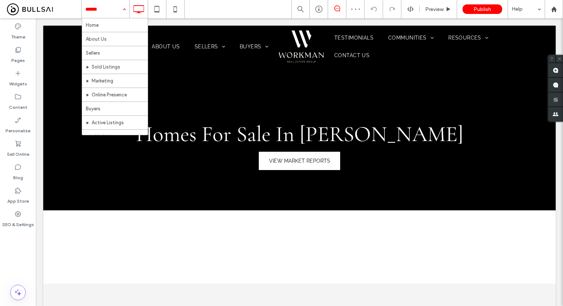
click at [111, 12] on input at bounding box center [103, 9] width 37 height 18
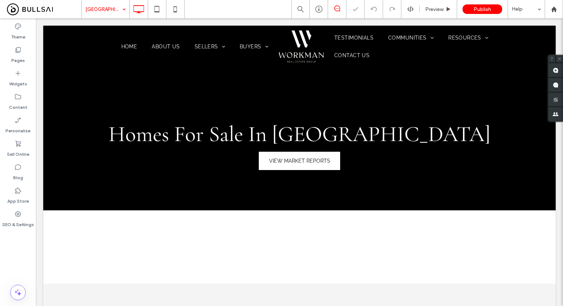
click at [114, 12] on input at bounding box center [103, 9] width 37 height 18
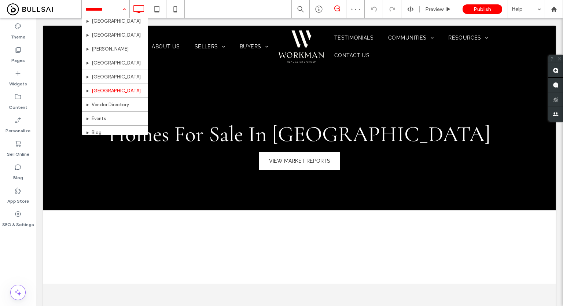
scroll to position [181, 0]
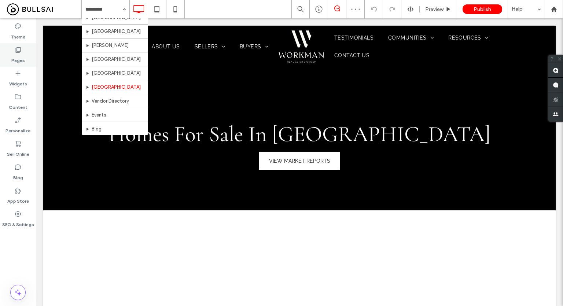
click at [11, 55] on label "Pages" at bounding box center [18, 58] width 14 height 10
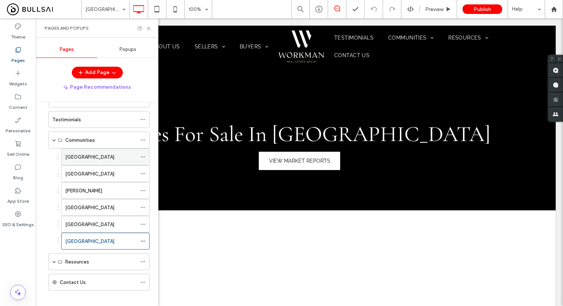
scroll to position [157, 0]
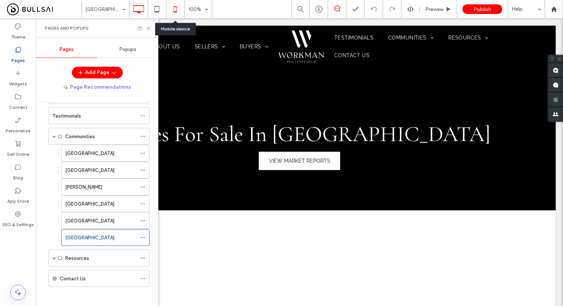
click at [174, 6] on icon at bounding box center [175, 9] width 15 height 15
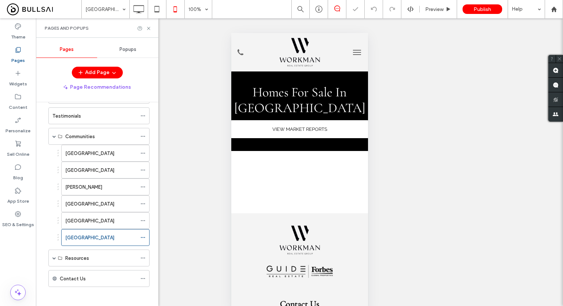
scroll to position [0, 0]
click at [148, 27] on icon at bounding box center [148, 28] width 5 height 5
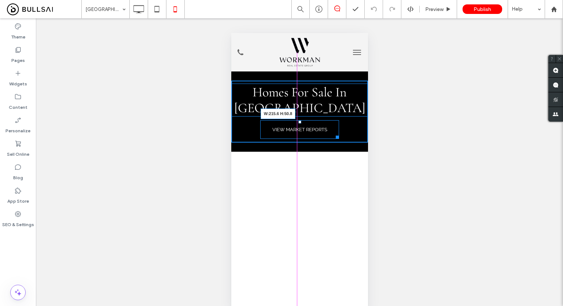
drag, startPoint x: 359, startPoint y: 135, endPoint x: 333, endPoint y: 136, distance: 26.0
click at [333, 136] on div at bounding box center [335, 135] width 5 height 5
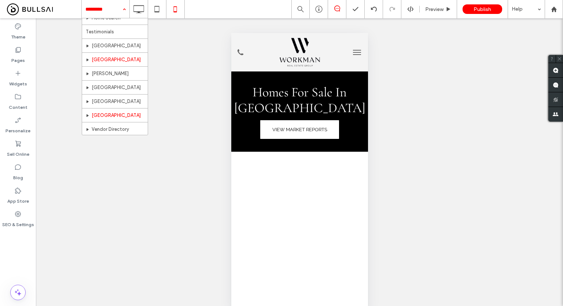
scroll to position [181, 0]
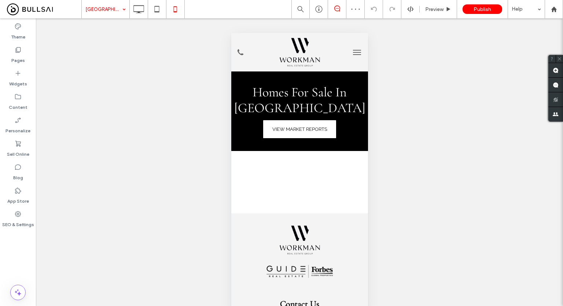
click at [106, 9] on input at bounding box center [103, 9] width 37 height 18
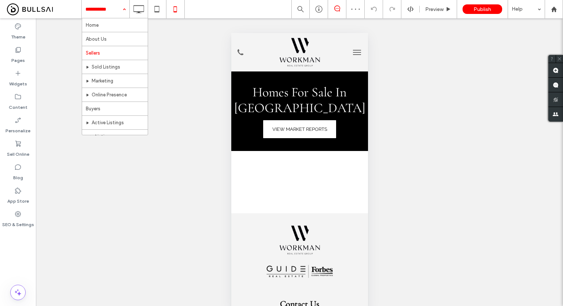
scroll to position [146, 0]
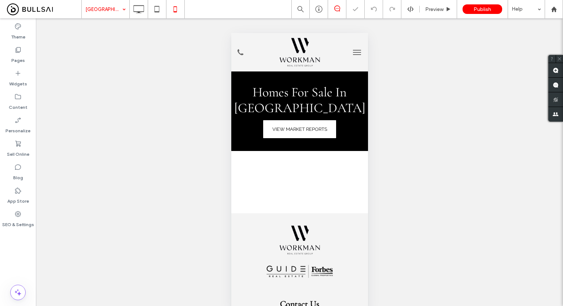
click at [109, 10] on input at bounding box center [103, 9] width 37 height 18
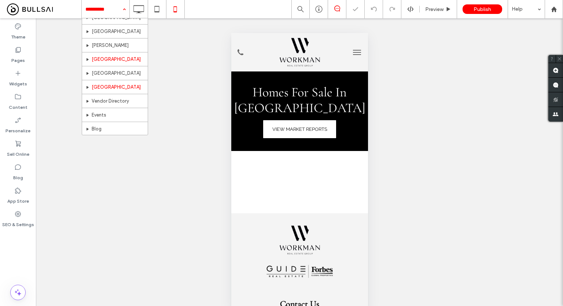
scroll to position [144, 0]
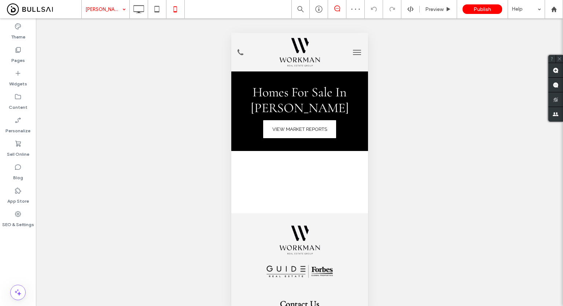
click at [111, 13] on input at bounding box center [103, 9] width 37 height 18
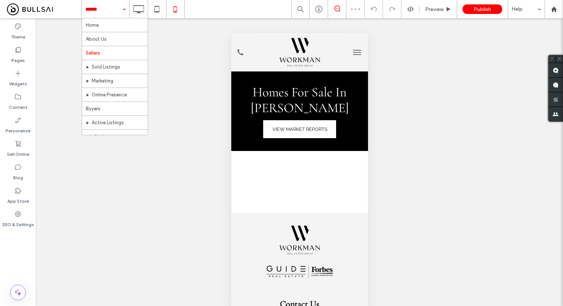
scroll to position [40, 0]
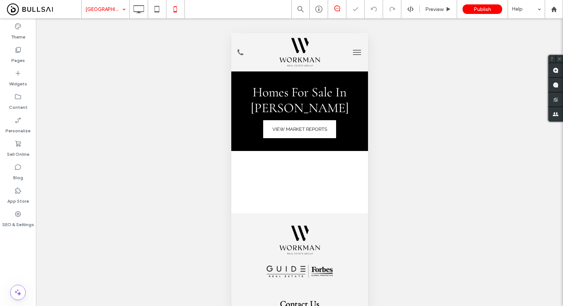
click at [114, 4] on input at bounding box center [103, 9] width 37 height 18
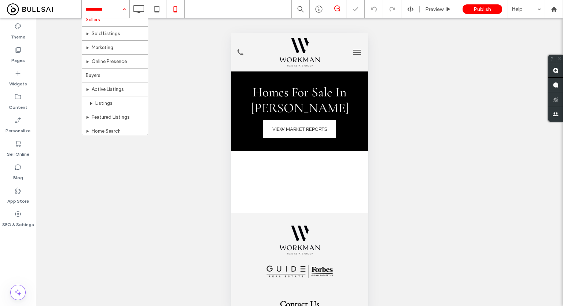
scroll to position [110, 0]
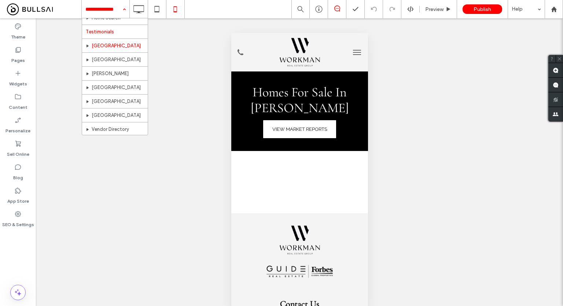
scroll to position [181, 0]
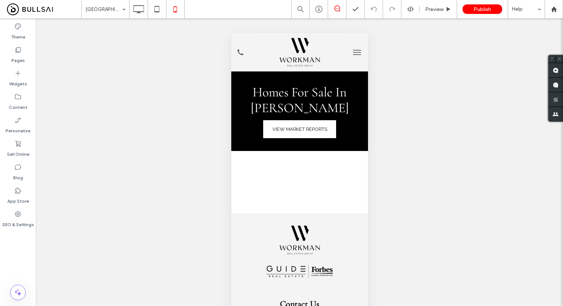
click at [177, 60] on div "Unhide? Yes" at bounding box center [299, 169] width 527 height 303
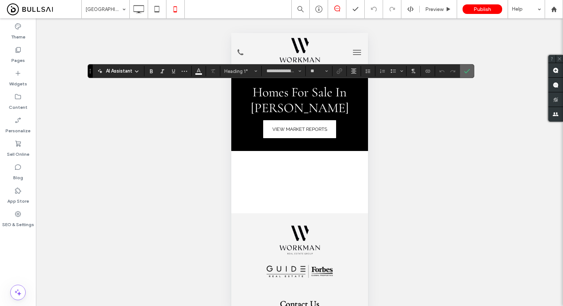
click at [464, 70] on icon "Confirm" at bounding box center [467, 71] width 6 height 6
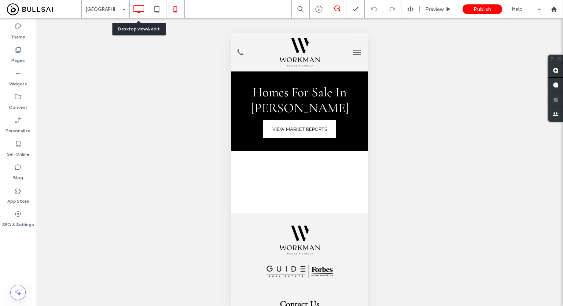
click at [135, 5] on icon at bounding box center [138, 9] width 15 height 15
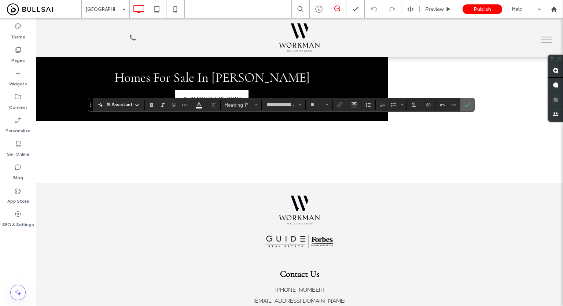
click at [468, 106] on icon "Confirm" at bounding box center [467, 105] width 6 height 6
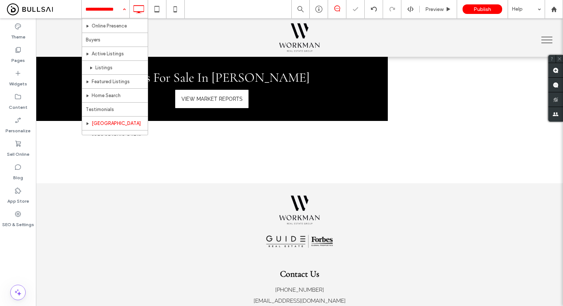
scroll to position [146, 0]
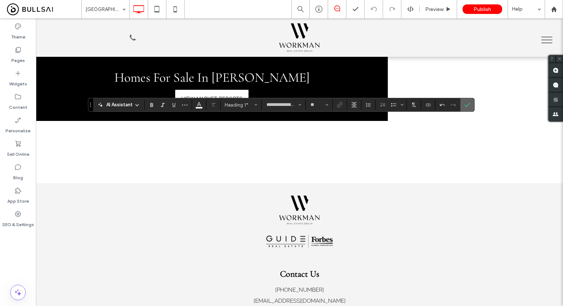
click at [468, 104] on icon "Confirm" at bounding box center [467, 105] width 6 height 6
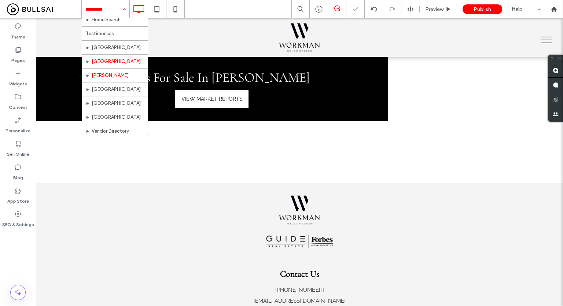
scroll to position [146, 0]
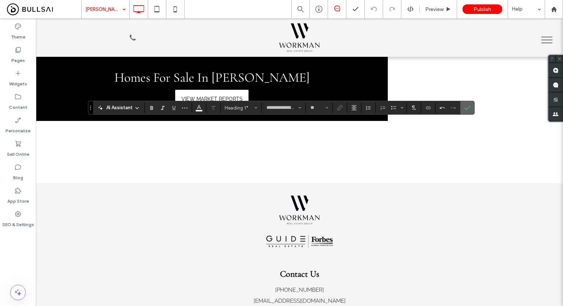
click at [467, 112] on span "Confirm" at bounding box center [467, 107] width 6 height 12
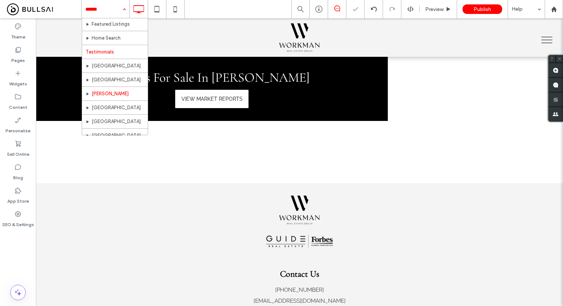
scroll to position [146, 0]
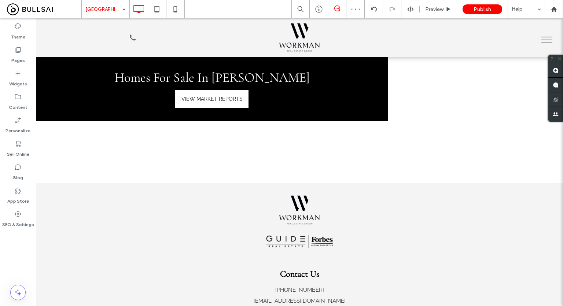
type input "**********"
type input "**"
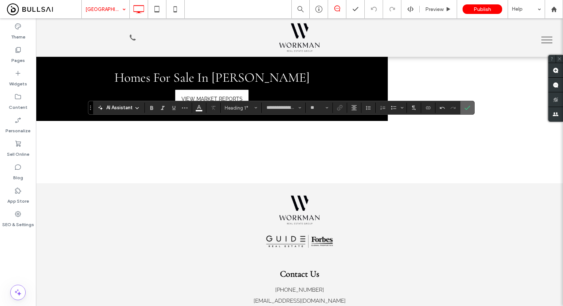
click at [464, 108] on icon "Confirm" at bounding box center [467, 108] width 6 height 6
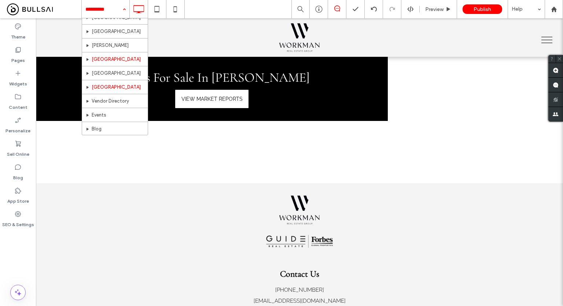
scroll to position [181, 0]
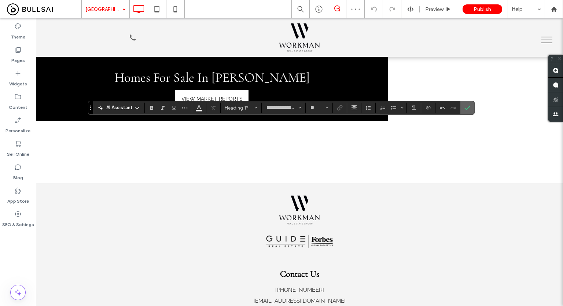
click at [465, 107] on icon "Confirm" at bounding box center [467, 108] width 6 height 6
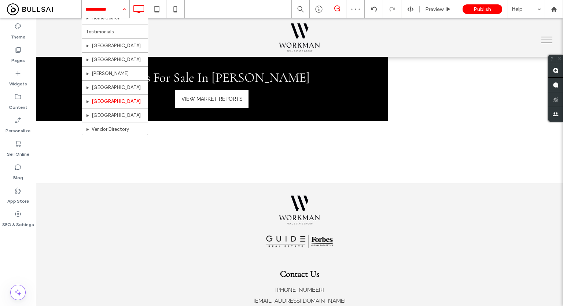
scroll to position [181, 0]
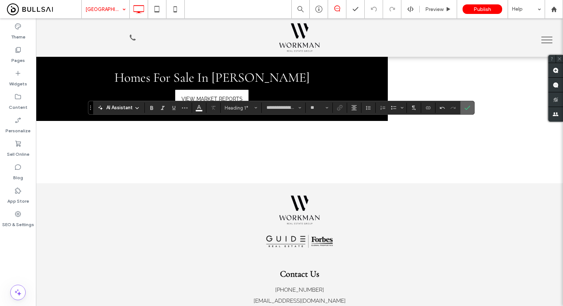
click at [467, 105] on icon "Confirm" at bounding box center [467, 108] width 6 height 6
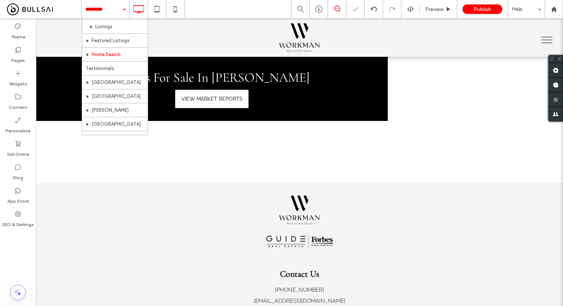
scroll to position [181, 0]
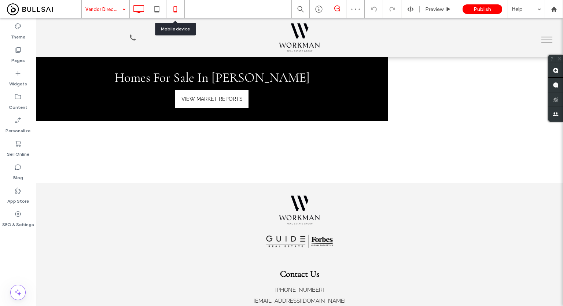
click at [178, 13] on icon at bounding box center [175, 9] width 15 height 15
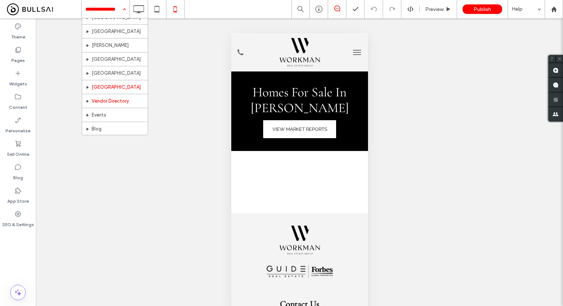
scroll to position [181, 0]
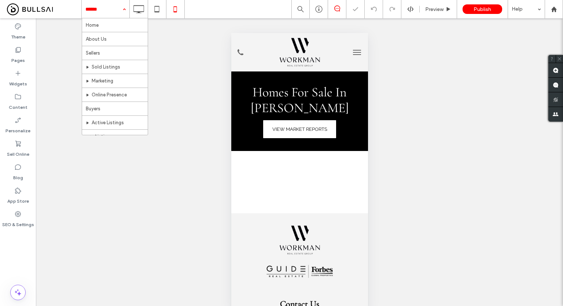
click at [101, 8] on input at bounding box center [103, 9] width 37 height 18
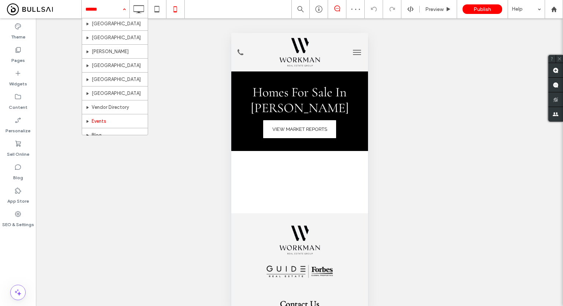
scroll to position [181, 0]
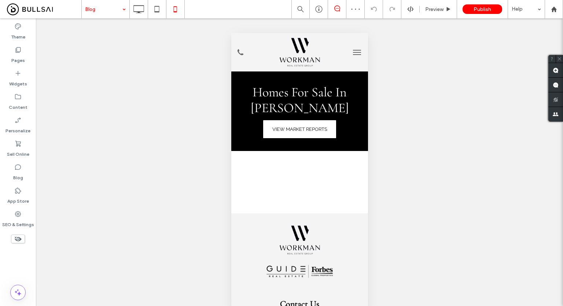
click at [94, 10] on input at bounding box center [103, 9] width 37 height 18
click at [161, 63] on div "Unhide? Yes Unhide? Yes Unhide? Yes Unhide? Yes Unhide? Yes Unhide? Yes Unhide?…" at bounding box center [299, 169] width 527 height 303
